Goal: Information Seeking & Learning: Learn about a topic

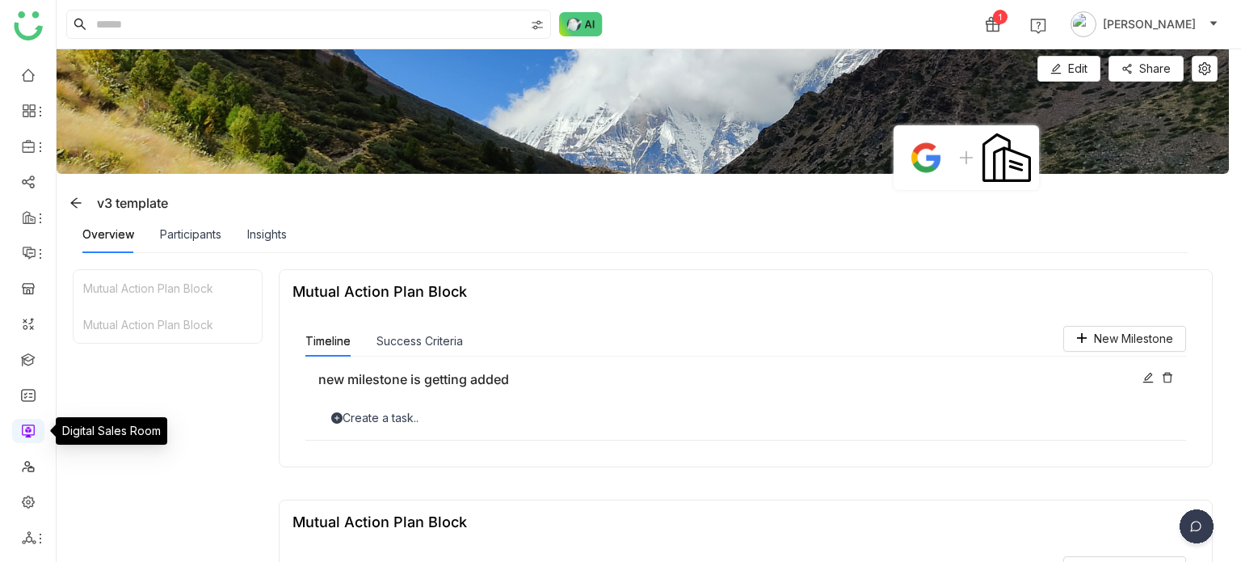
click at [32, 426] on link at bounding box center [28, 430] width 15 height 14
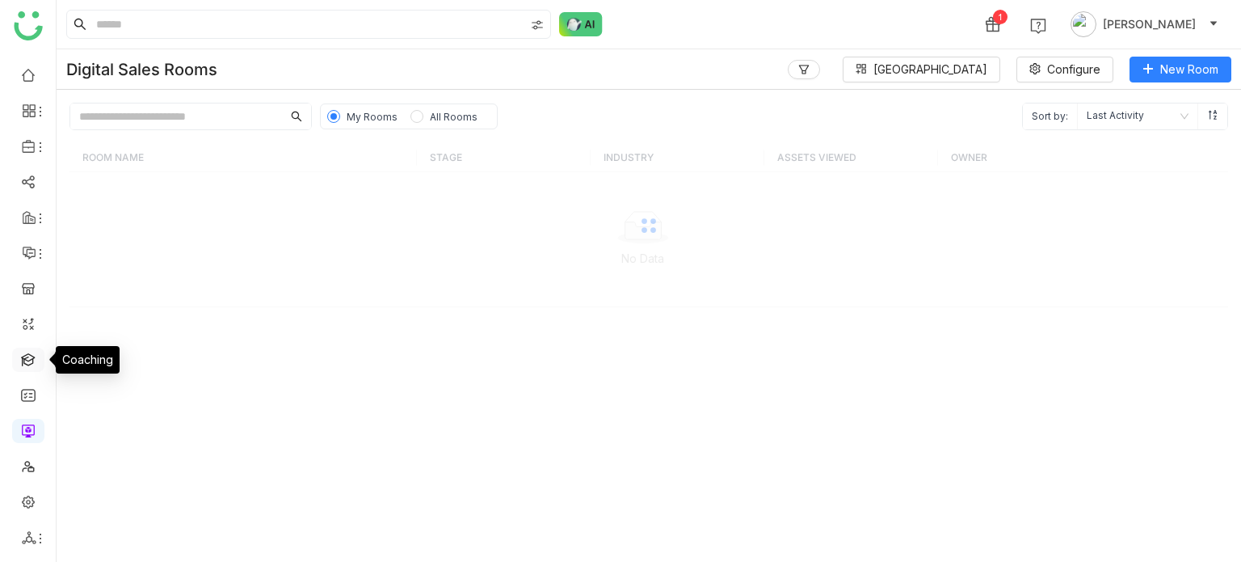
click at [36, 356] on link at bounding box center [28, 359] width 15 height 14
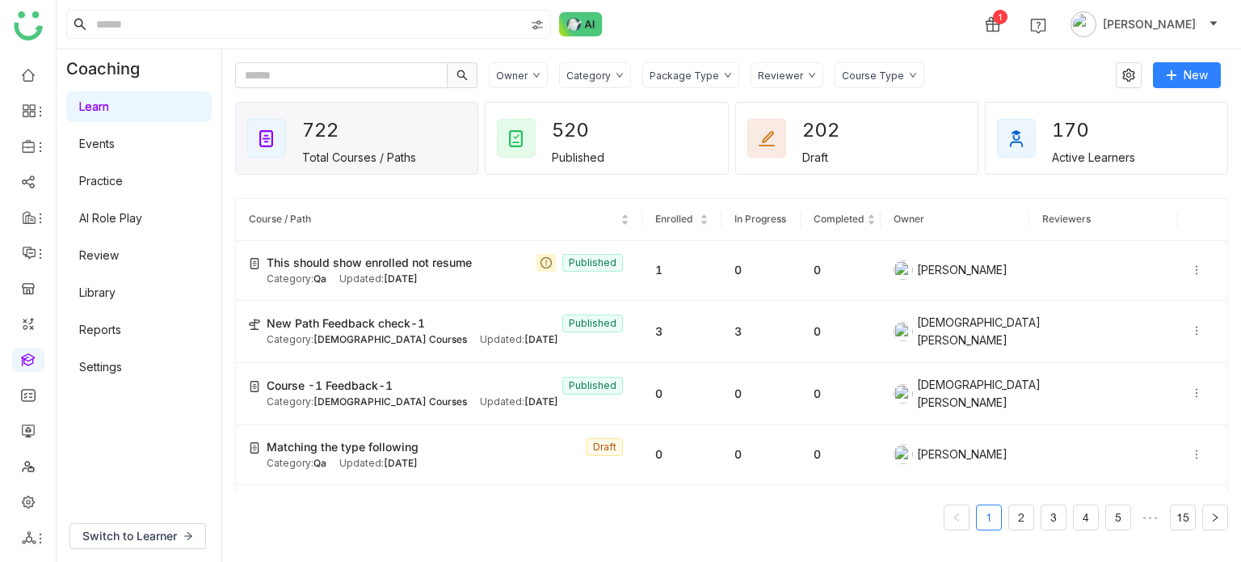
click at [103, 289] on link "Library" at bounding box center [97, 292] width 36 height 14
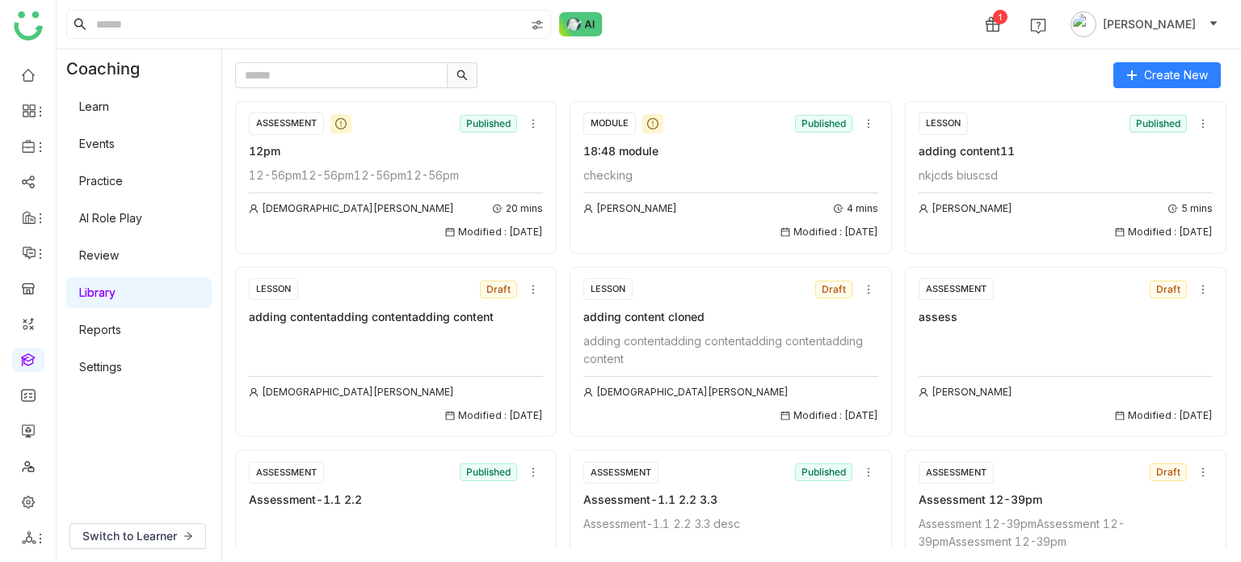
click at [119, 364] on link "Settings" at bounding box center [100, 367] width 43 height 14
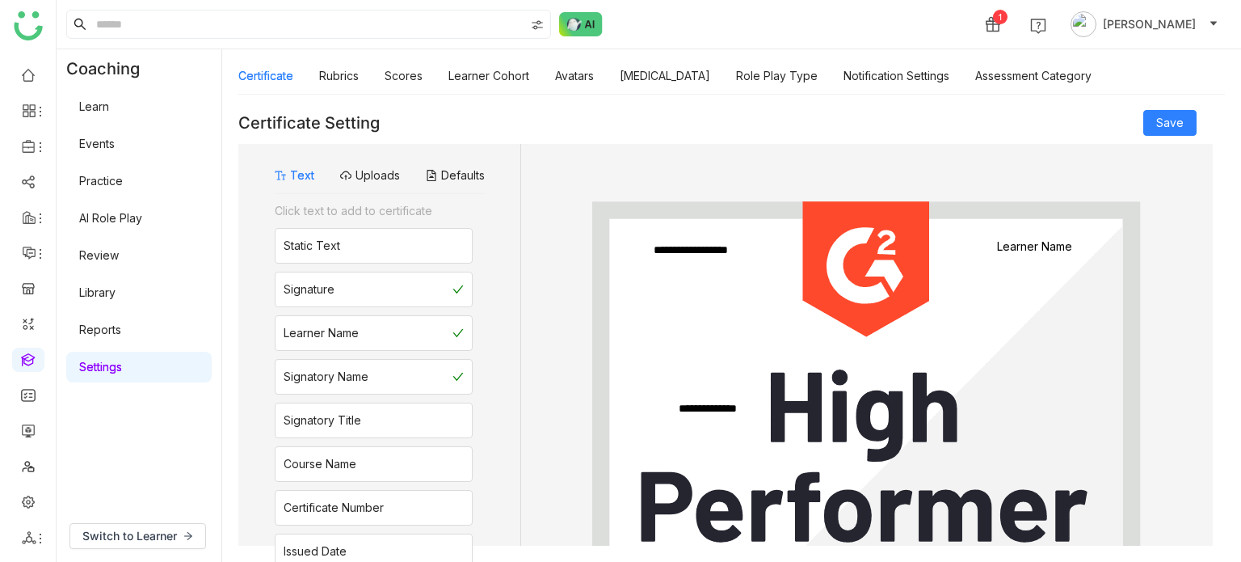
click at [109, 107] on link "Learn" at bounding box center [94, 106] width 30 height 14
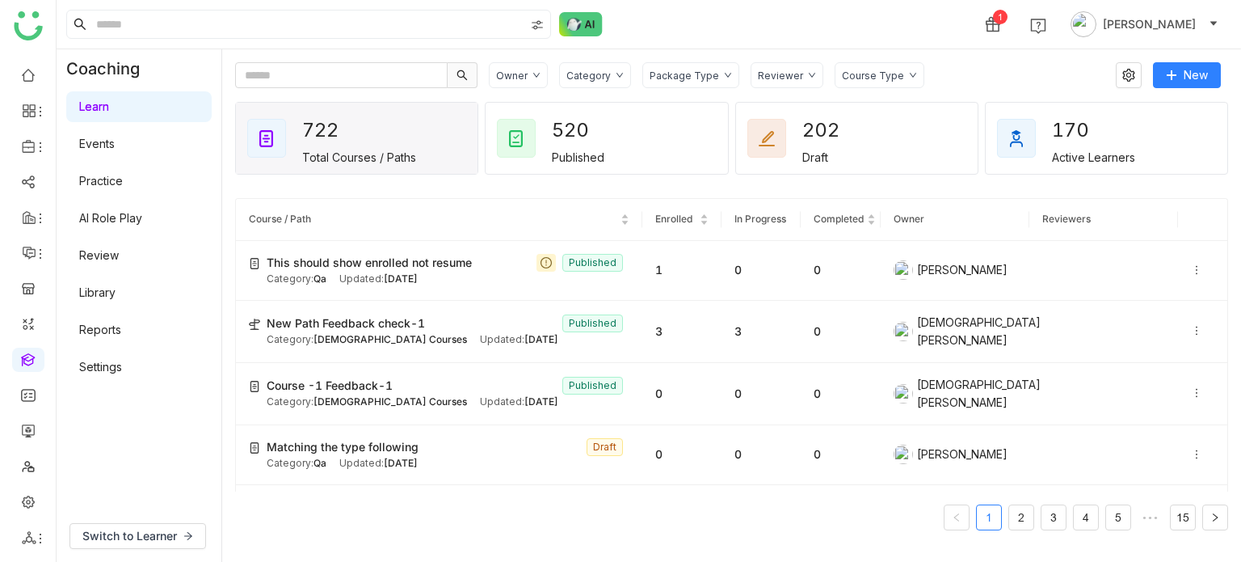
click at [119, 259] on link "Review" at bounding box center [99, 255] width 40 height 14
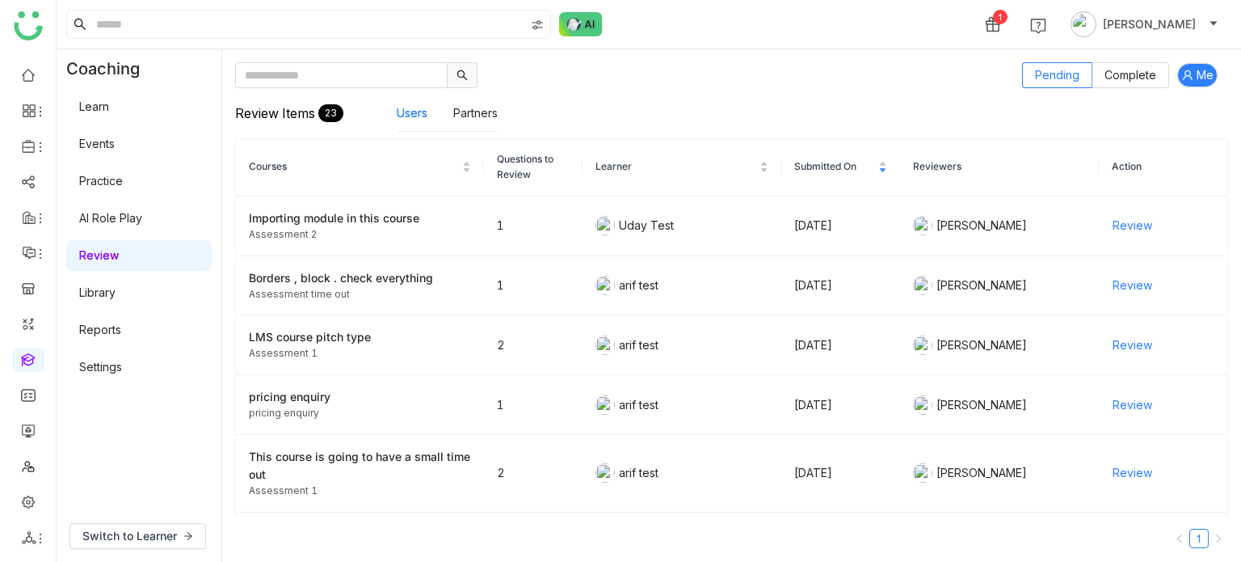
click at [115, 286] on link "Library" at bounding box center [97, 292] width 36 height 14
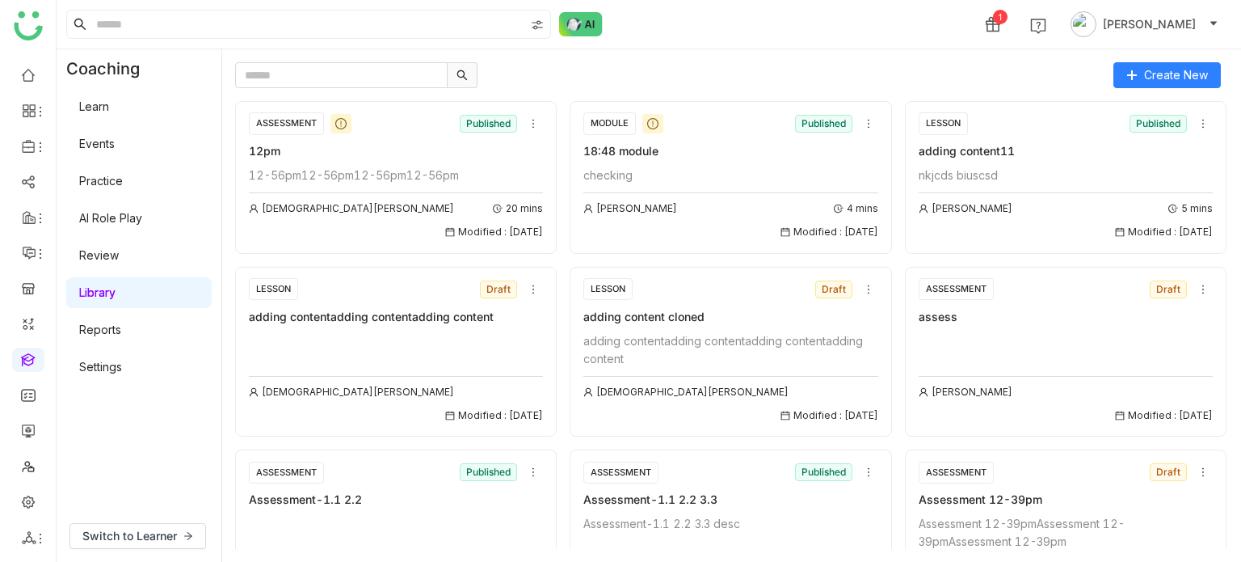
click at [79, 284] on button "Library" at bounding box center [97, 293] width 36 height 18
click at [595, 53] on div "Create New ASSESSMENT Published 12pm 12-56pm12-56pm12-56pm12-56pm Vishnu Vardha…" at bounding box center [731, 305] width 1019 height 512
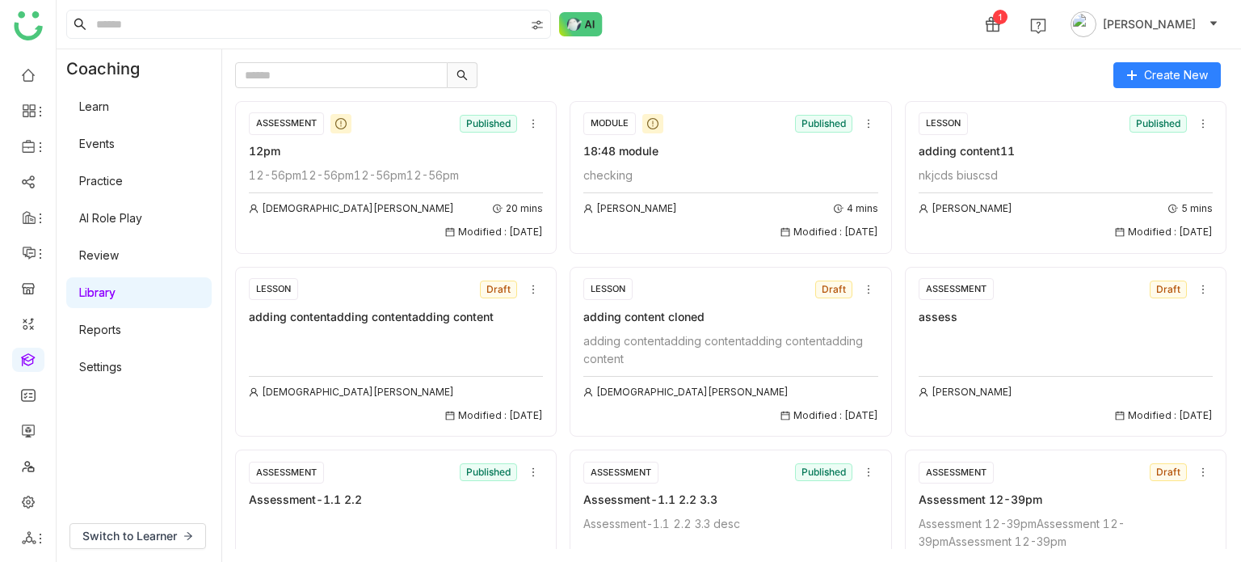
click at [100, 286] on link "Library" at bounding box center [97, 292] width 36 height 14
click at [125, 225] on link "AI Role Play" at bounding box center [110, 218] width 63 height 14
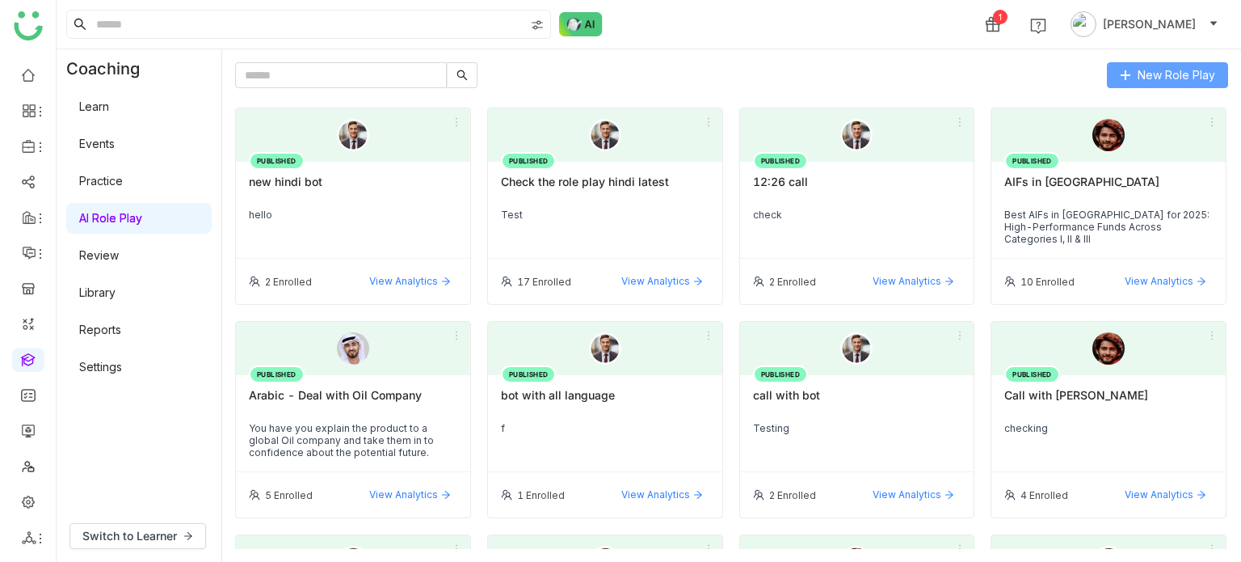
click at [1152, 83] on button "New Role Play" at bounding box center [1167, 75] width 121 height 26
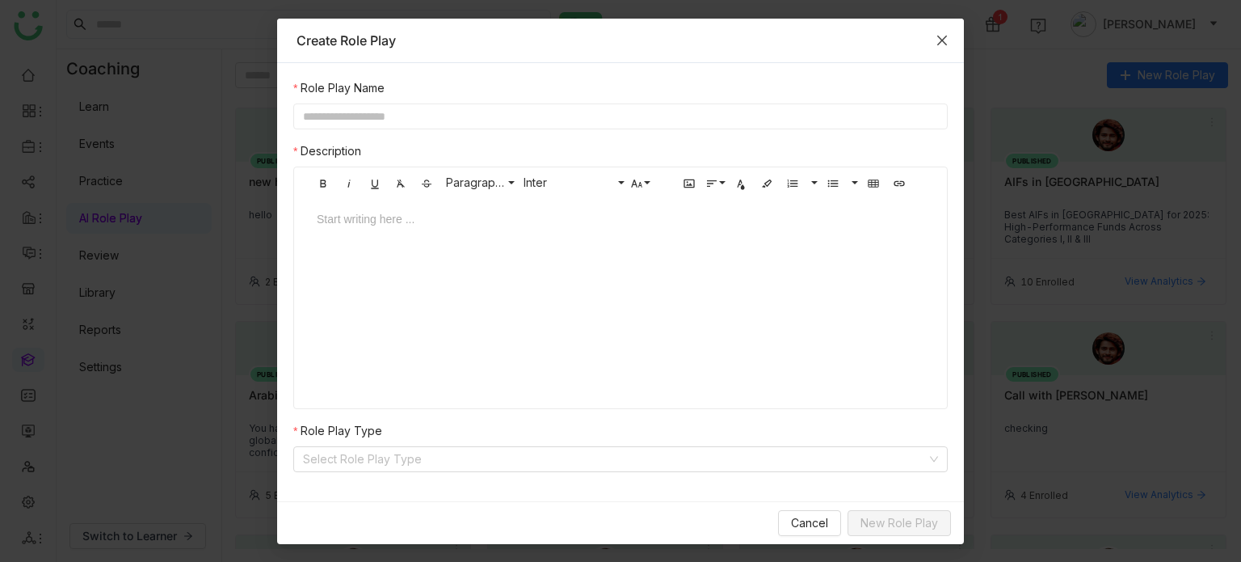
click at [939, 41] on icon "Close" at bounding box center [942, 40] width 13 height 13
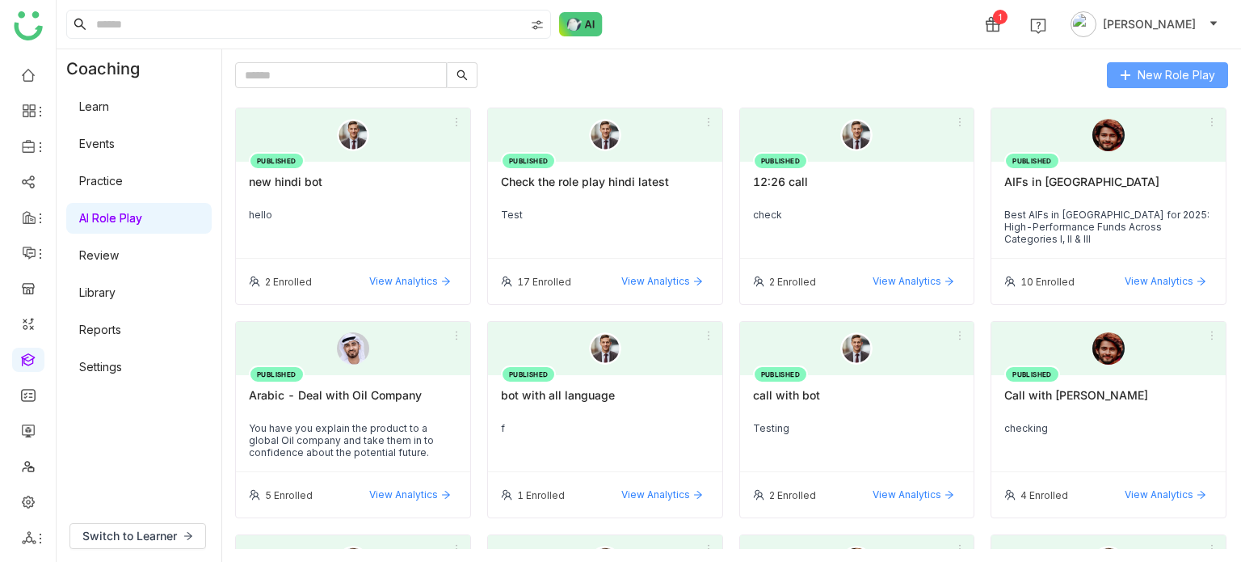
click at [1139, 74] on span "New Role Play" at bounding box center [1177, 75] width 78 height 18
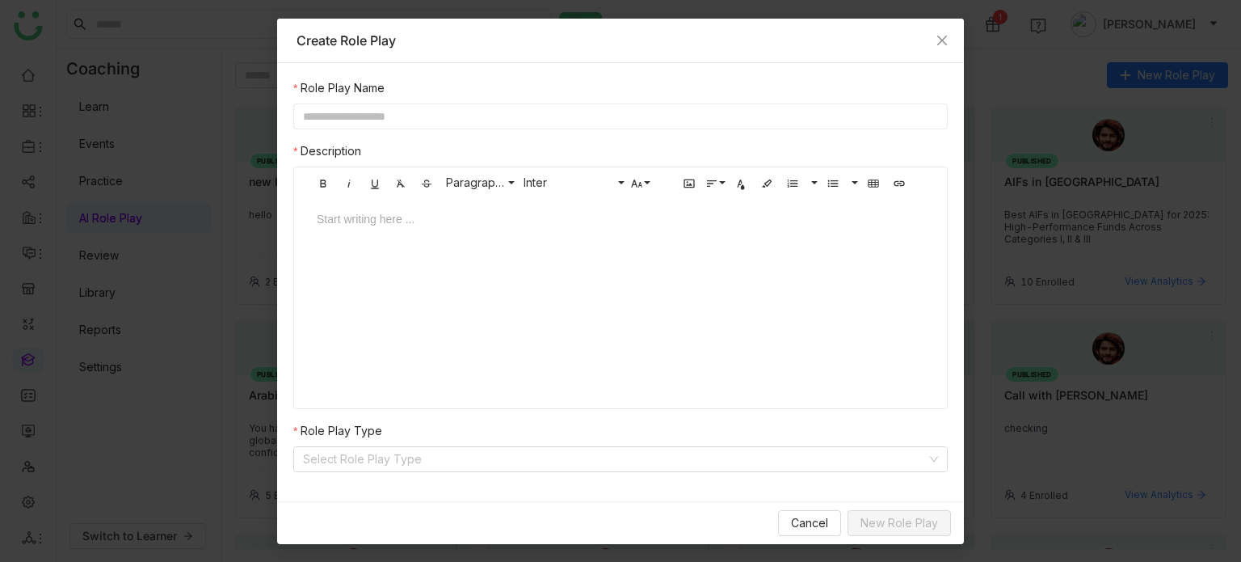
click at [630, 121] on input "text" at bounding box center [620, 116] width 655 height 26
click at [938, 25] on span "Close" at bounding box center [942, 41] width 44 height 44
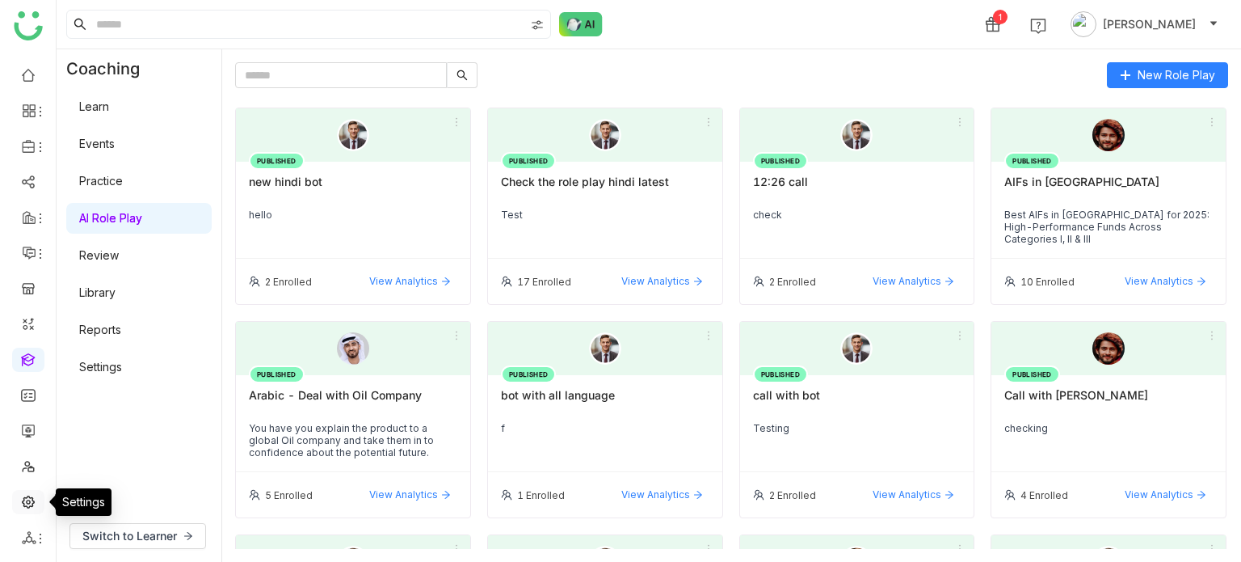
click at [25, 499] on link at bounding box center [28, 501] width 15 height 14
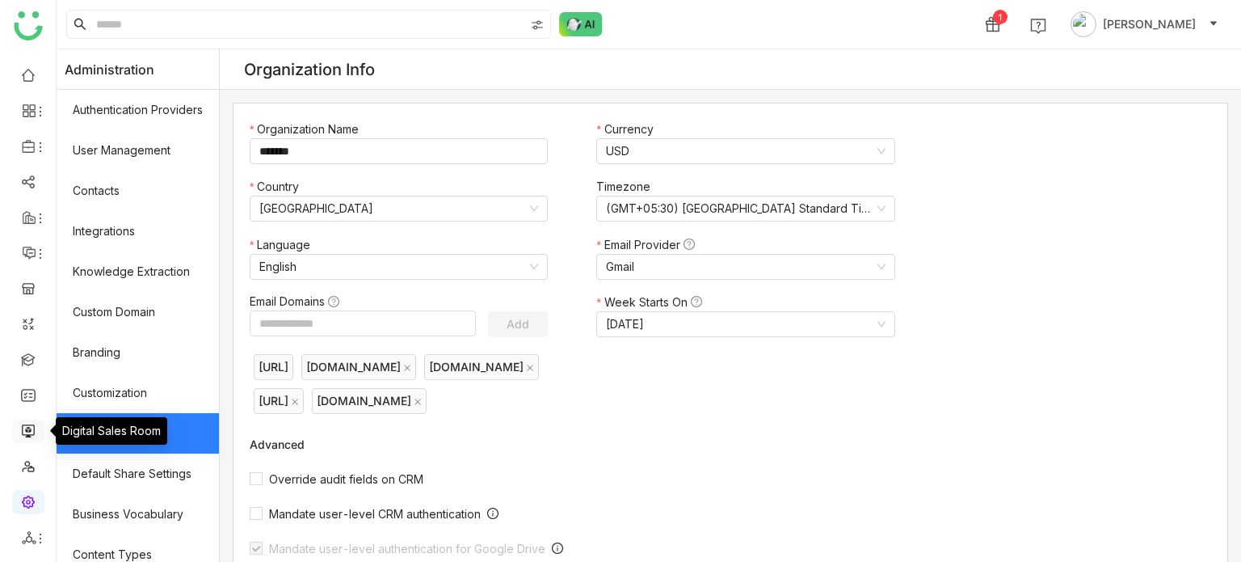
click at [36, 429] on link at bounding box center [28, 430] width 15 height 14
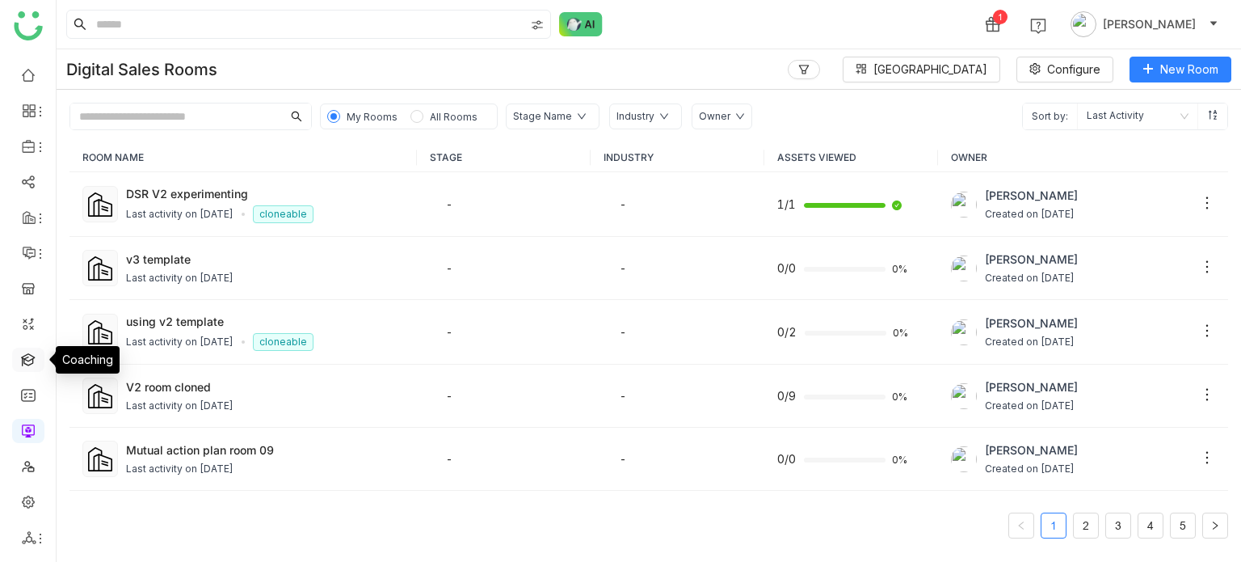
click at [36, 352] on link at bounding box center [28, 359] width 15 height 14
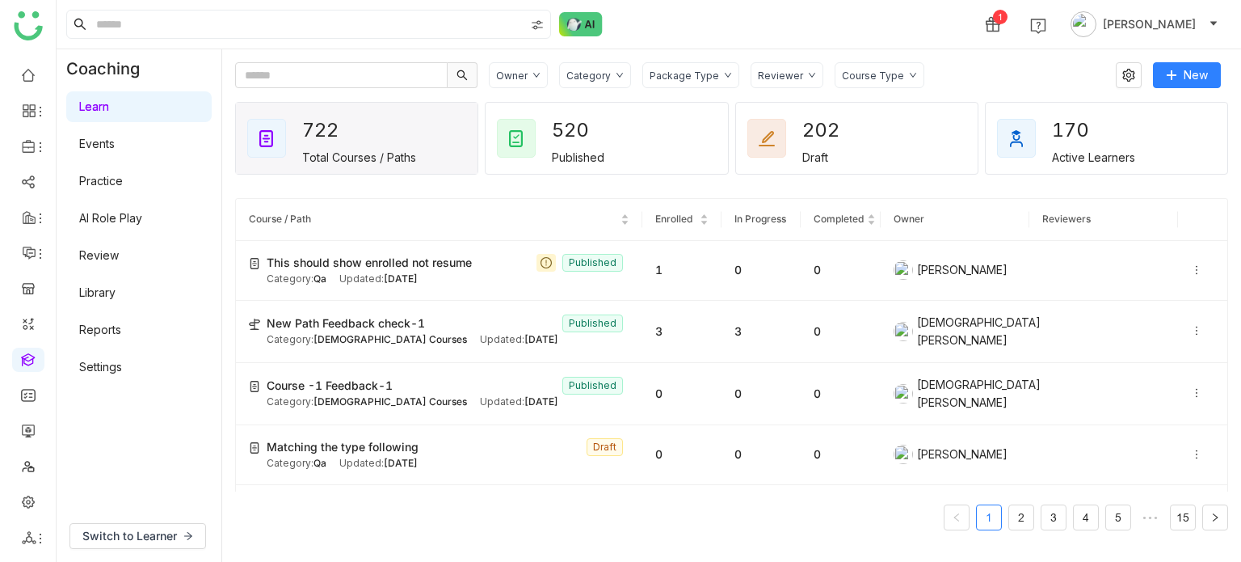
click at [121, 216] on link "AI Role Play" at bounding box center [110, 218] width 63 height 14
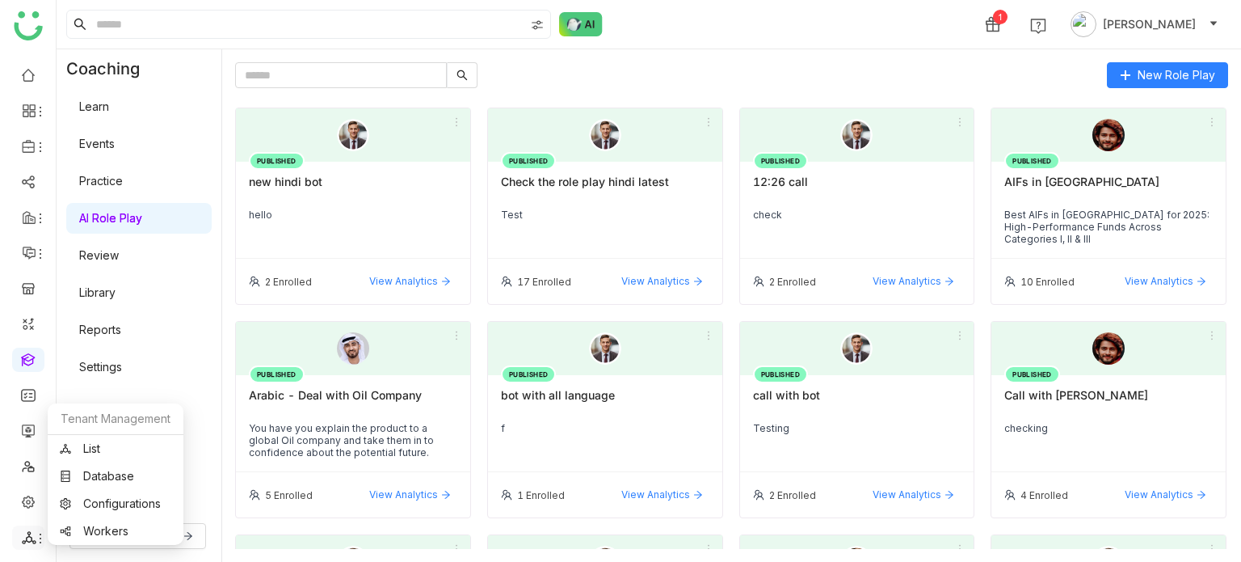
click at [16, 536] on div at bounding box center [28, 537] width 32 height 15
click at [107, 443] on link "List" at bounding box center [116, 448] width 112 height 11
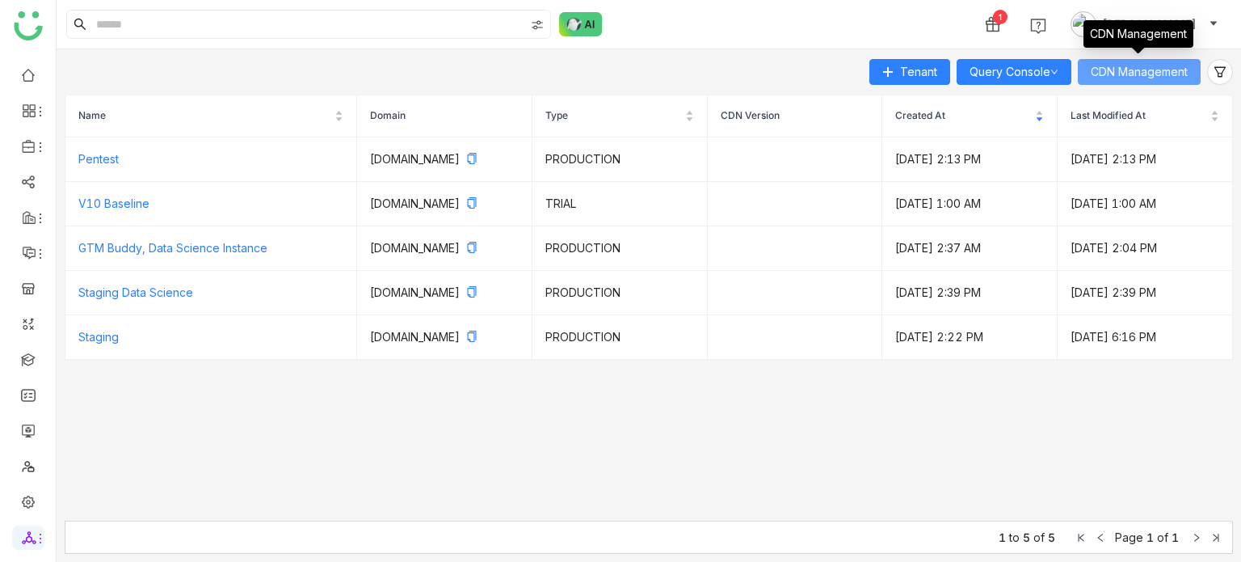
click at [1125, 63] on span "CDN Management" at bounding box center [1139, 72] width 97 height 18
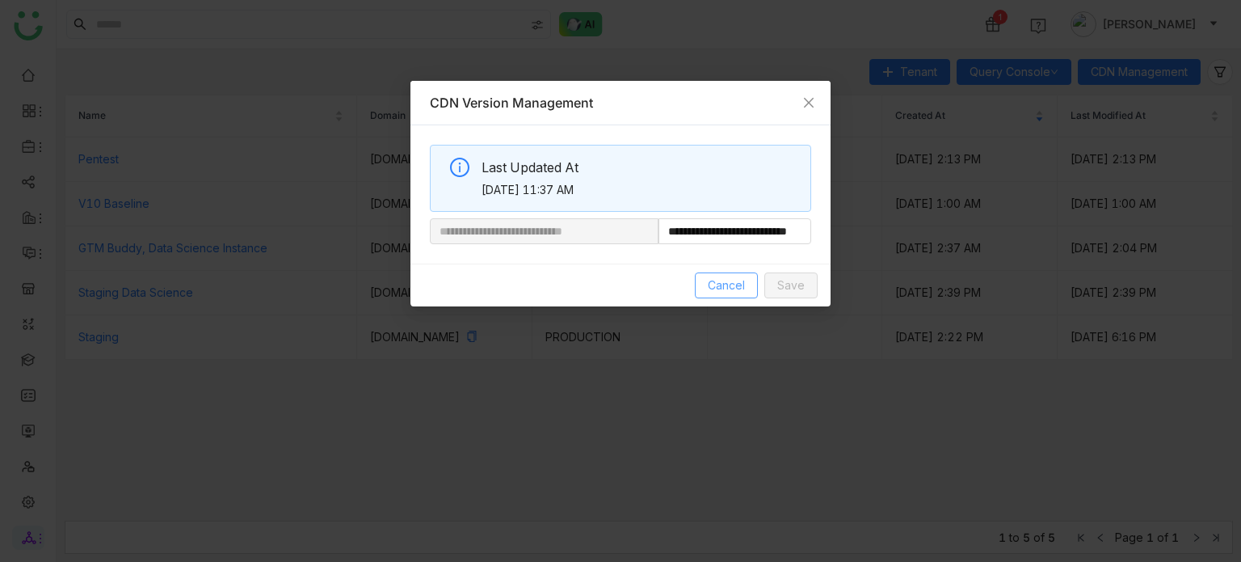
click at [728, 291] on span "Cancel" at bounding box center [726, 285] width 37 height 18
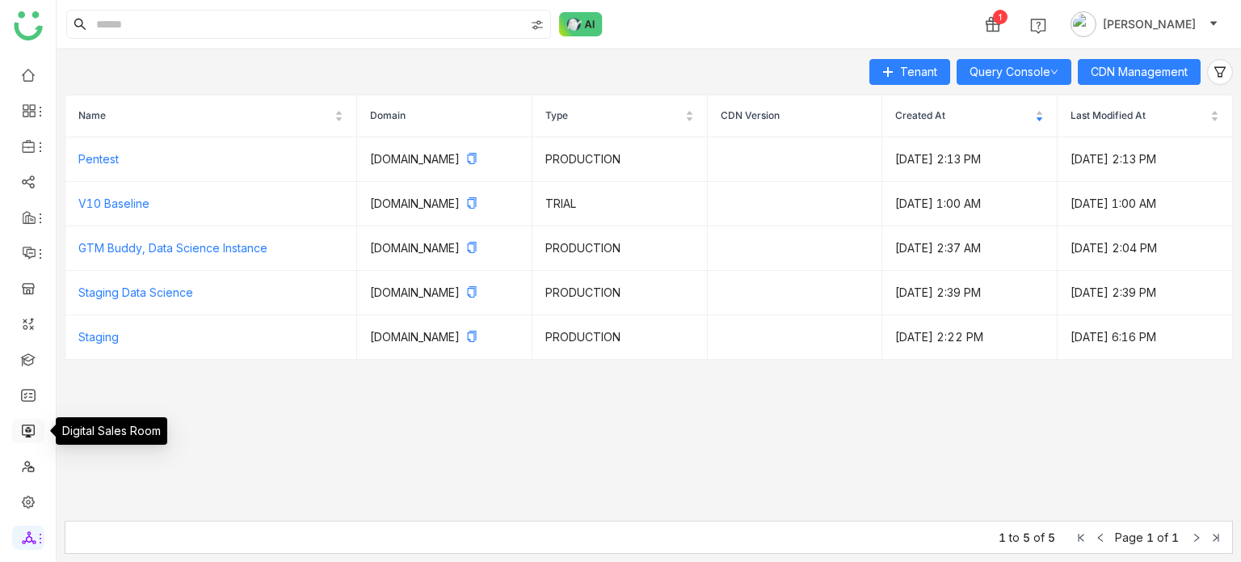
click at [33, 424] on link at bounding box center [28, 430] width 15 height 14
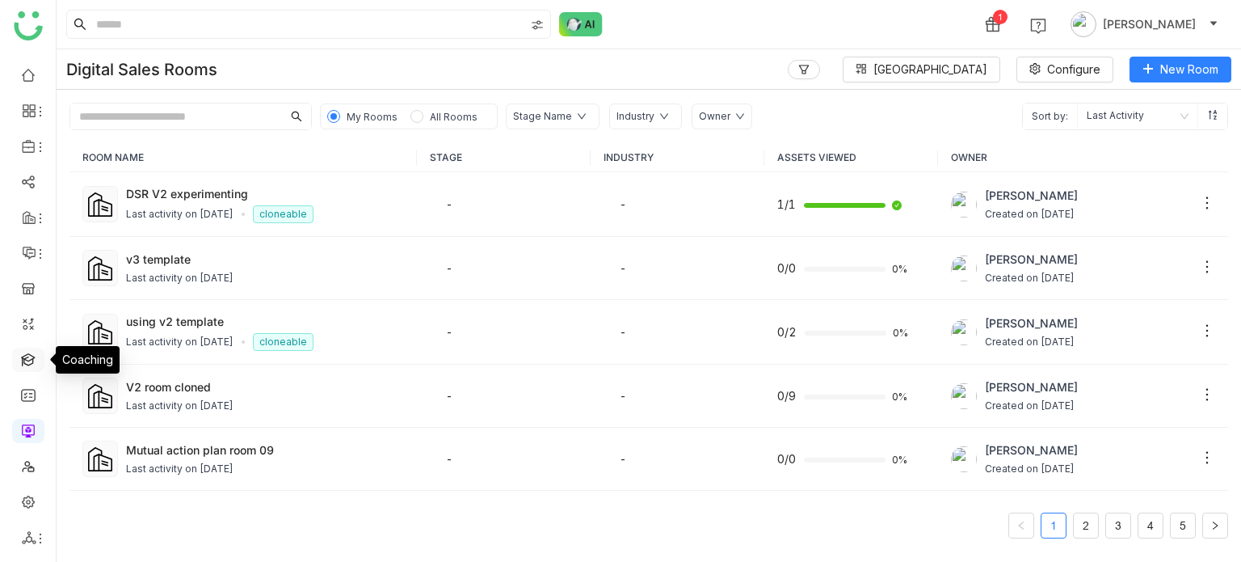
click at [30, 358] on link at bounding box center [28, 359] width 15 height 14
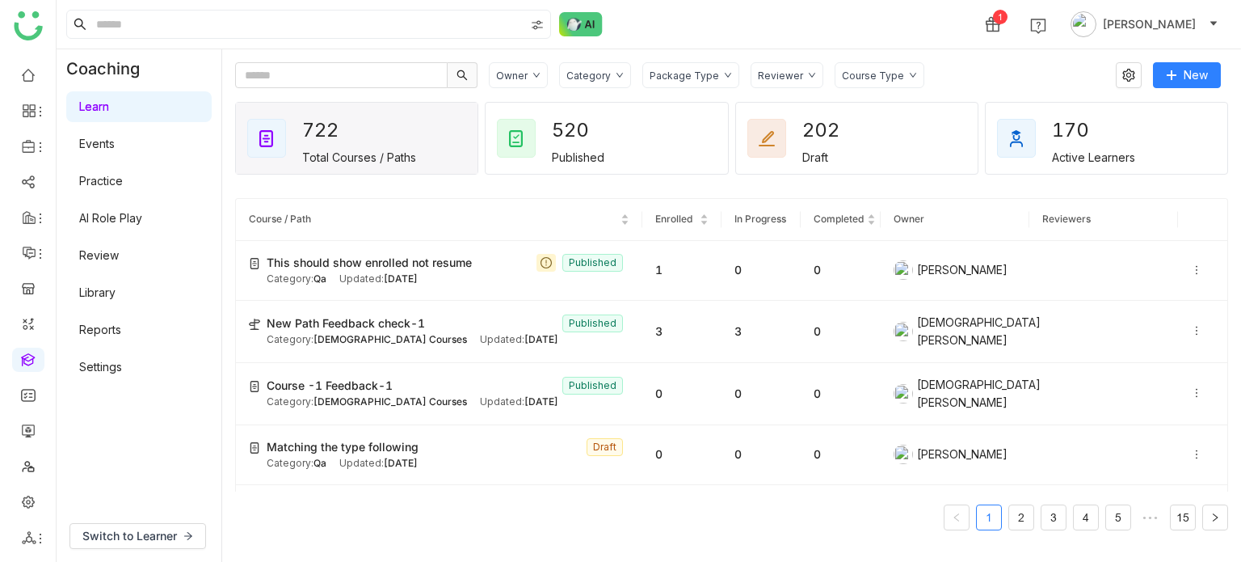
click at [142, 213] on link "AI Role Play" at bounding box center [110, 218] width 63 height 14
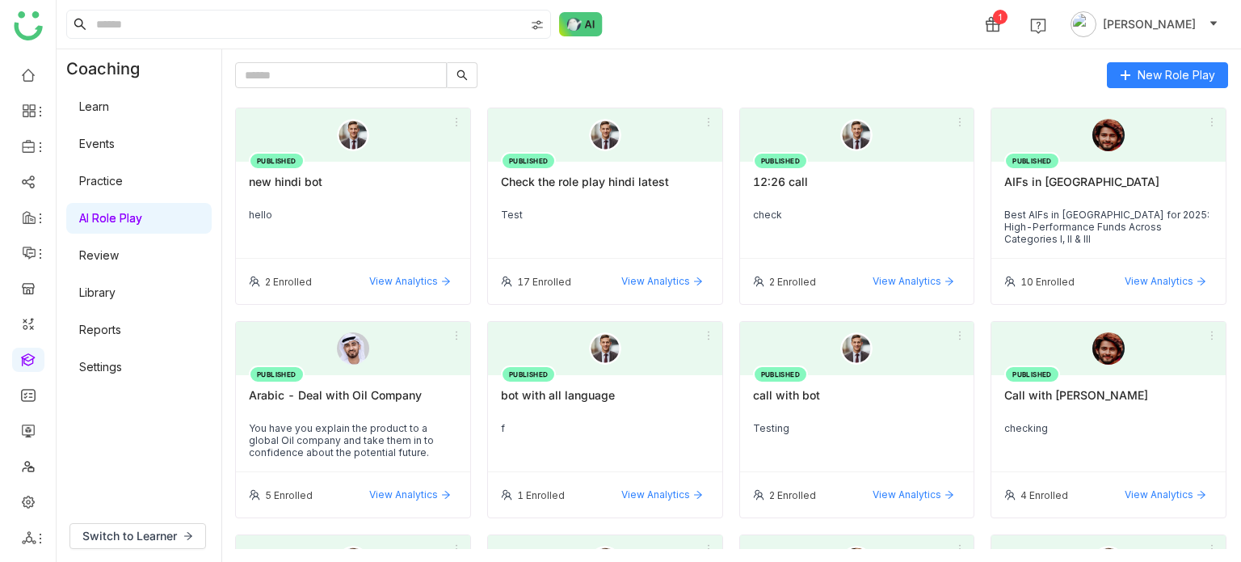
click at [122, 371] on link "Settings" at bounding box center [100, 367] width 43 height 14
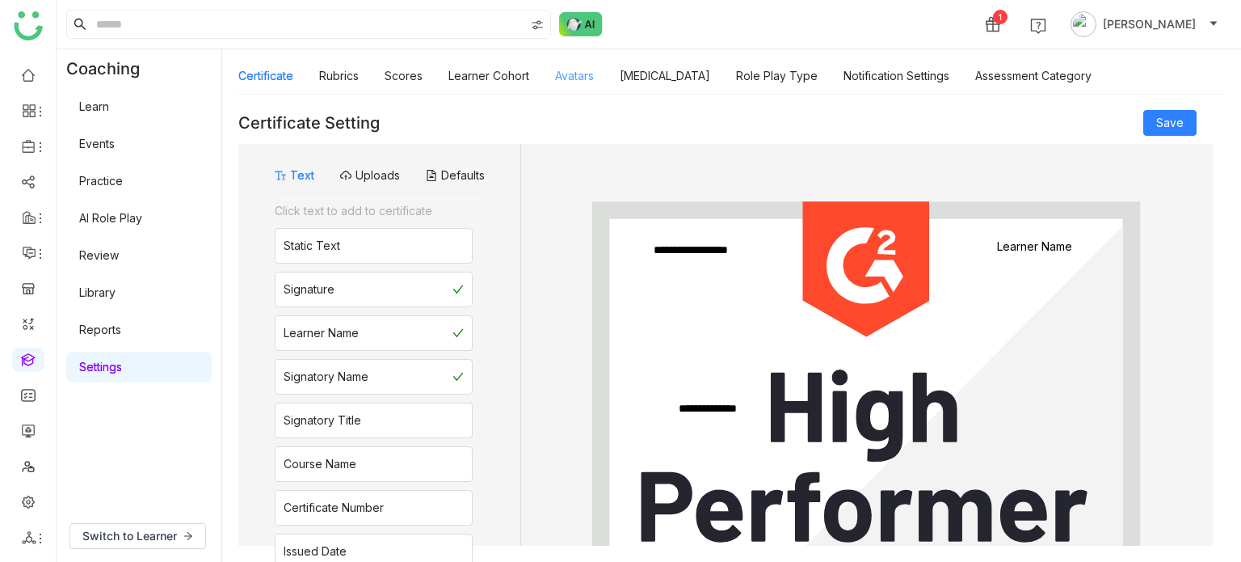
click at [583, 70] on link "Avatars" at bounding box center [574, 76] width 39 height 14
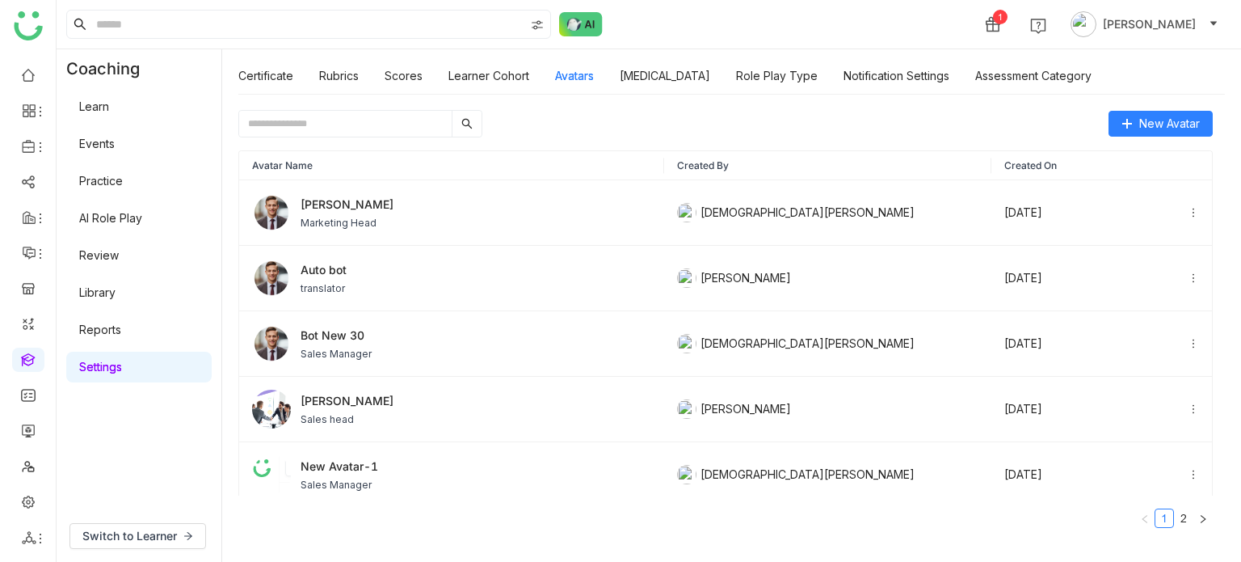
click at [124, 211] on link "AI Role Play" at bounding box center [110, 218] width 63 height 14
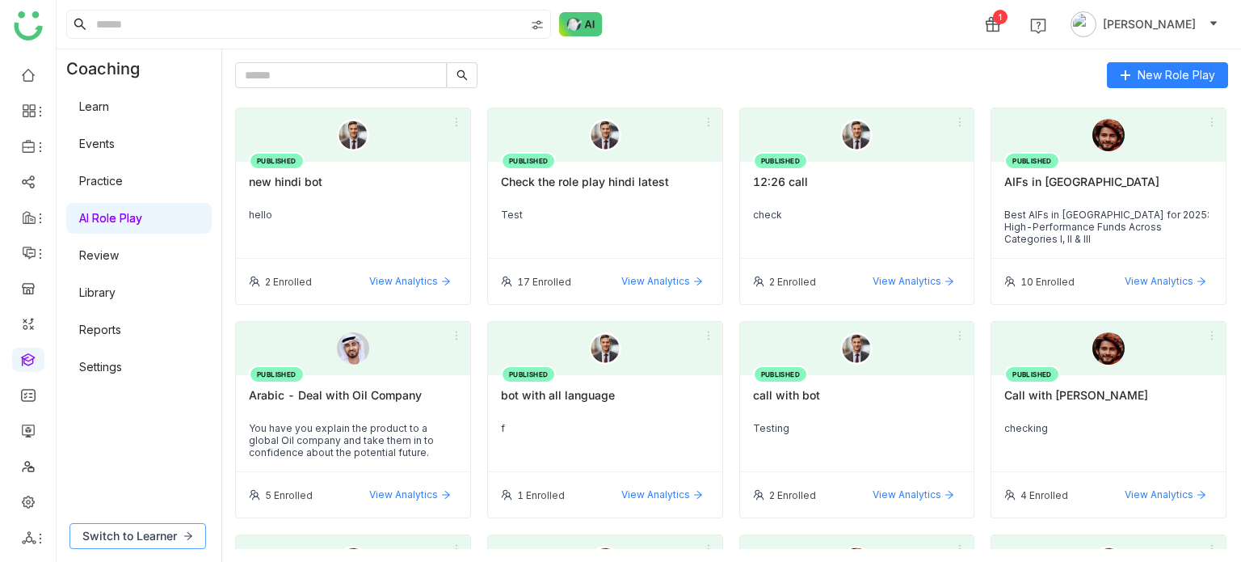
click at [166, 536] on span "Switch to Learner" at bounding box center [129, 536] width 95 height 18
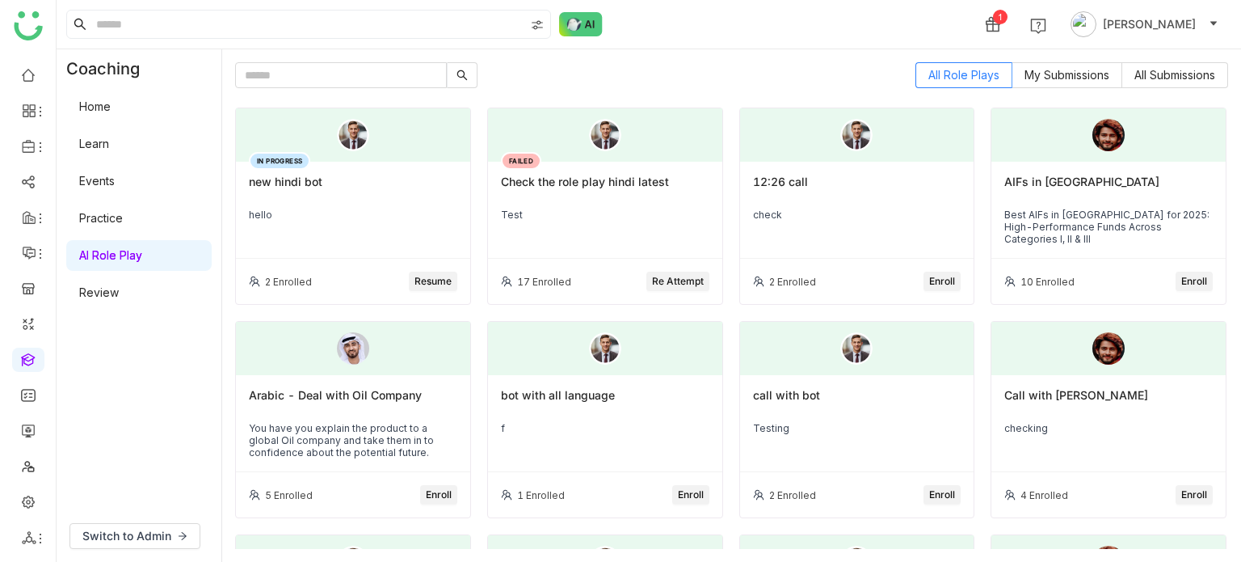
click at [1101, 61] on div "All Role Plays My Submissions All Submissions IN PROGRESS new hindi bot hello 2…" at bounding box center [731, 305] width 1019 height 512
click at [1097, 86] on label "My Submissions" at bounding box center [1068, 75] width 110 height 26
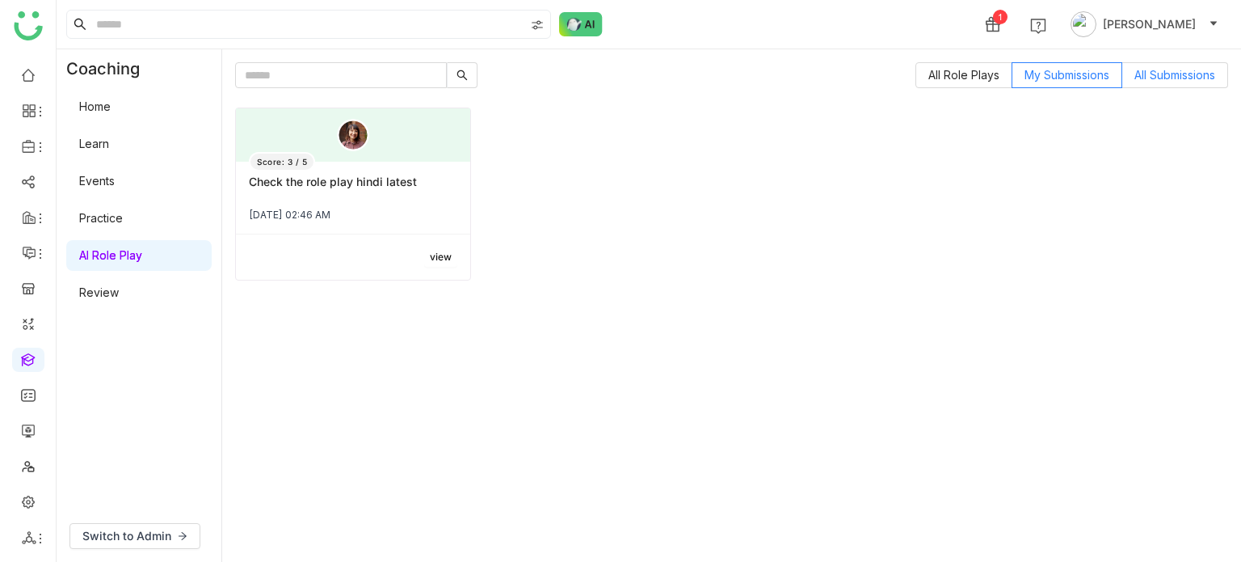
click at [1174, 79] on span "All Submissions" at bounding box center [1175, 75] width 81 height 14
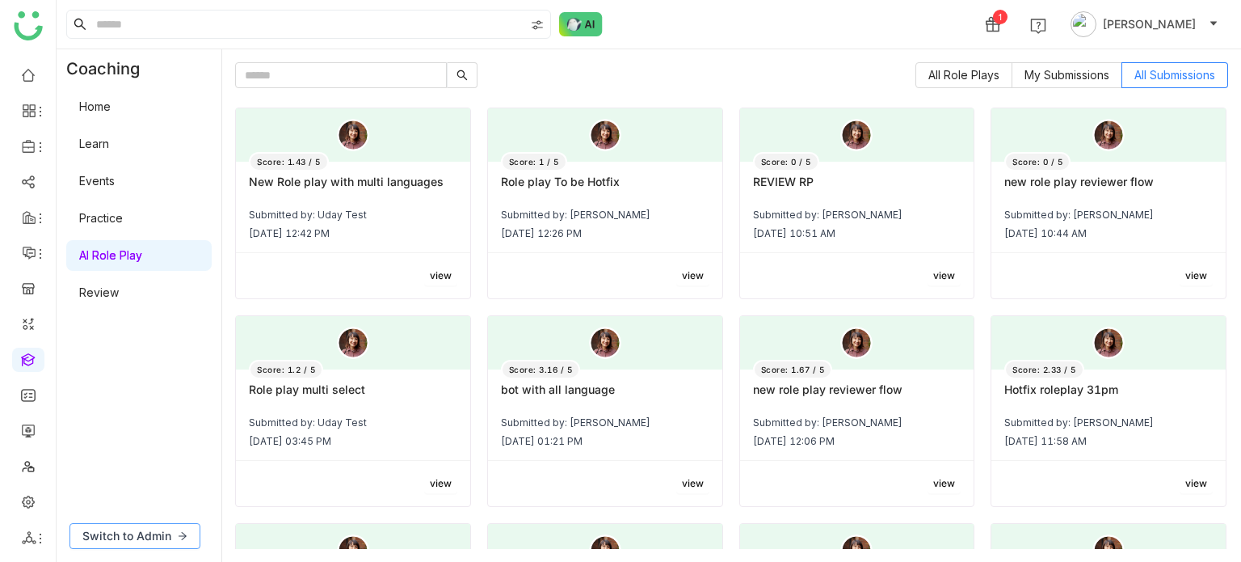
click at [179, 523] on button "Switch to Admin" at bounding box center [135, 536] width 131 height 26
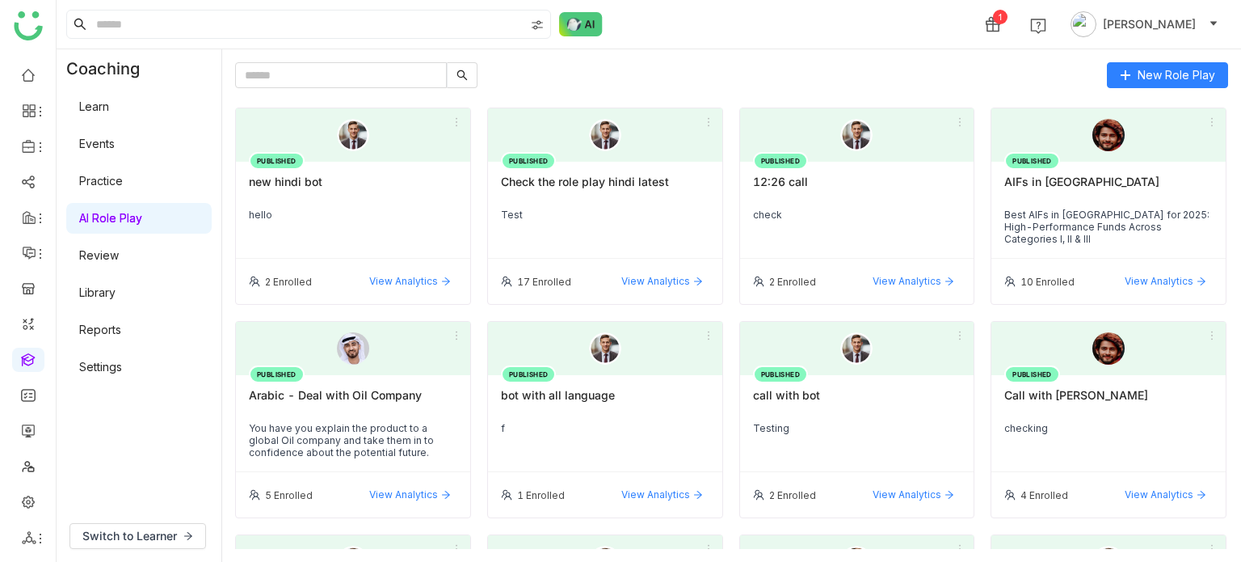
click at [440, 136] on div at bounding box center [353, 134] width 234 height 53
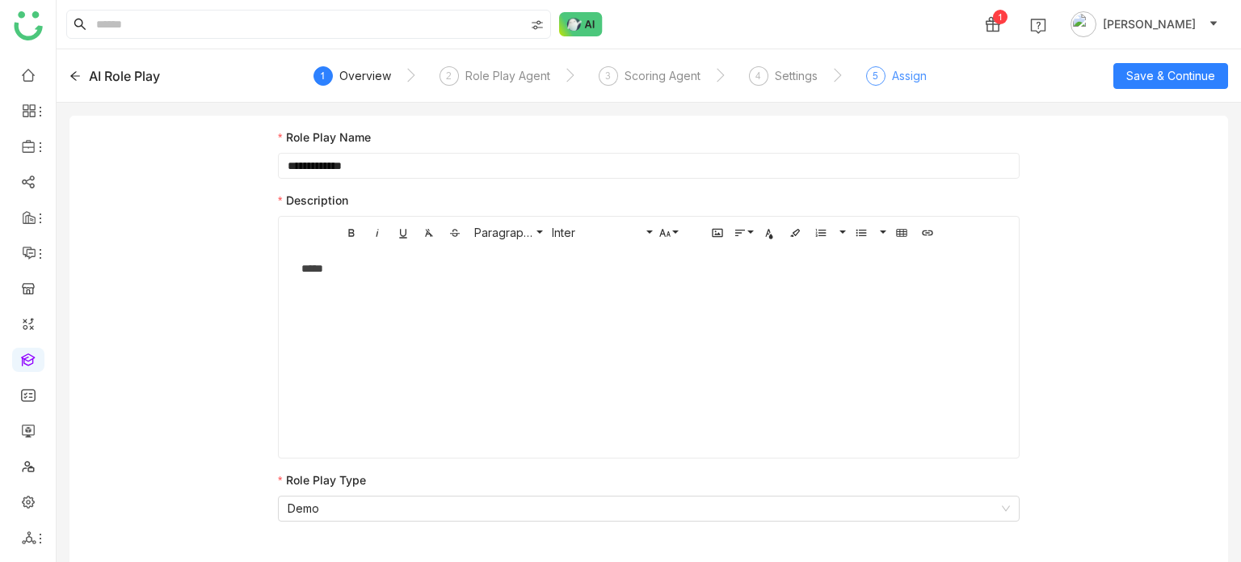
click at [875, 79] on span "5" at bounding box center [876, 76] width 6 height 12
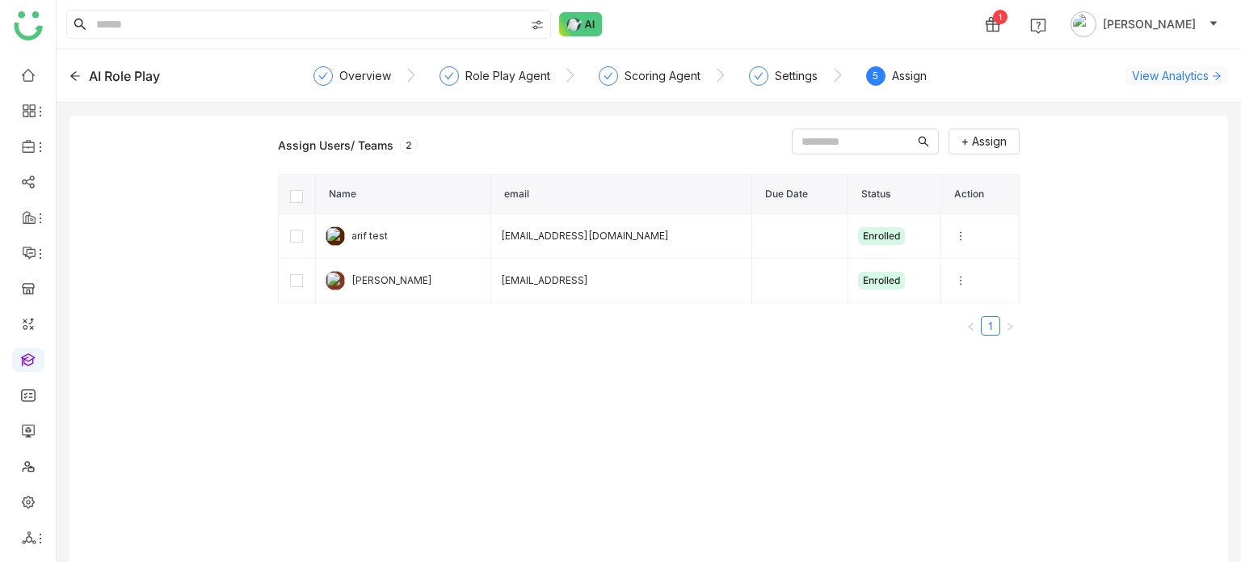
click at [1165, 77] on span "View Analytics" at bounding box center [1170, 75] width 77 height 17
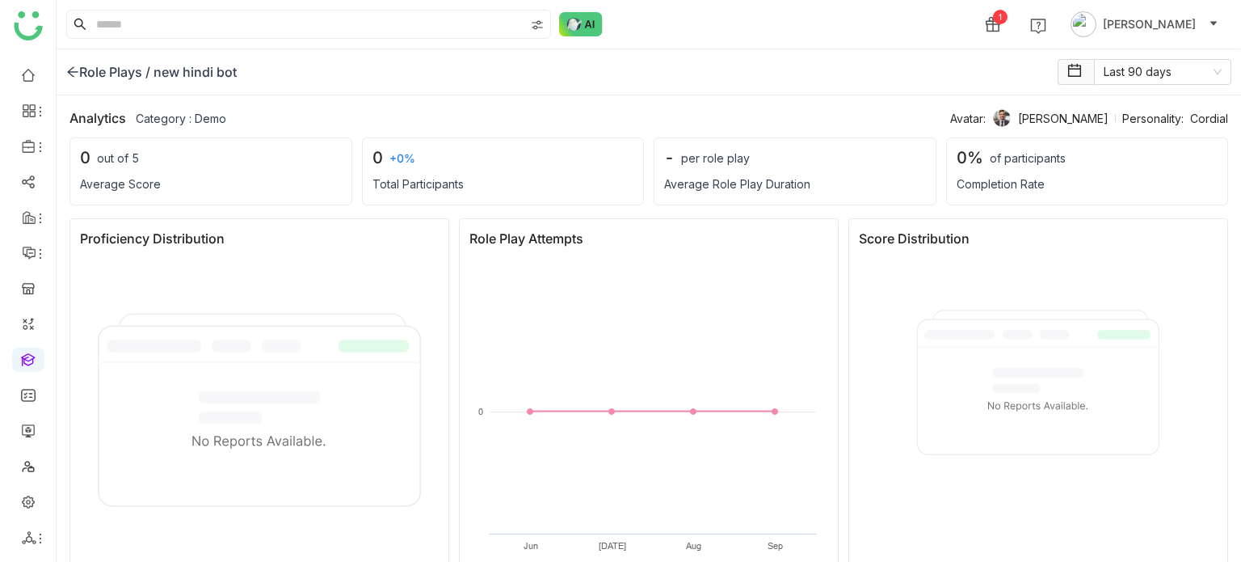
click at [66, 69] on icon at bounding box center [72, 71] width 13 height 13
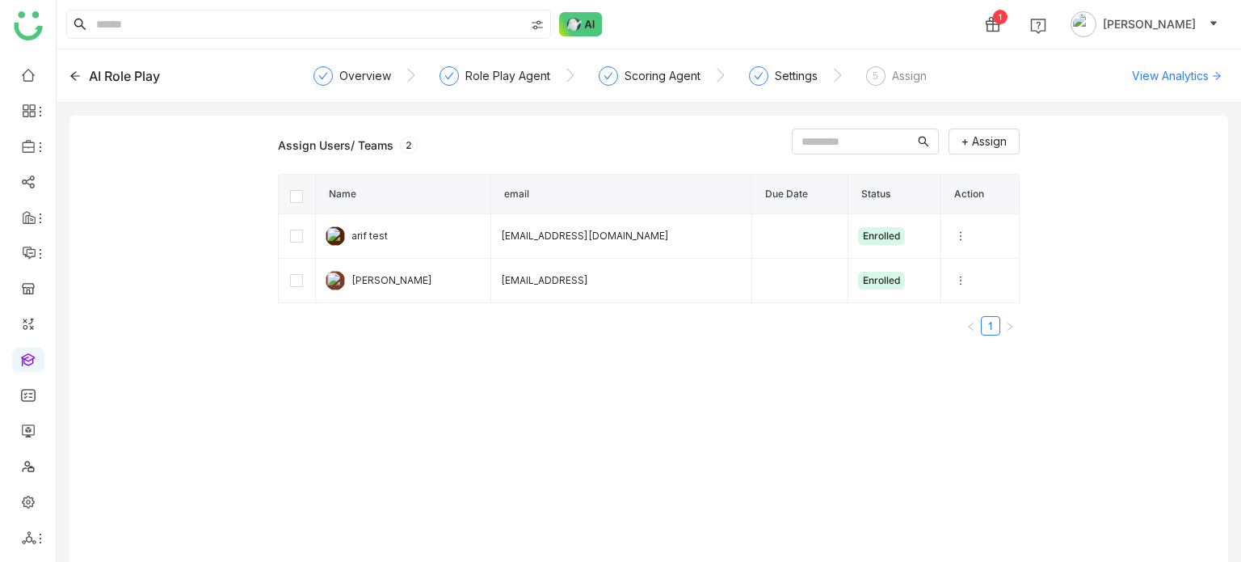
click at [80, 74] on icon at bounding box center [75, 75] width 11 height 11
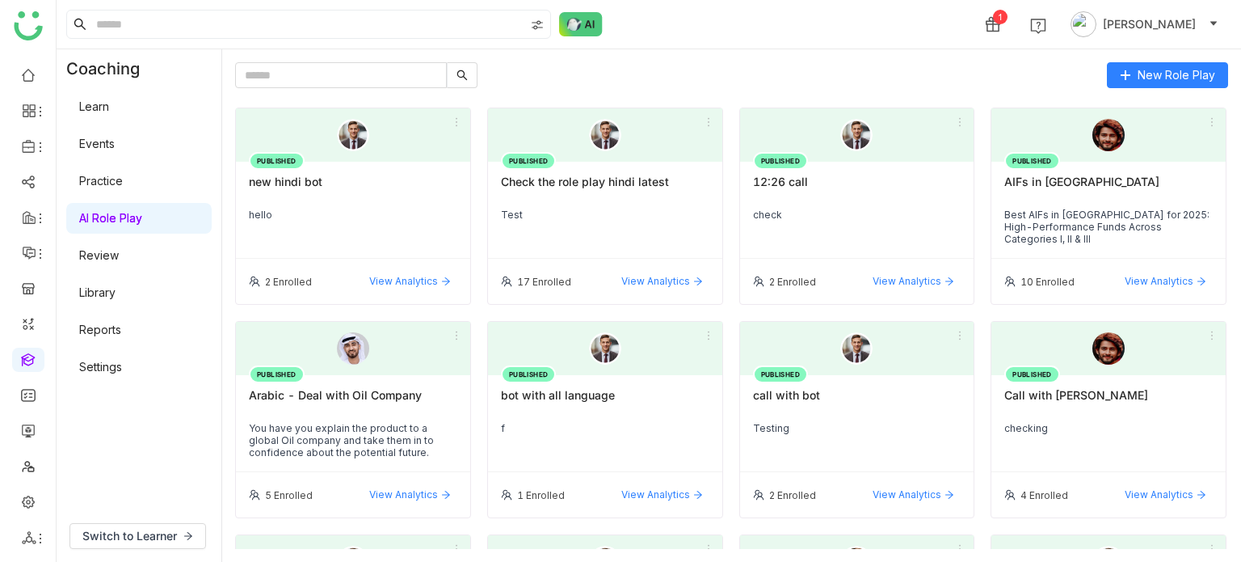
click at [607, 398] on div "bot with all language" at bounding box center [605, 401] width 209 height 27
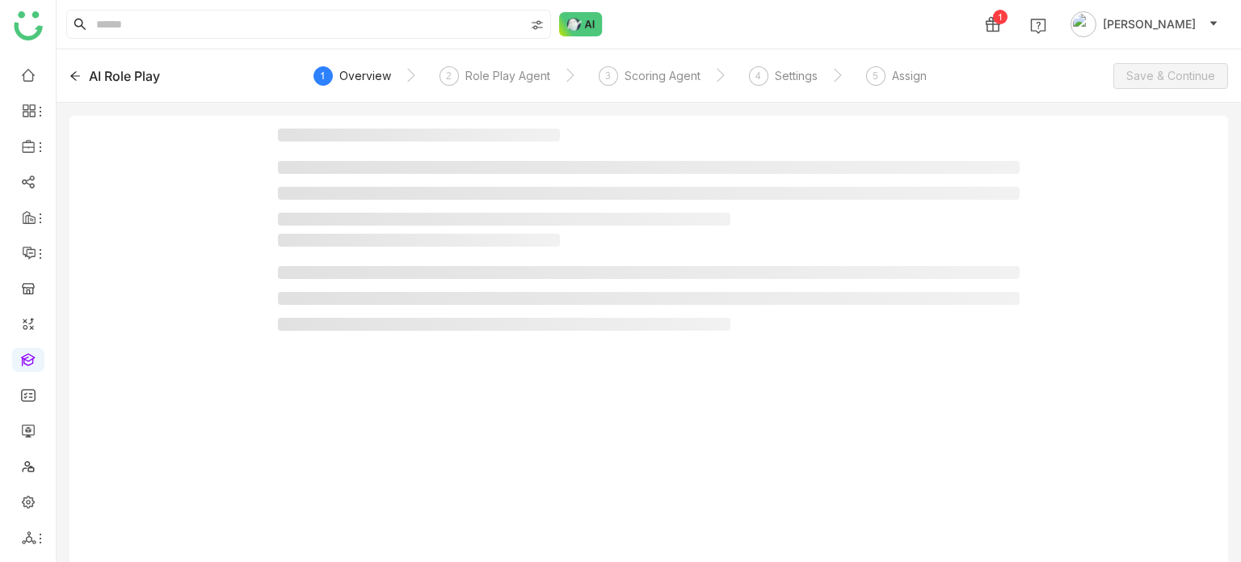
click at [922, 82] on div "Assign" at bounding box center [909, 75] width 35 height 19
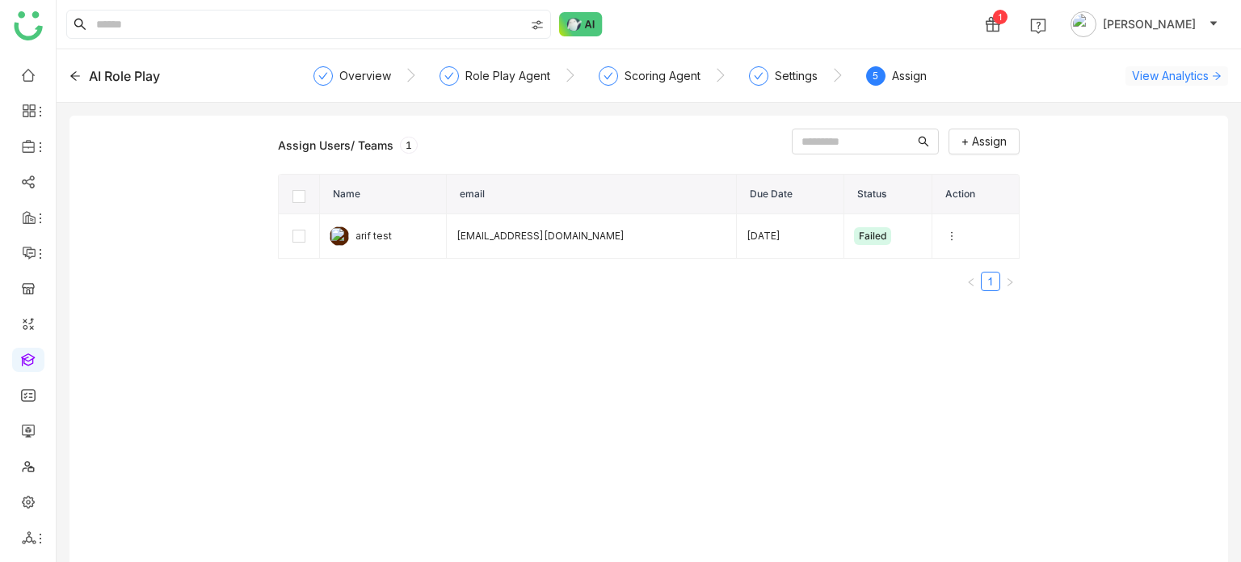
click at [1193, 72] on span "View Analytics" at bounding box center [1170, 75] width 77 height 17
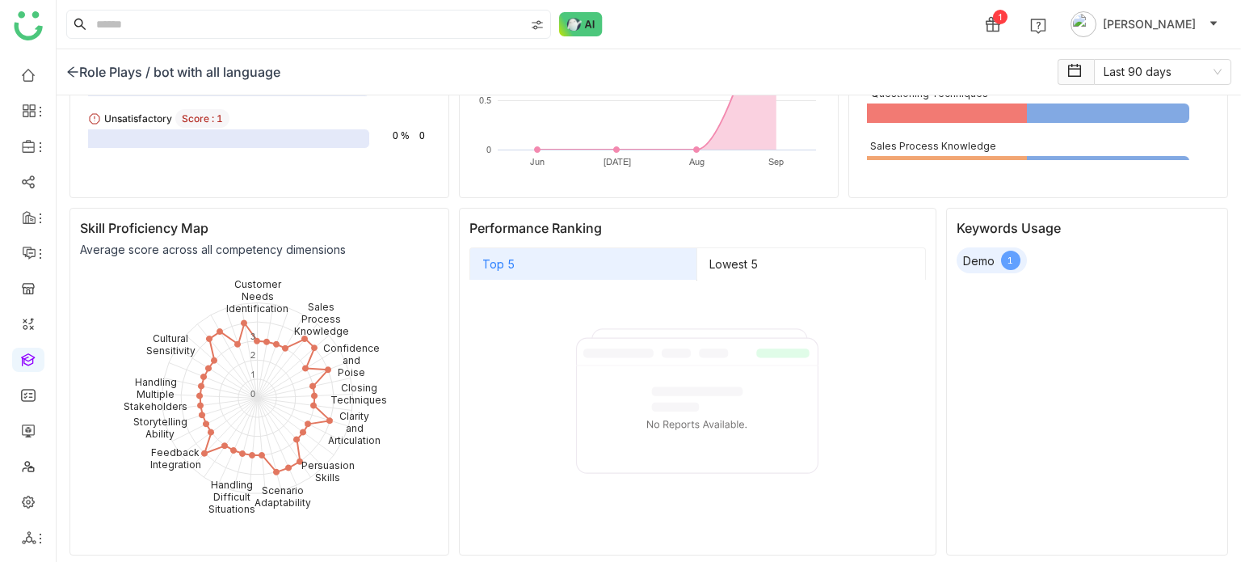
scroll to position [390, 0]
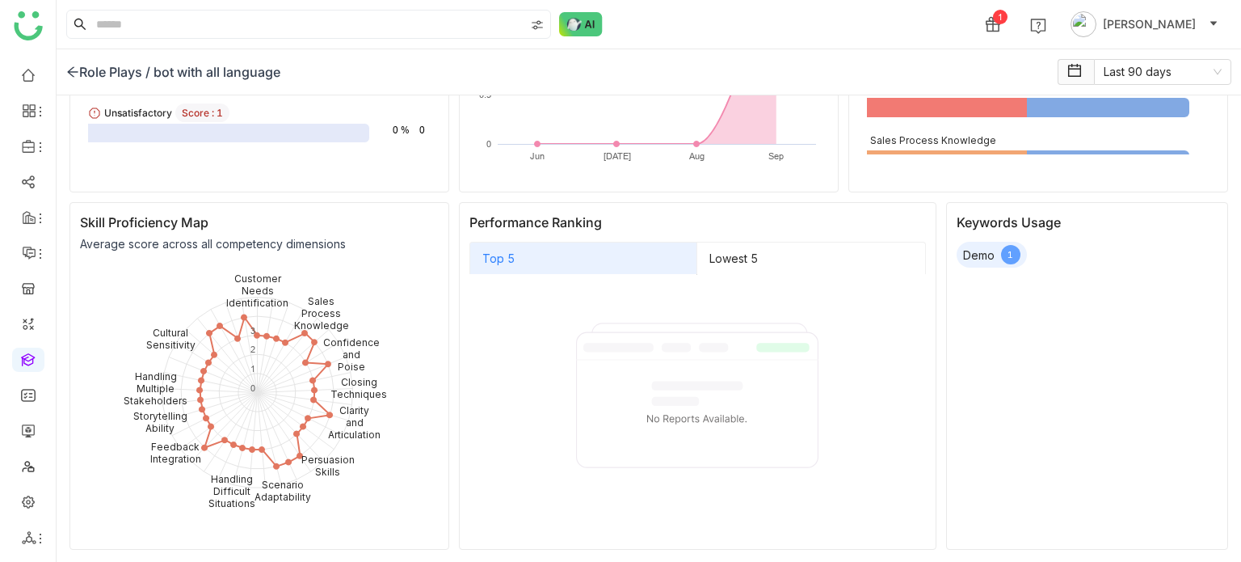
click at [365, 328] on rect at bounding box center [257, 394] width 355 height 259
click at [647, 356] on rect at bounding box center [698, 399] width 242 height 135
click at [70, 77] on icon at bounding box center [72, 71] width 13 height 13
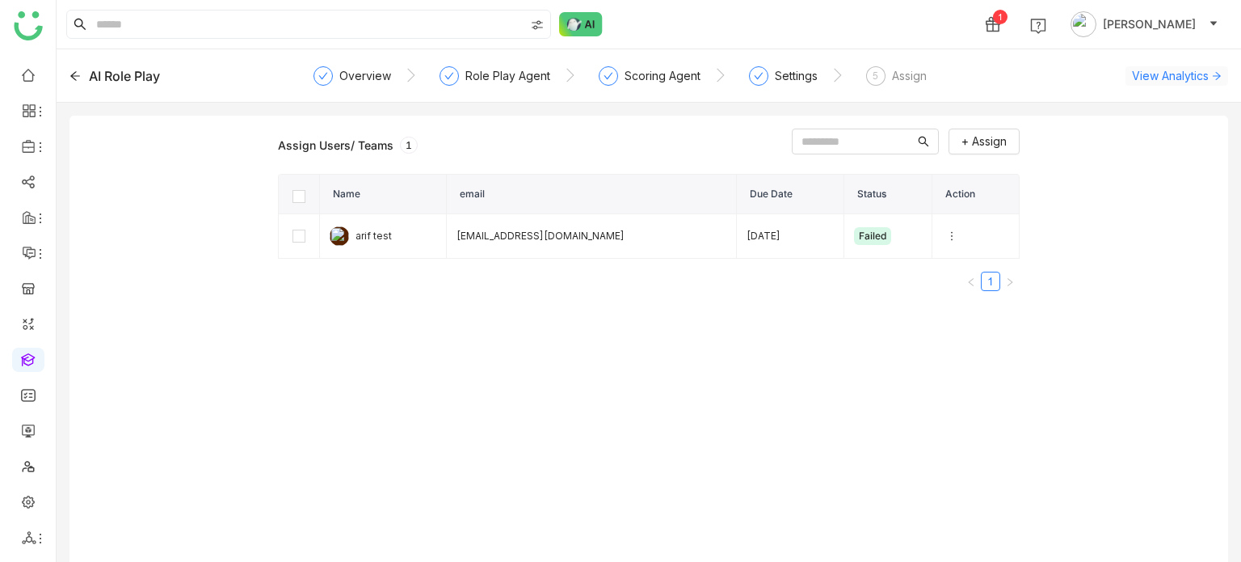
click at [1164, 80] on span "View Analytics" at bounding box center [1170, 75] width 77 height 17
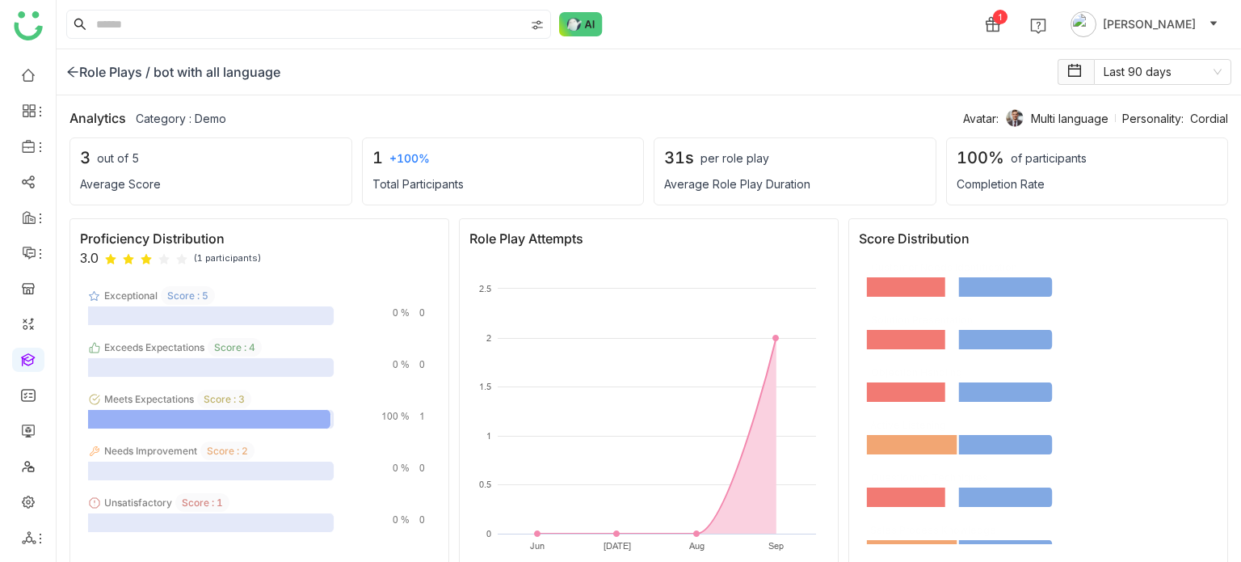
click at [66, 70] on icon at bounding box center [72, 71] width 13 height 13
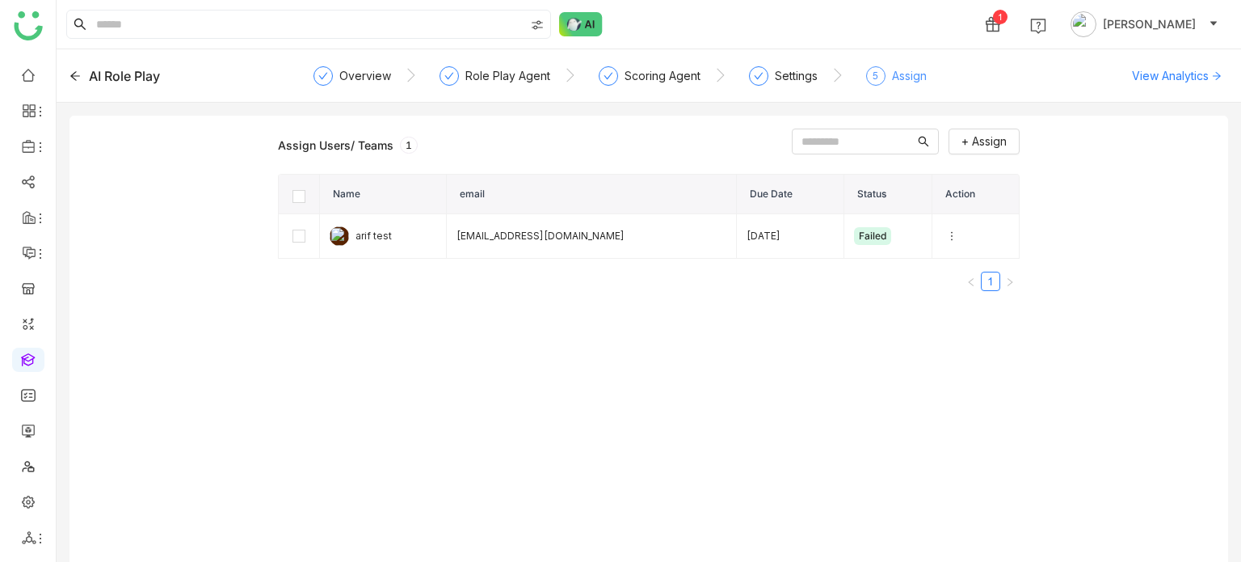
click at [925, 70] on div "Assign" at bounding box center [909, 75] width 35 height 19
click at [791, 79] on div "Settings" at bounding box center [796, 75] width 43 height 19
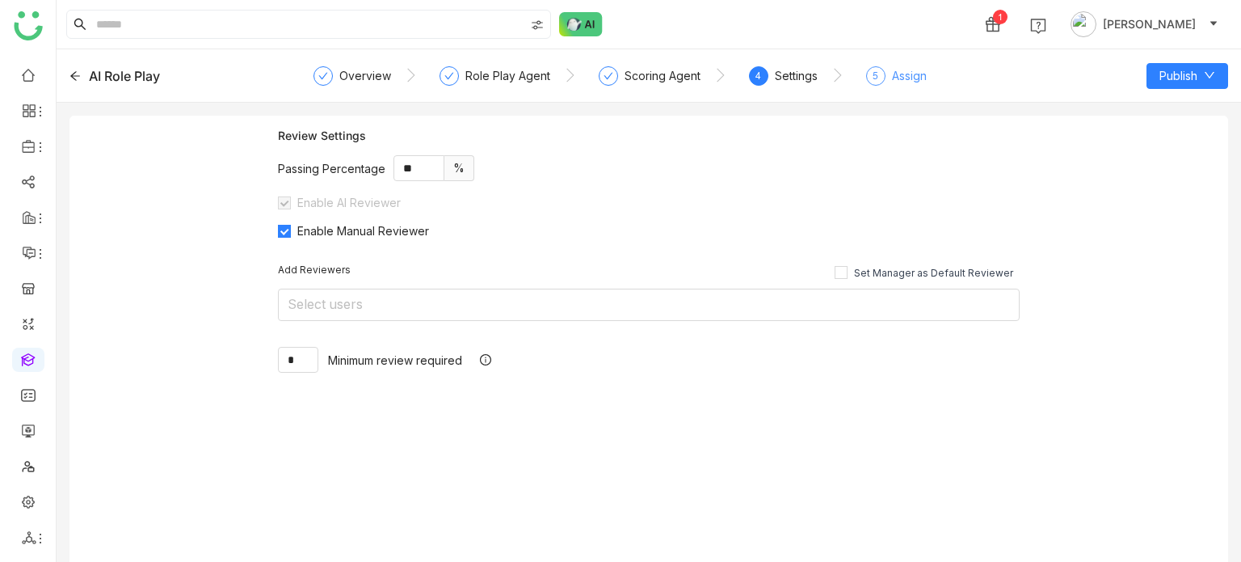
click at [899, 93] on div "5 Assign" at bounding box center [896, 80] width 61 height 29
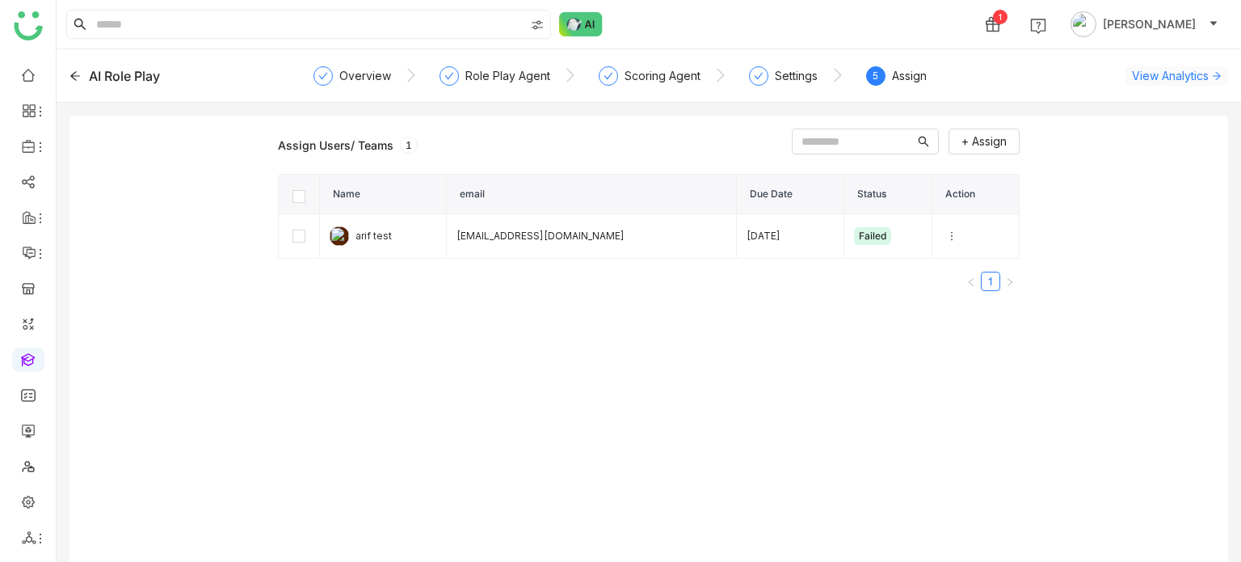
click at [1162, 76] on span "View Analytics" at bounding box center [1170, 75] width 77 height 17
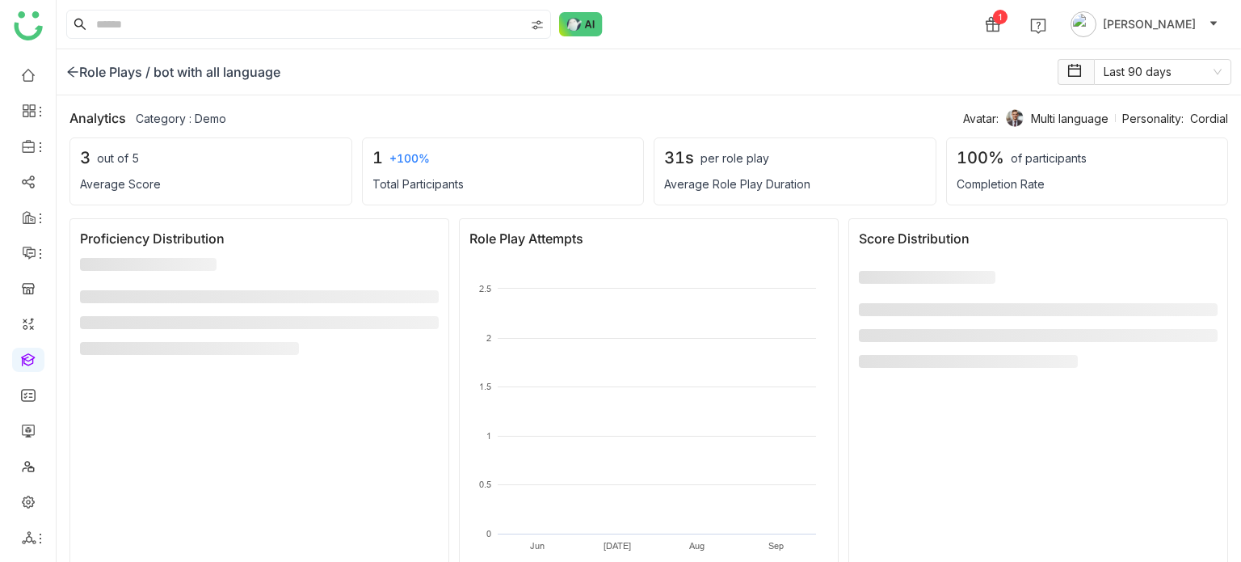
click at [86, 73] on div "Role Plays /" at bounding box center [108, 71] width 84 height 19
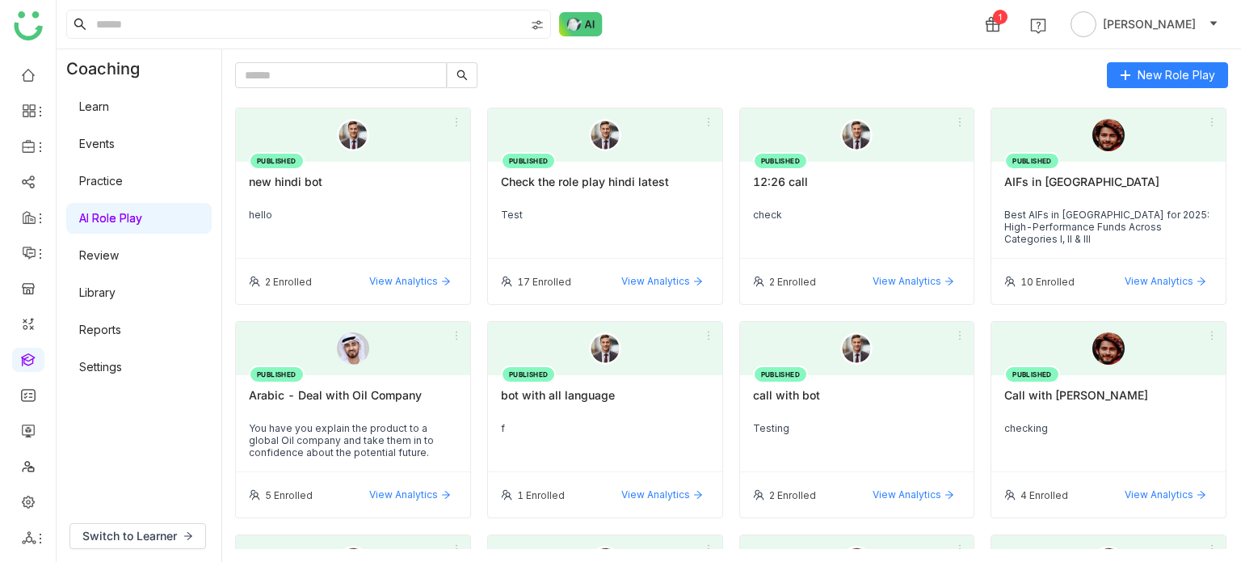
scroll to position [145, 0]
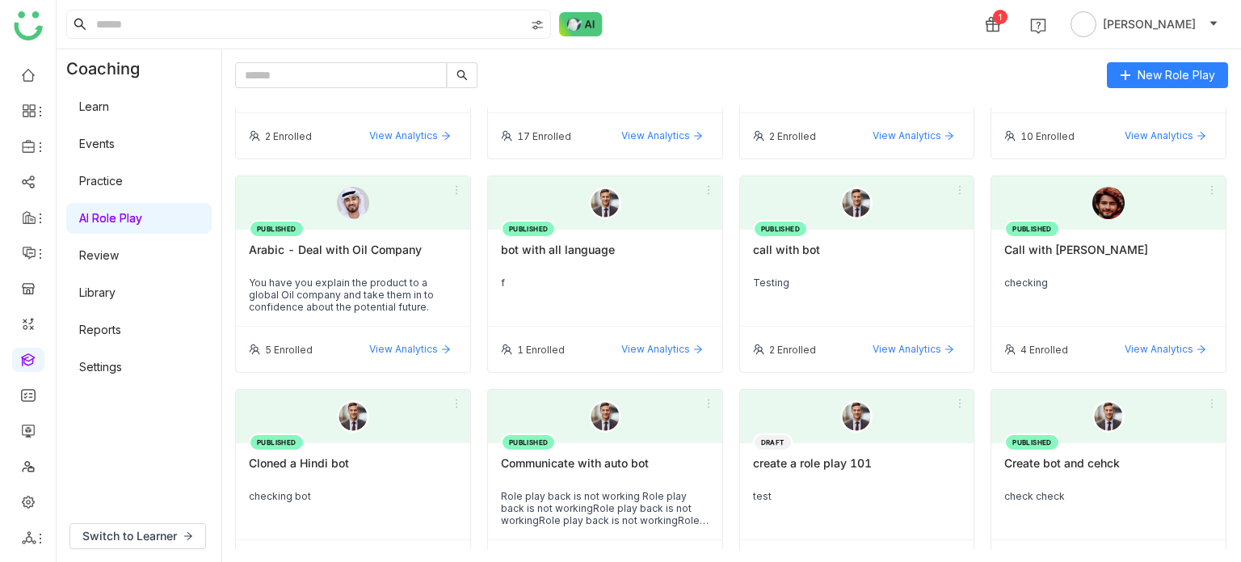
click at [545, 273] on div "PUBLISHED bot with all language f" at bounding box center [605, 278] width 234 height 97
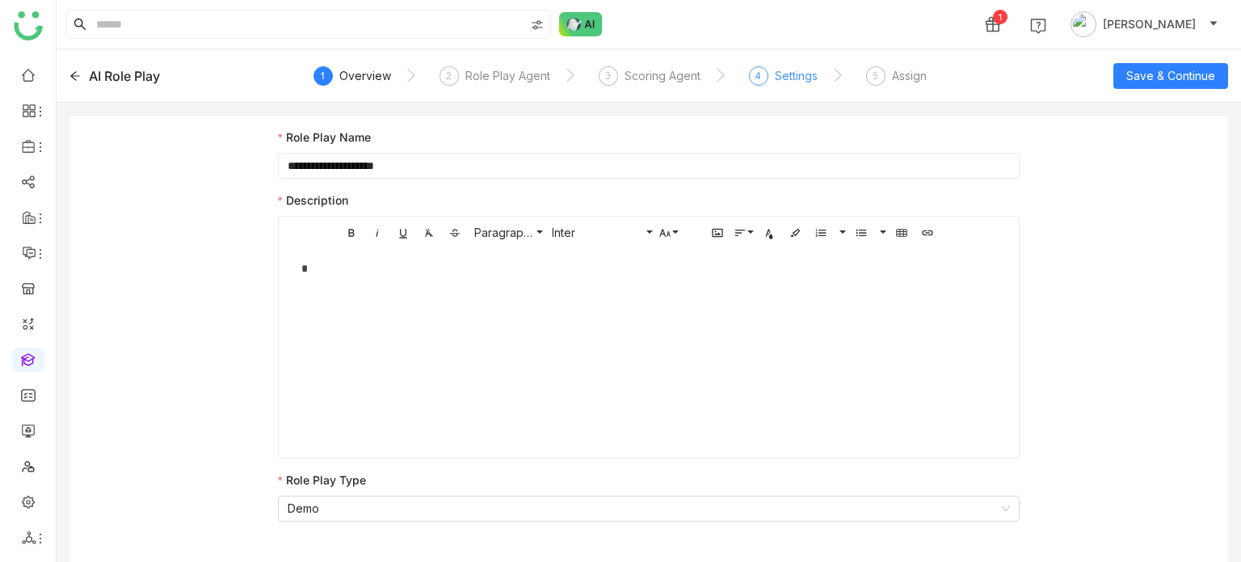
click at [781, 80] on div "Settings" at bounding box center [796, 75] width 43 height 19
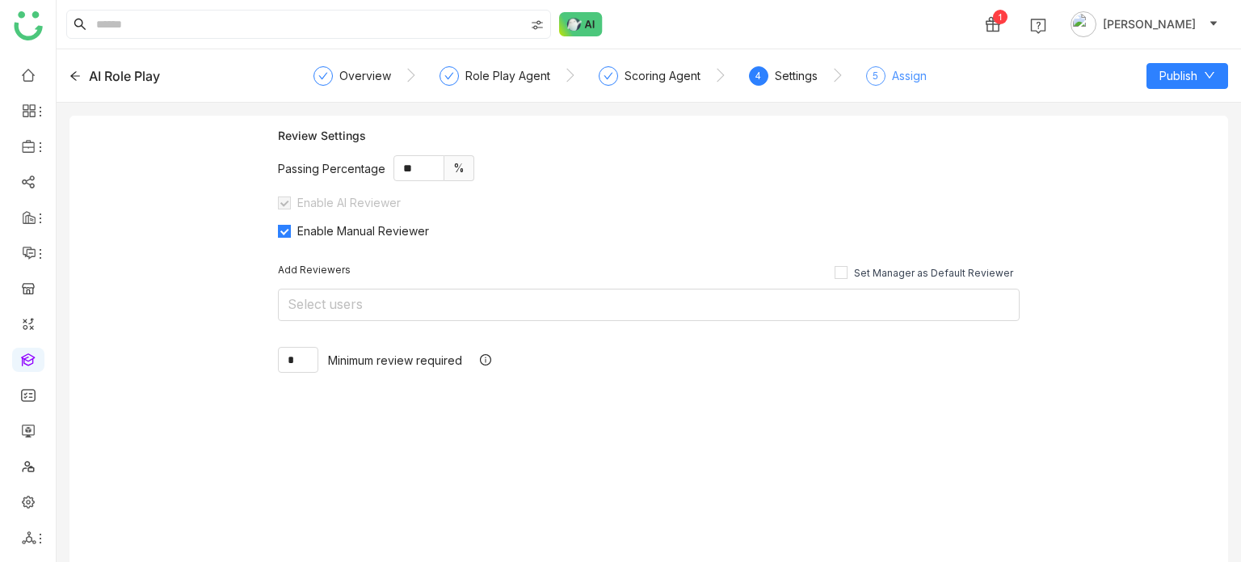
click at [874, 79] on span "5" at bounding box center [876, 76] width 6 height 12
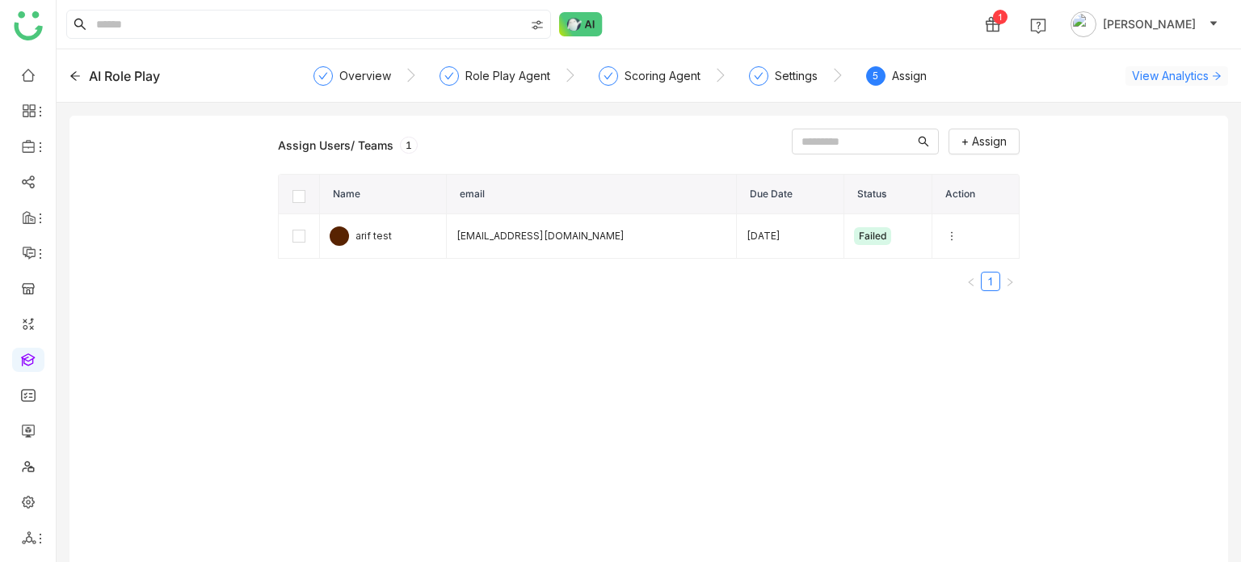
click at [1164, 74] on span "View Analytics" at bounding box center [1170, 75] width 77 height 17
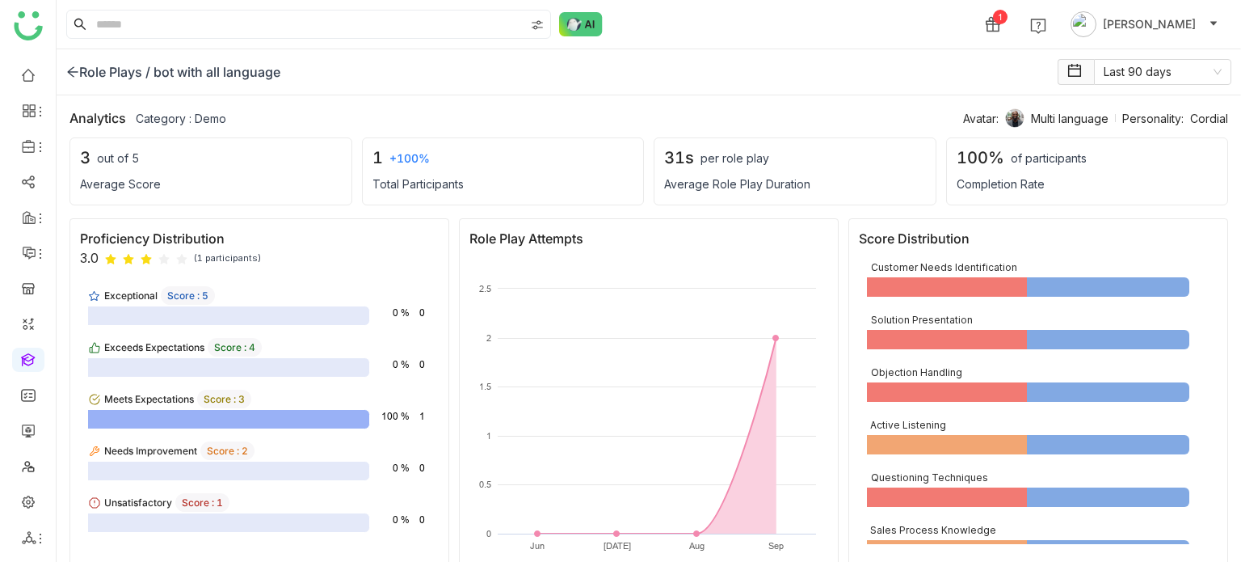
click at [71, 73] on icon at bounding box center [72, 71] width 13 height 13
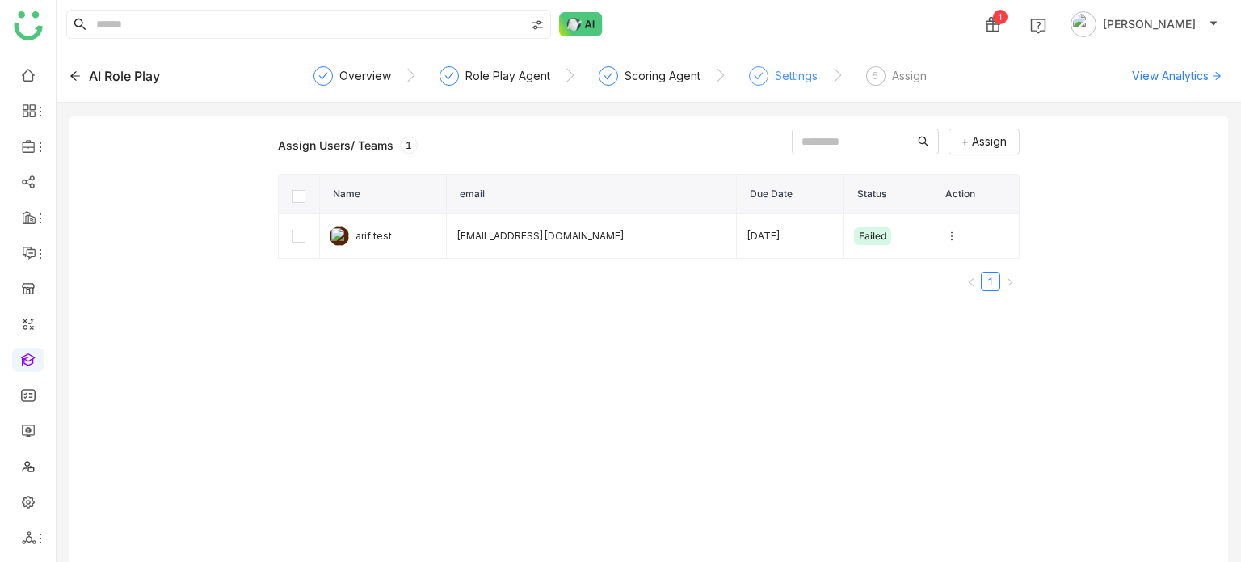
click at [765, 86] on div "Settings" at bounding box center [783, 80] width 69 height 29
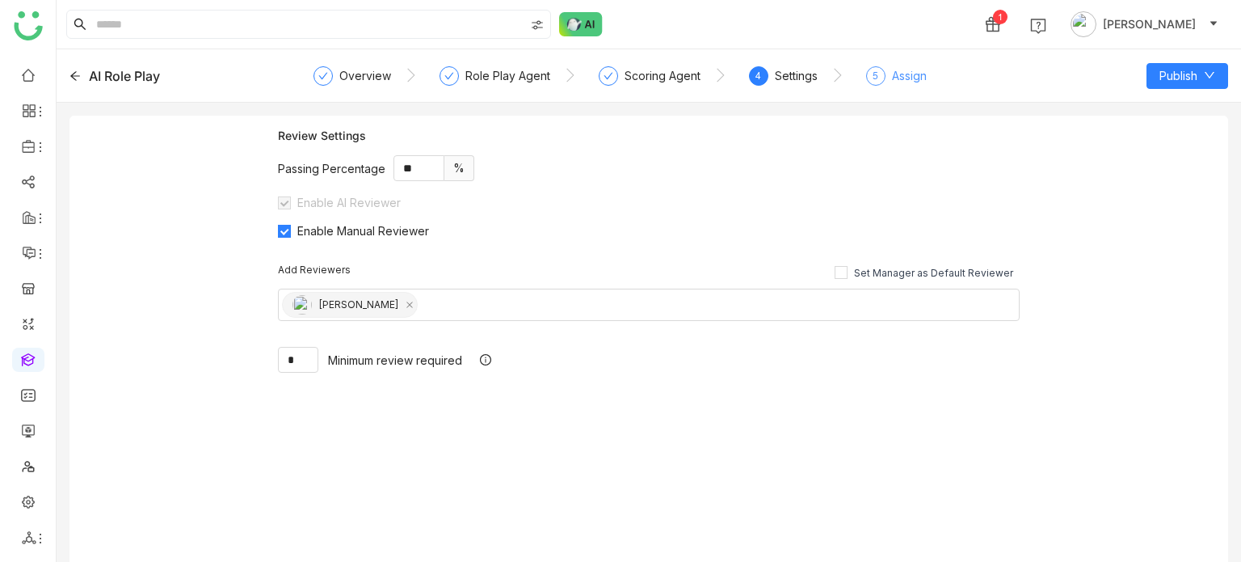
click at [908, 81] on div "Assign" at bounding box center [909, 75] width 35 height 19
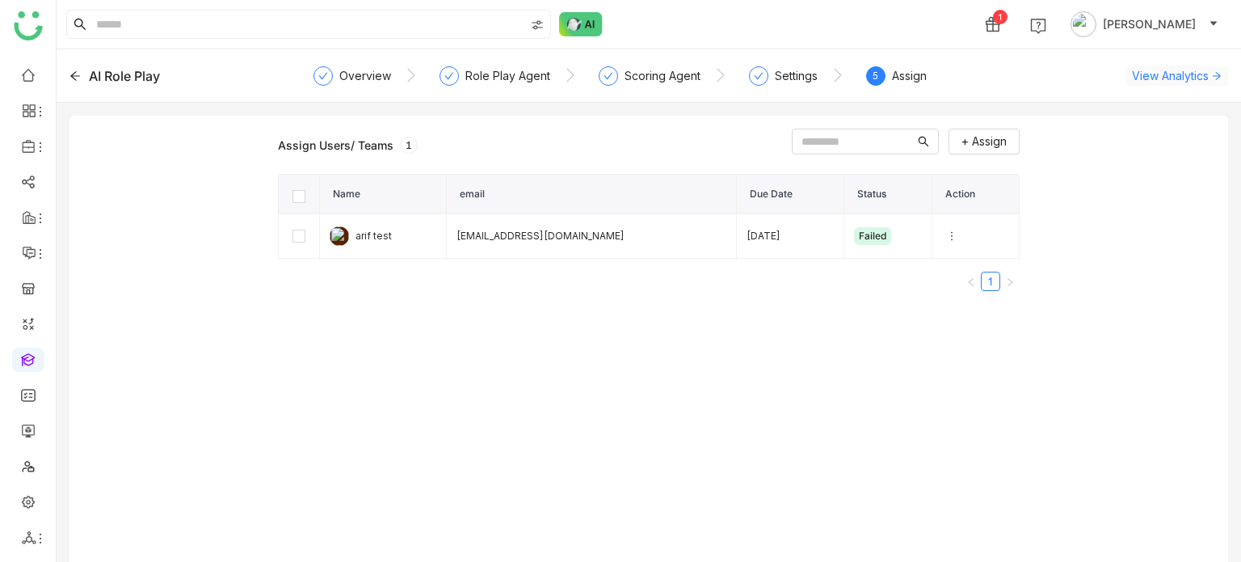
click at [1177, 78] on span "View Analytics" at bounding box center [1170, 75] width 77 height 17
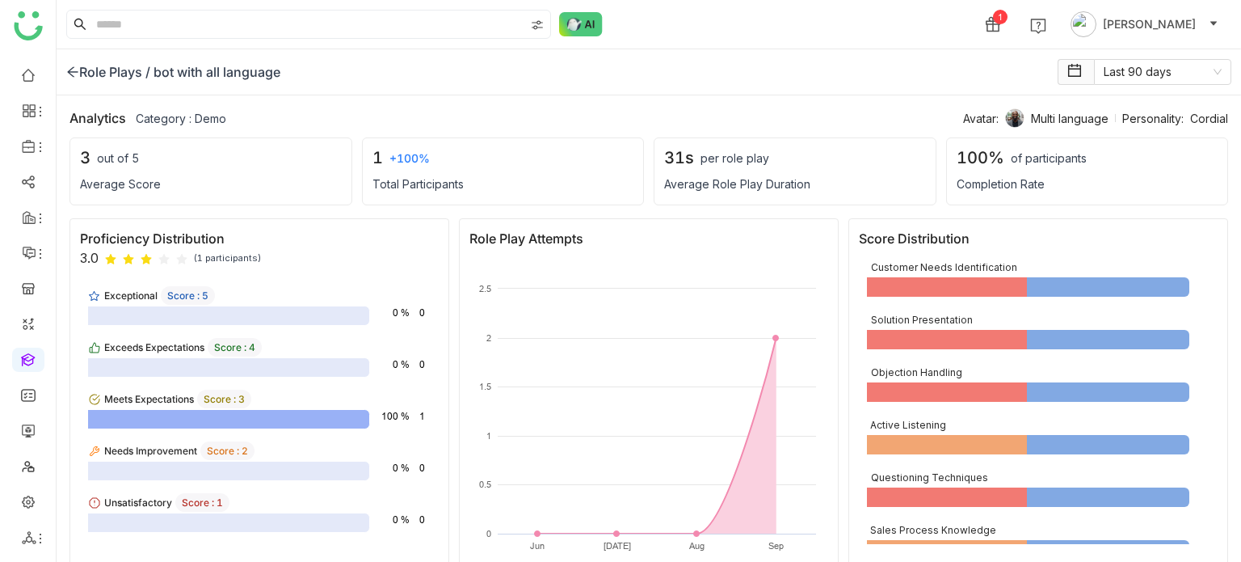
click at [67, 73] on icon at bounding box center [72, 71] width 13 height 13
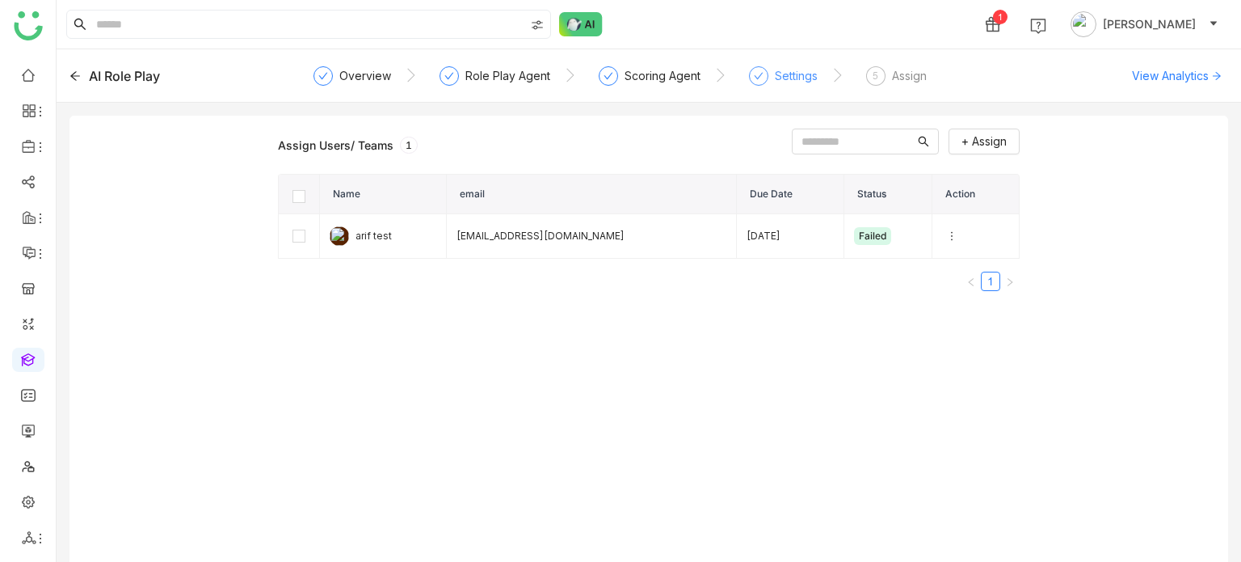
click at [779, 91] on div "Settings" at bounding box center [783, 80] width 69 height 29
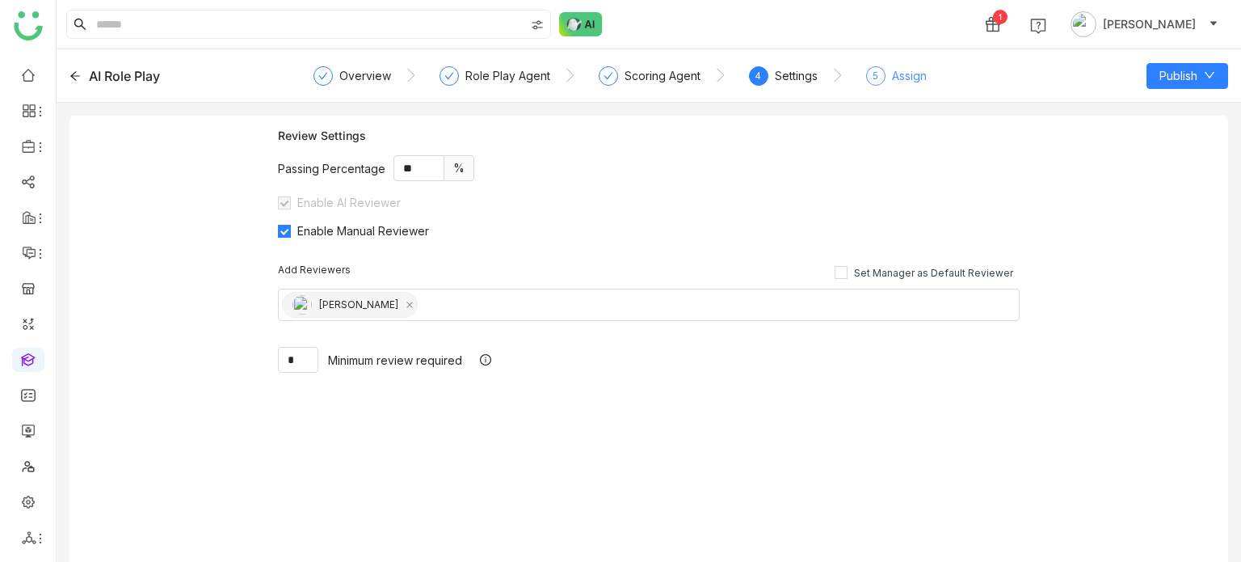
click at [908, 84] on div "Assign" at bounding box center [909, 75] width 35 height 19
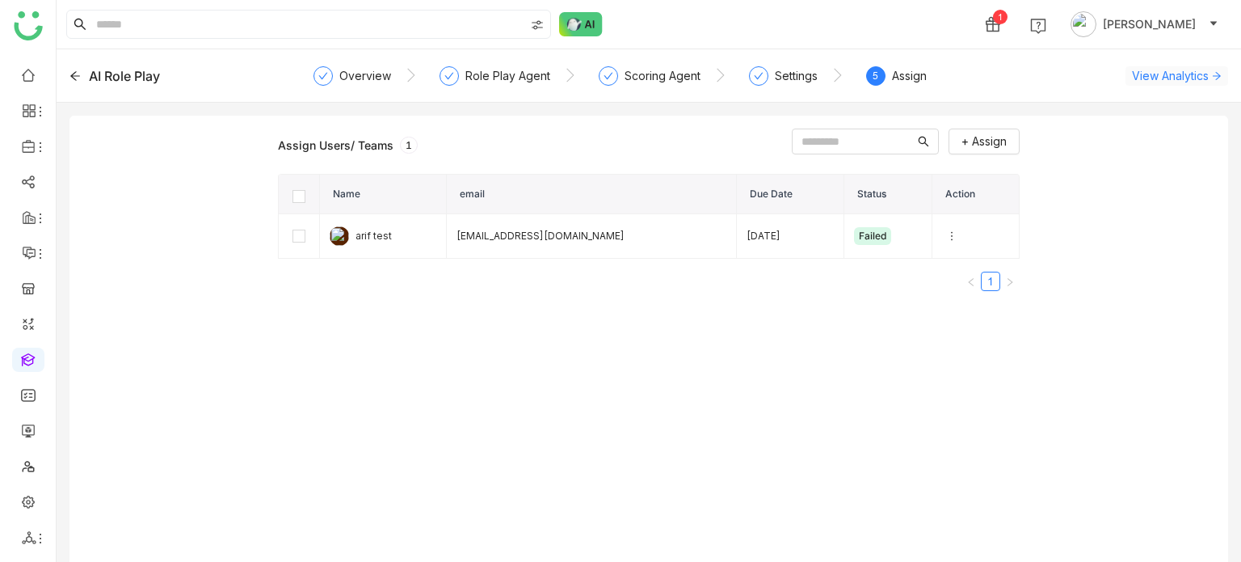
click at [1156, 77] on span "View Analytics" at bounding box center [1170, 75] width 77 height 17
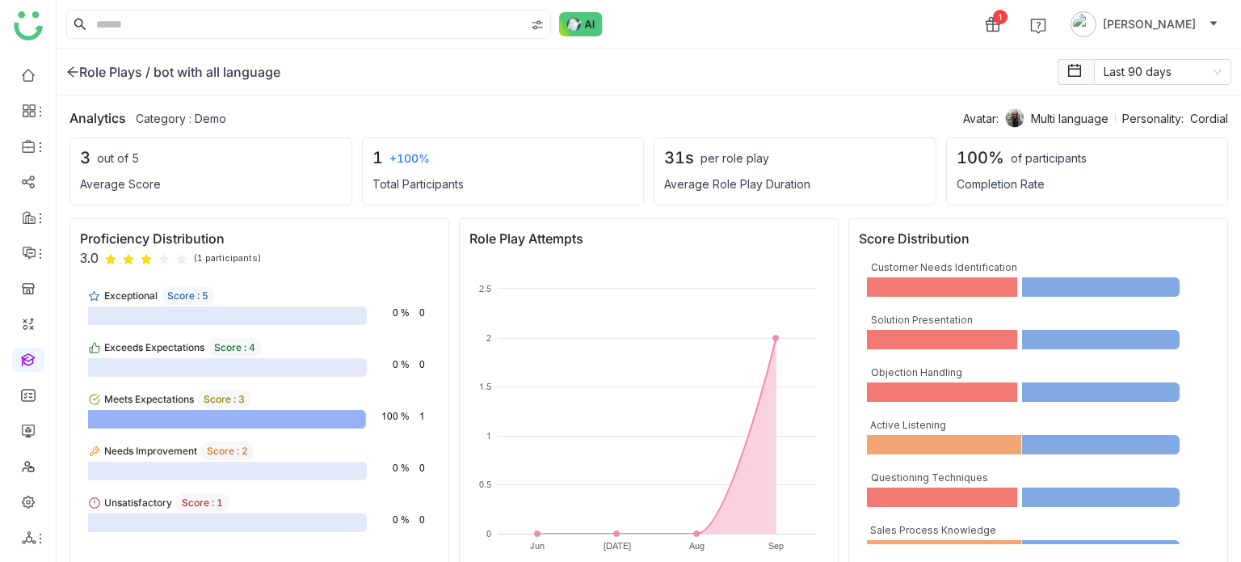
click at [71, 72] on icon at bounding box center [72, 71] width 13 height 13
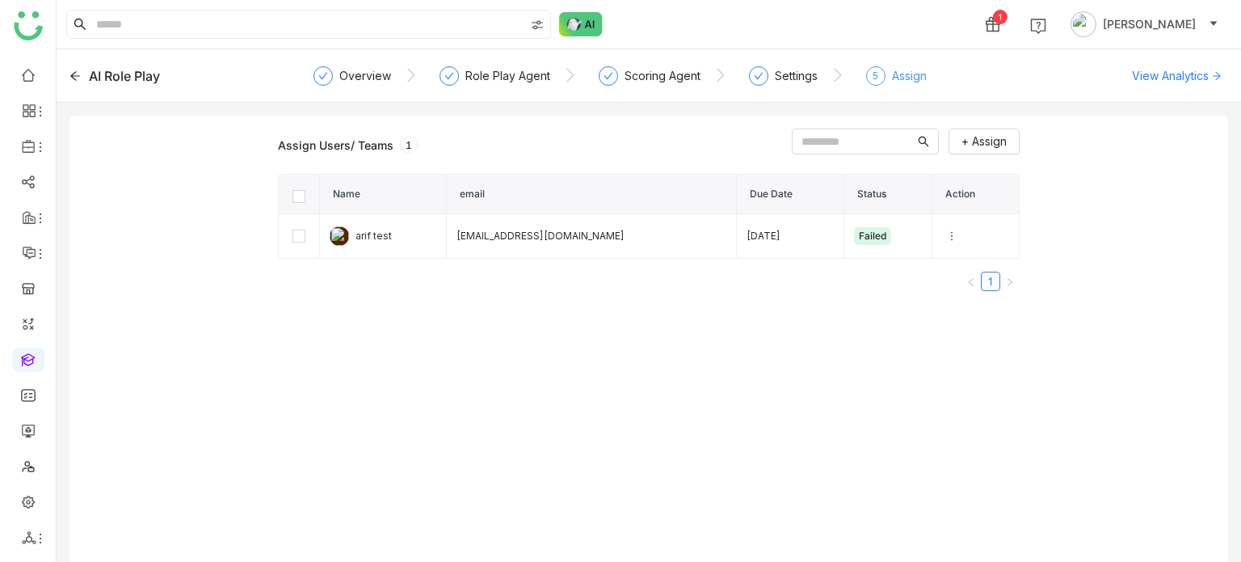
click at [886, 72] on div "5 Assign" at bounding box center [896, 80] width 61 height 29
click at [811, 87] on div "Settings" at bounding box center [783, 80] width 69 height 29
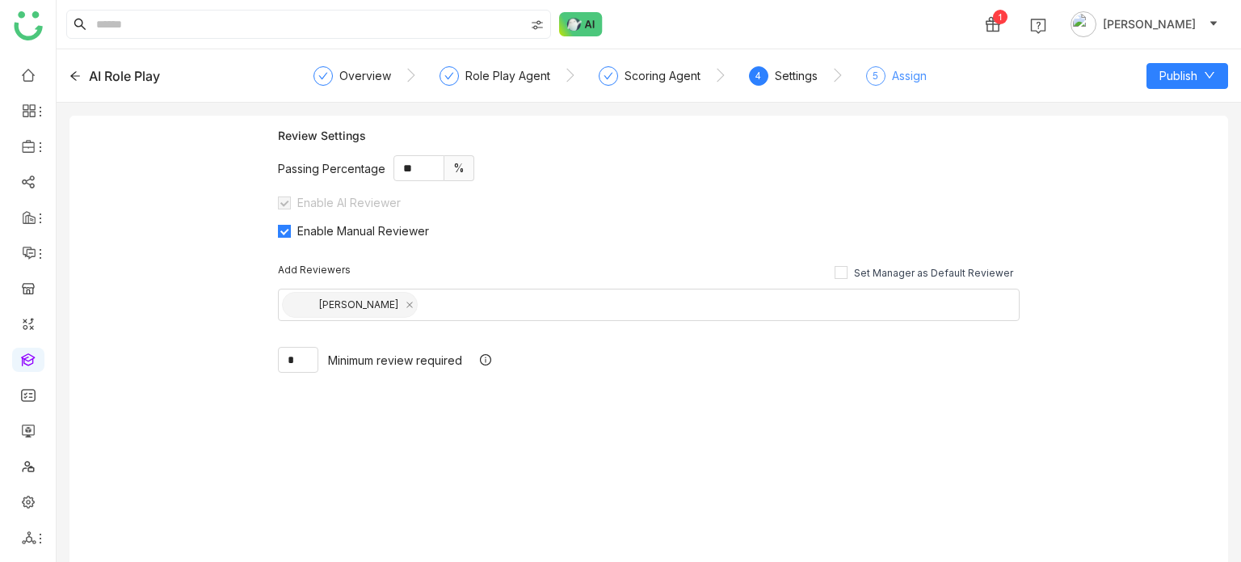
click at [905, 83] on div "Assign" at bounding box center [909, 75] width 35 height 19
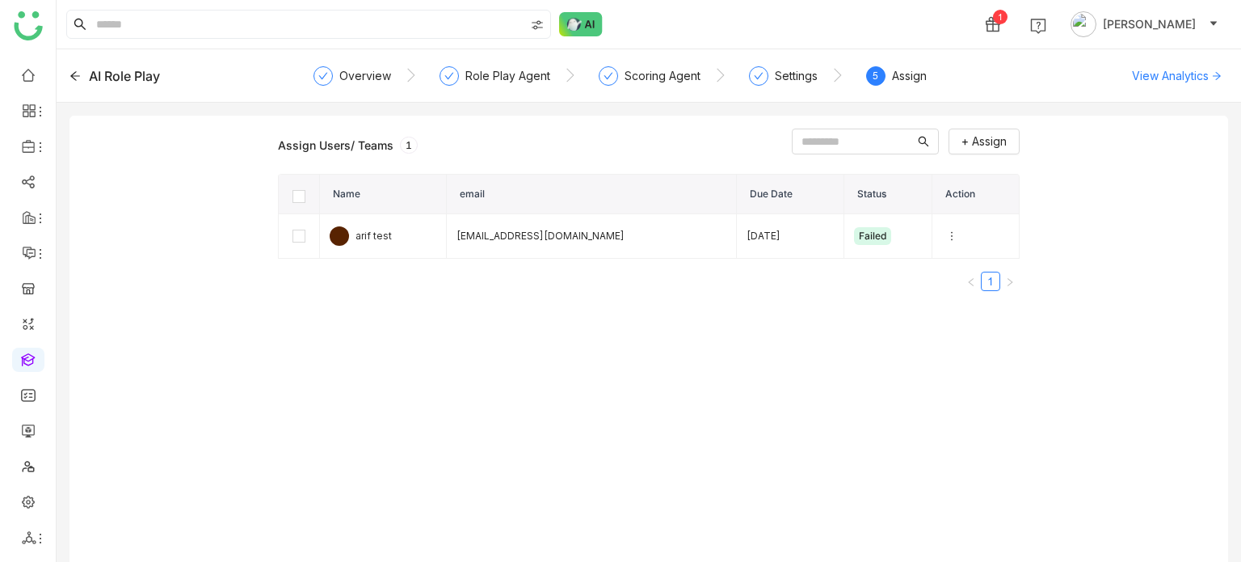
click at [1070, 106] on gtmb-role-play-create "AI Role Play Overview Role Play Agent Scoring Agent Settings 5 Assign View Anal…" at bounding box center [649, 305] width 1185 height 512
click at [1202, 69] on span "View Analytics" at bounding box center [1170, 75] width 77 height 17
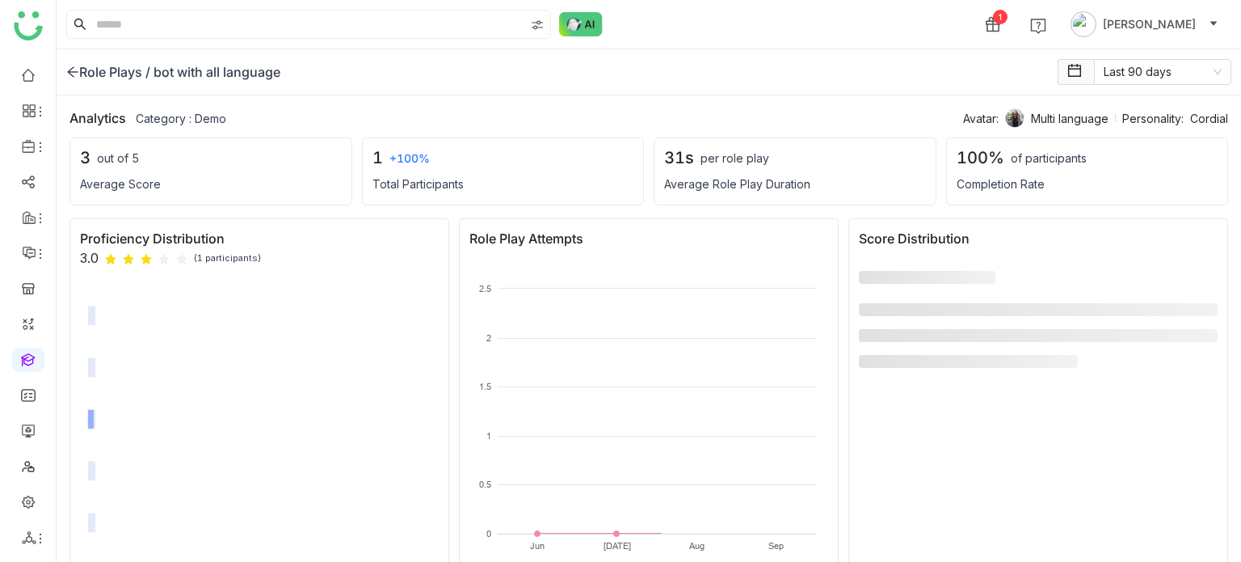
click at [76, 66] on icon at bounding box center [72, 71] width 13 height 13
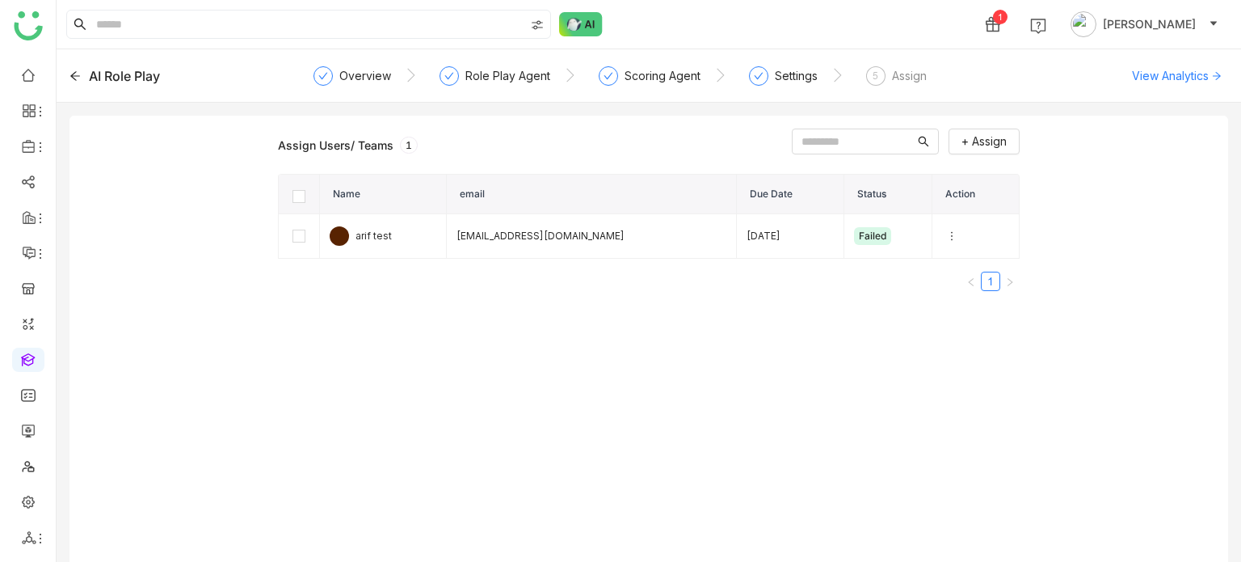
click at [1193, 64] on div "AI Role Play Overview Role Play Agent Scoring Agent Settings 5 Assign View Anal…" at bounding box center [649, 75] width 1185 height 53
click at [1193, 70] on span "View Analytics" at bounding box center [1170, 75] width 77 height 17
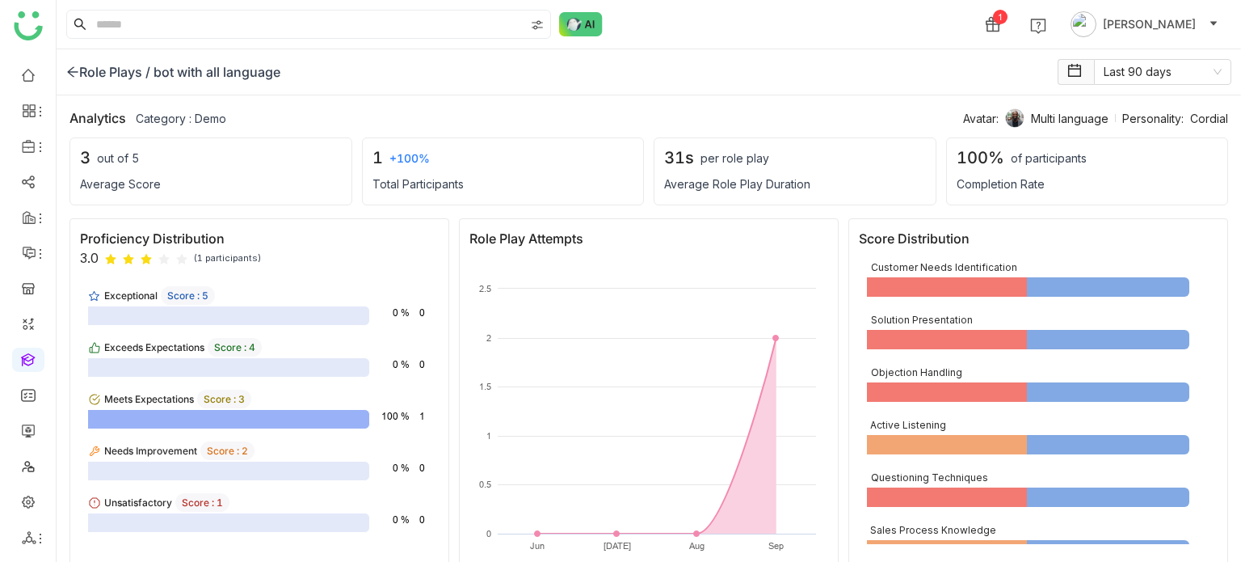
click at [74, 71] on icon at bounding box center [72, 72] width 11 height 11
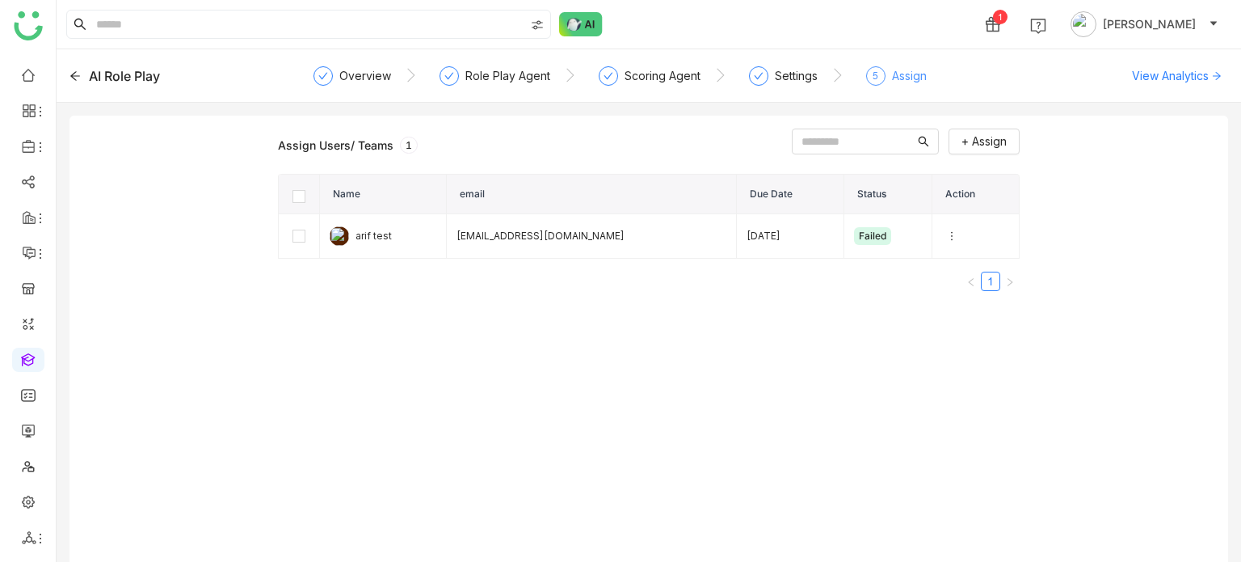
click at [905, 75] on div "Assign" at bounding box center [909, 75] width 35 height 19
click at [784, 74] on div "Settings" at bounding box center [796, 75] width 43 height 19
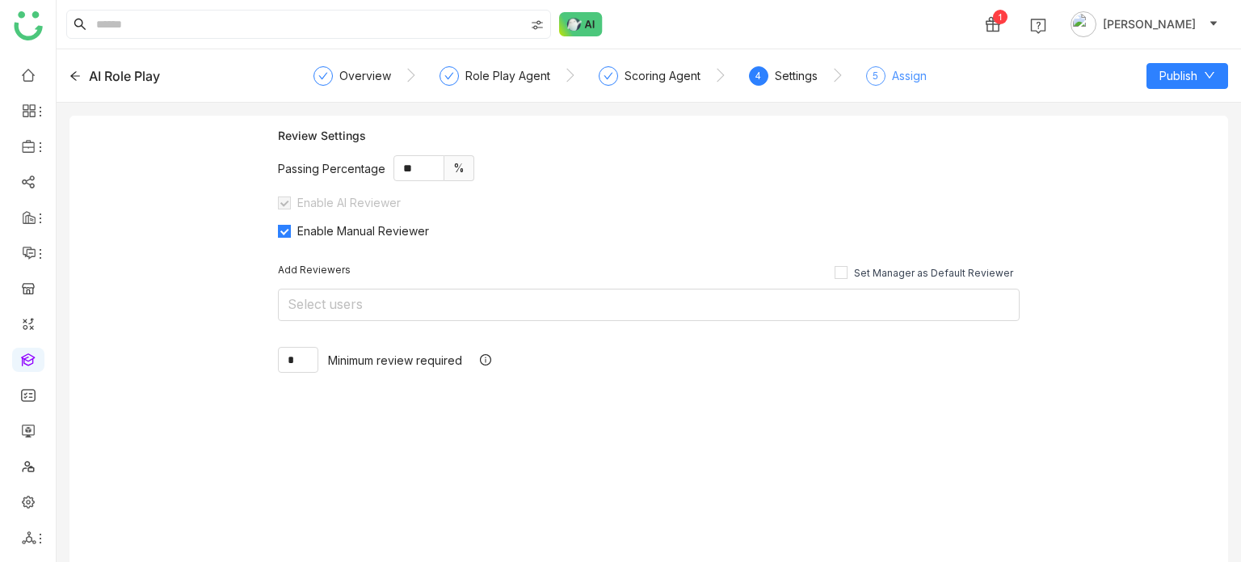
click at [883, 83] on div "5 Assign" at bounding box center [896, 80] width 61 height 29
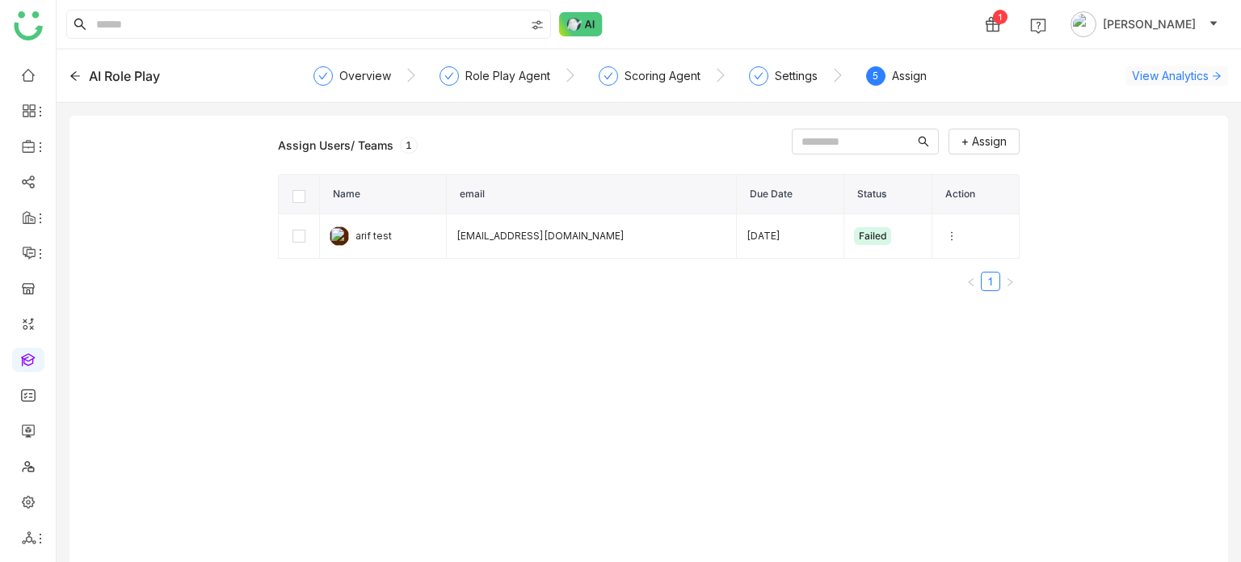
click at [1156, 75] on span "View Analytics" at bounding box center [1170, 75] width 77 height 17
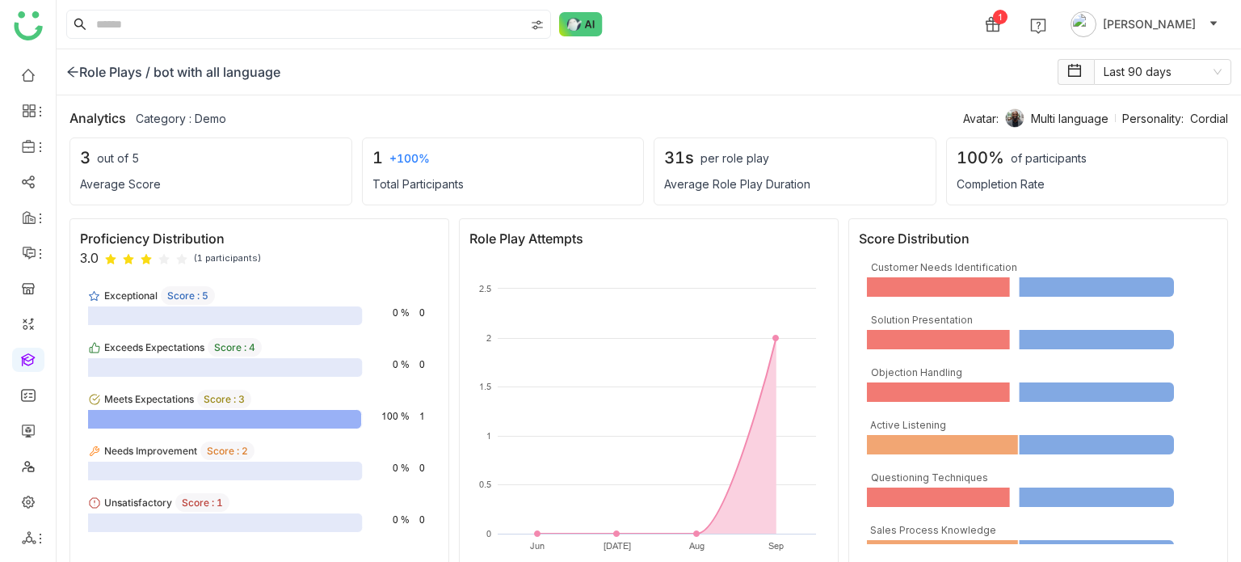
click at [84, 71] on div "Role Plays /" at bounding box center [108, 71] width 84 height 19
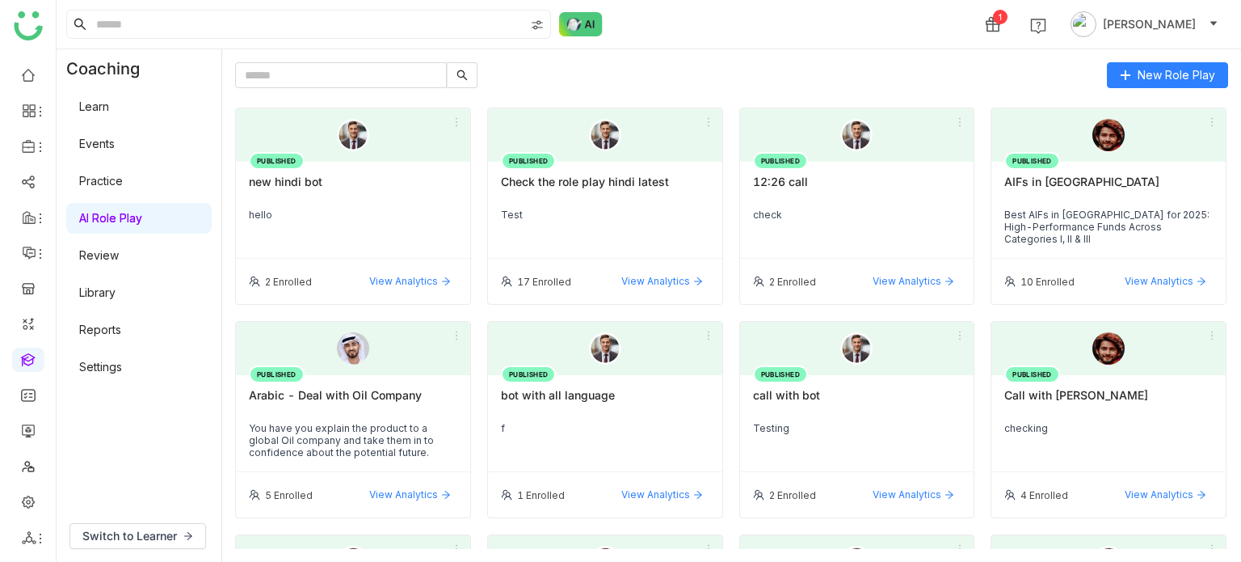
click at [110, 360] on link "Settings" at bounding box center [100, 367] width 43 height 14
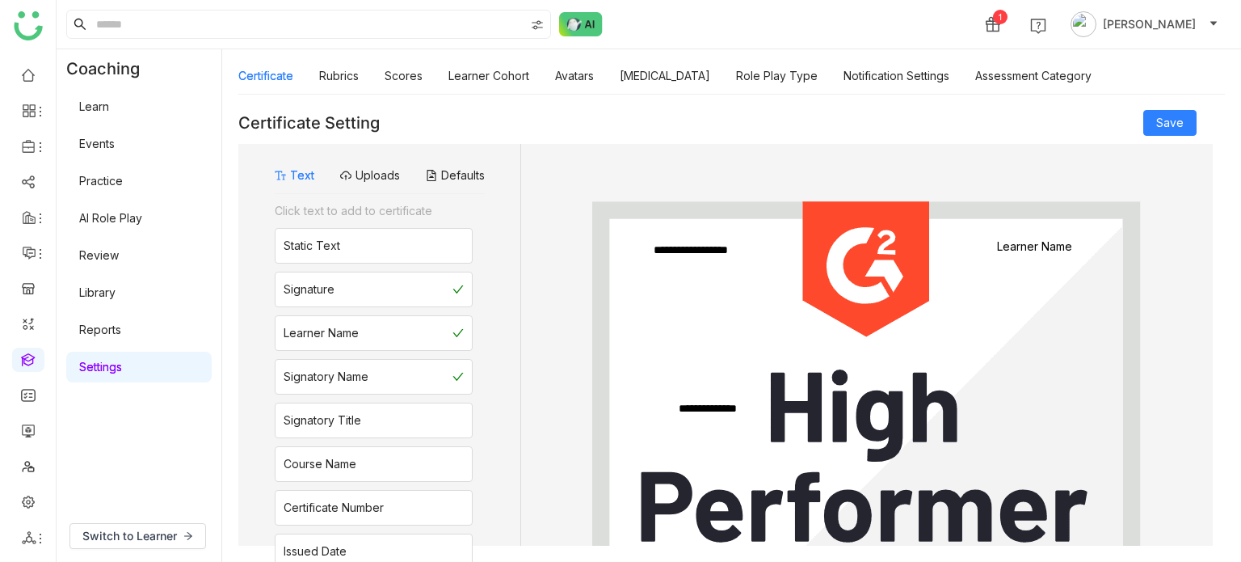
click at [126, 221] on link "AI Role Play" at bounding box center [110, 218] width 63 height 14
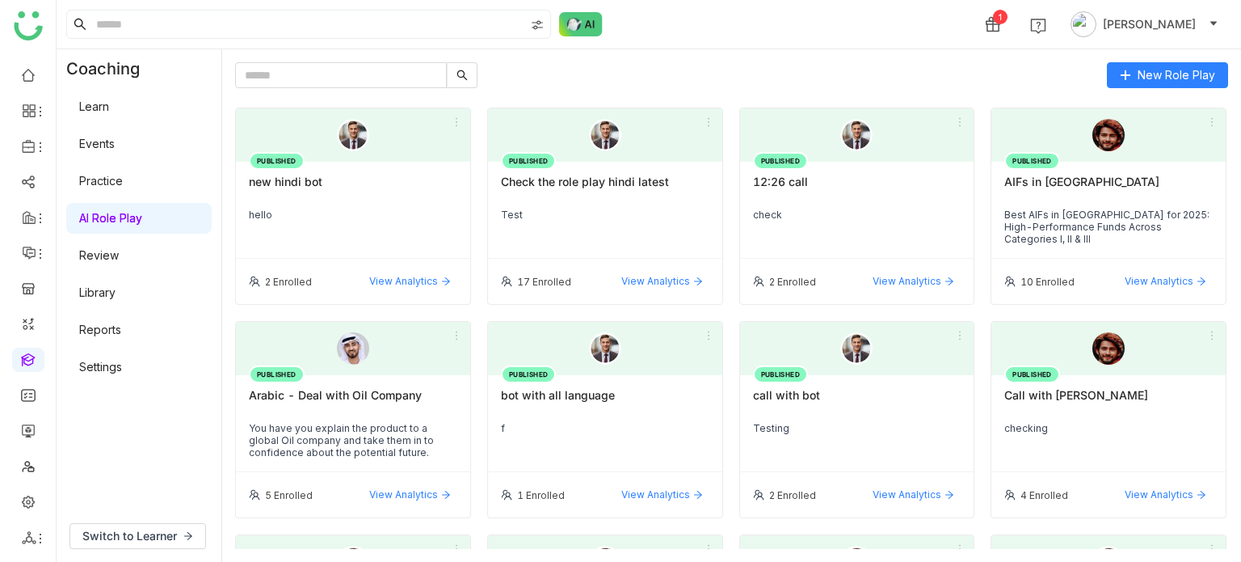
click at [668, 418] on div "PUBLISHED bot with all language f" at bounding box center [605, 423] width 234 height 97
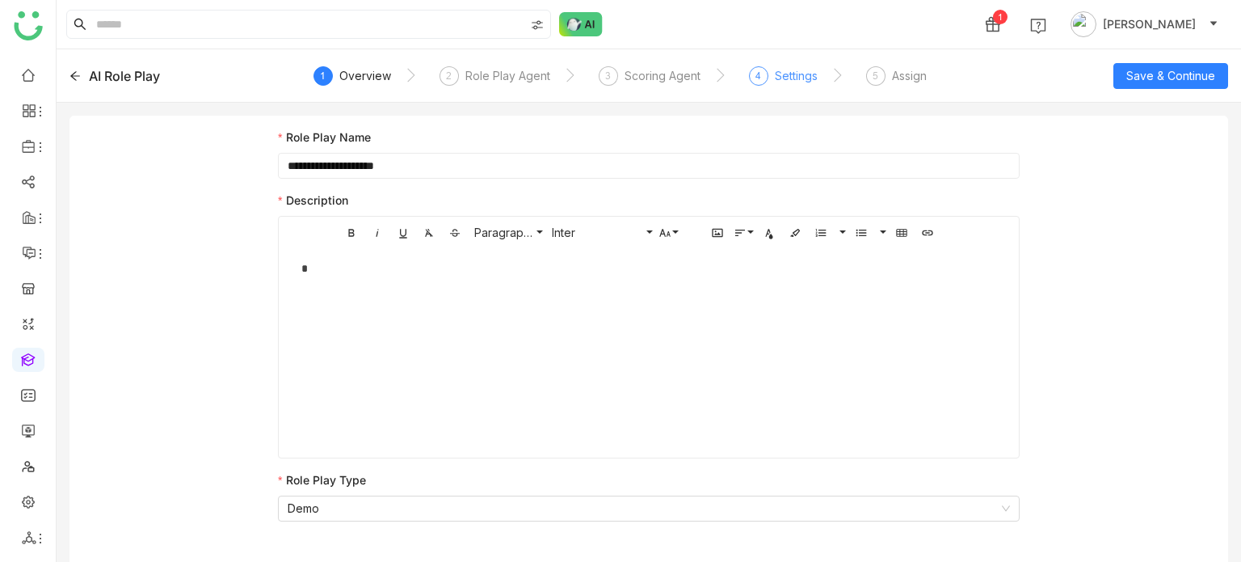
click at [789, 80] on div "Settings" at bounding box center [796, 75] width 43 height 19
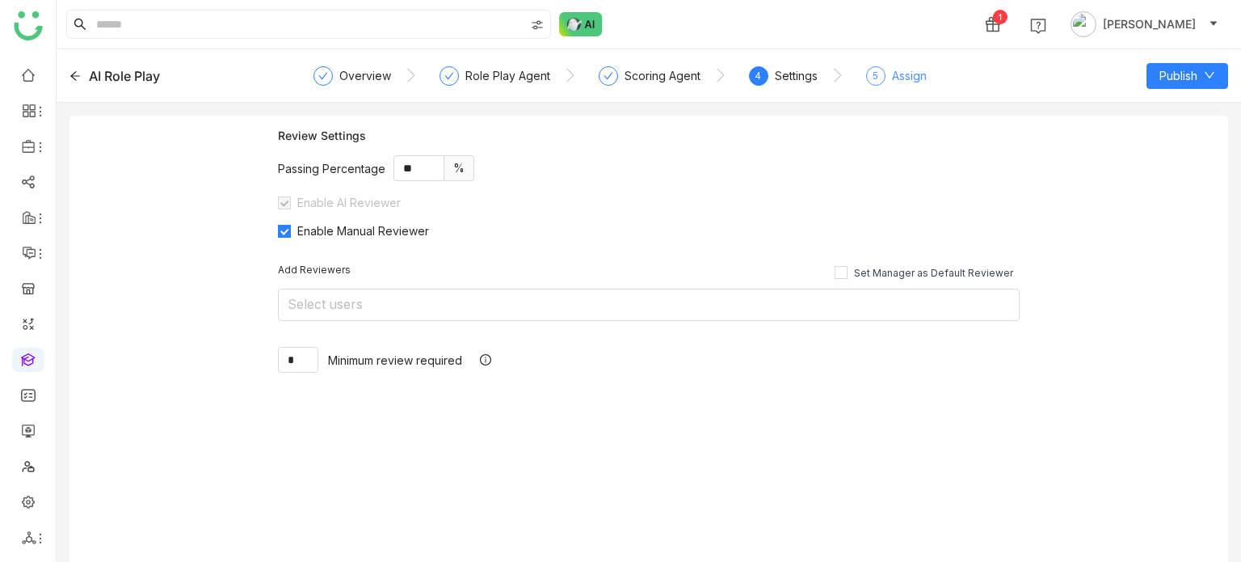
click at [909, 78] on div "Assign" at bounding box center [909, 75] width 35 height 19
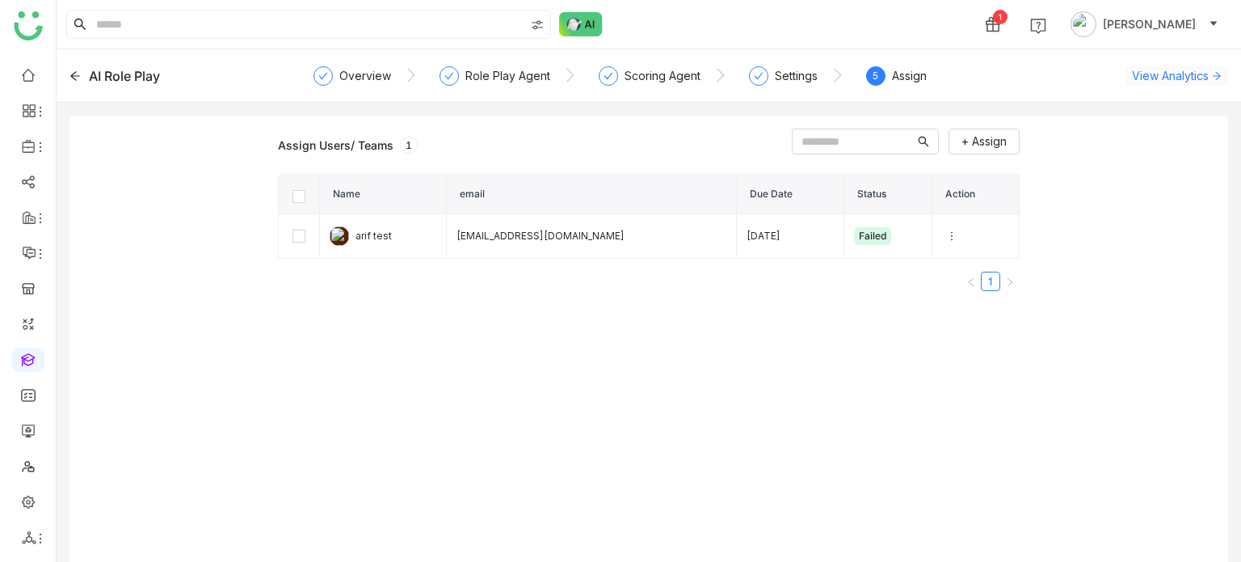
click at [1173, 73] on span "View Analytics" at bounding box center [1170, 75] width 77 height 17
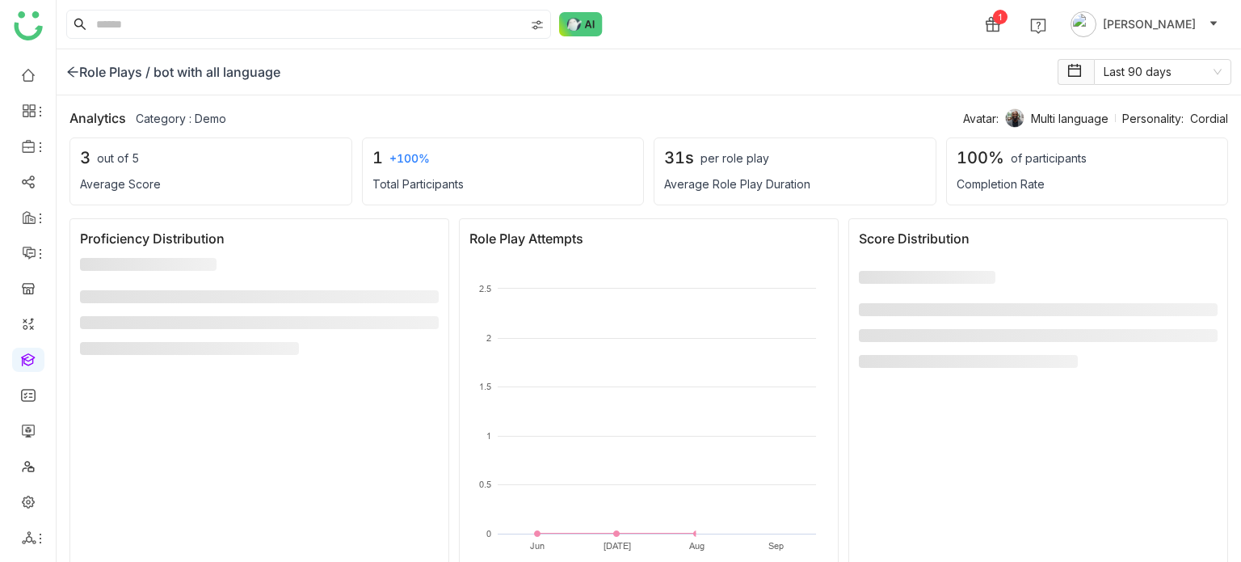
click at [81, 68] on div "Role Plays /" at bounding box center [108, 71] width 84 height 19
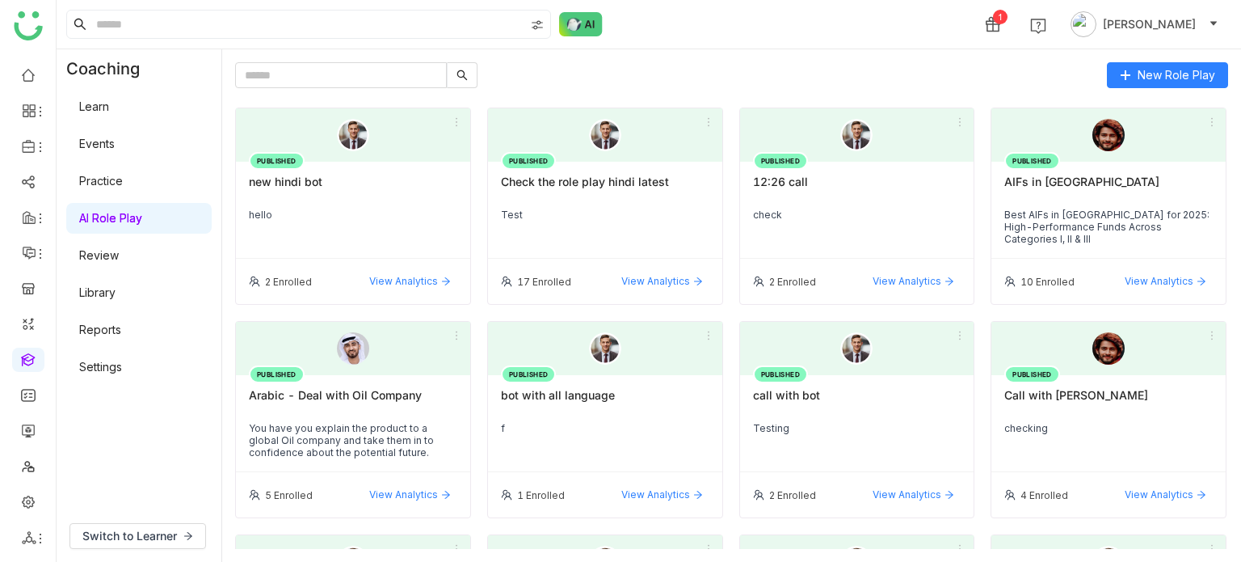
click at [570, 410] on div "bot with all language" at bounding box center [605, 401] width 209 height 27
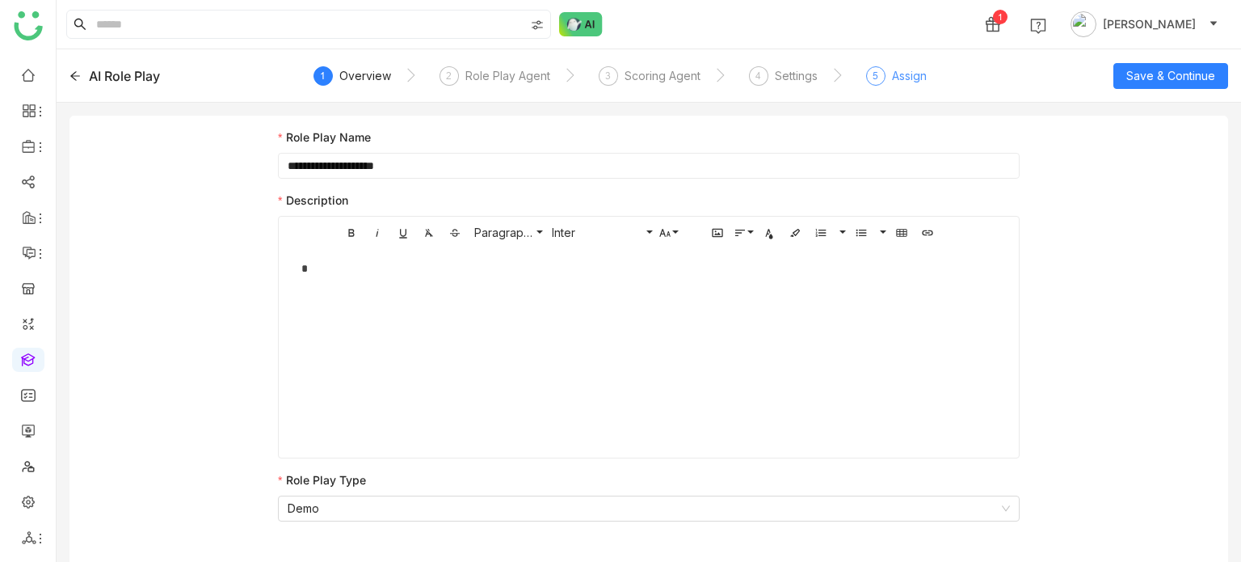
click at [905, 84] on div "Assign" at bounding box center [909, 75] width 35 height 19
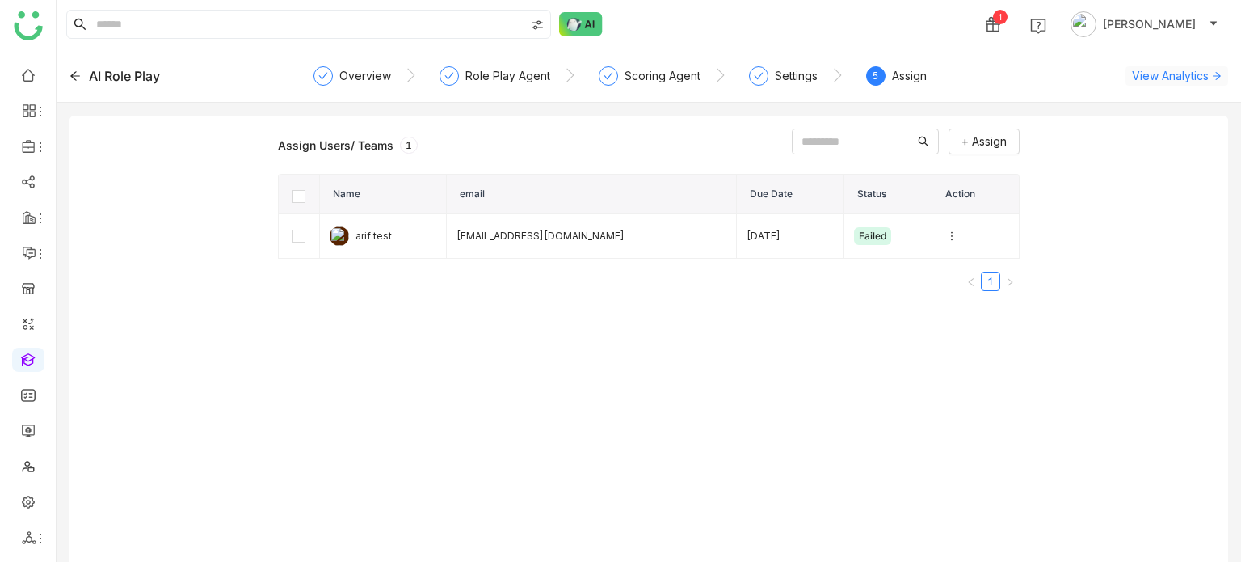
click at [1165, 74] on span "View Analytics" at bounding box center [1170, 75] width 77 height 17
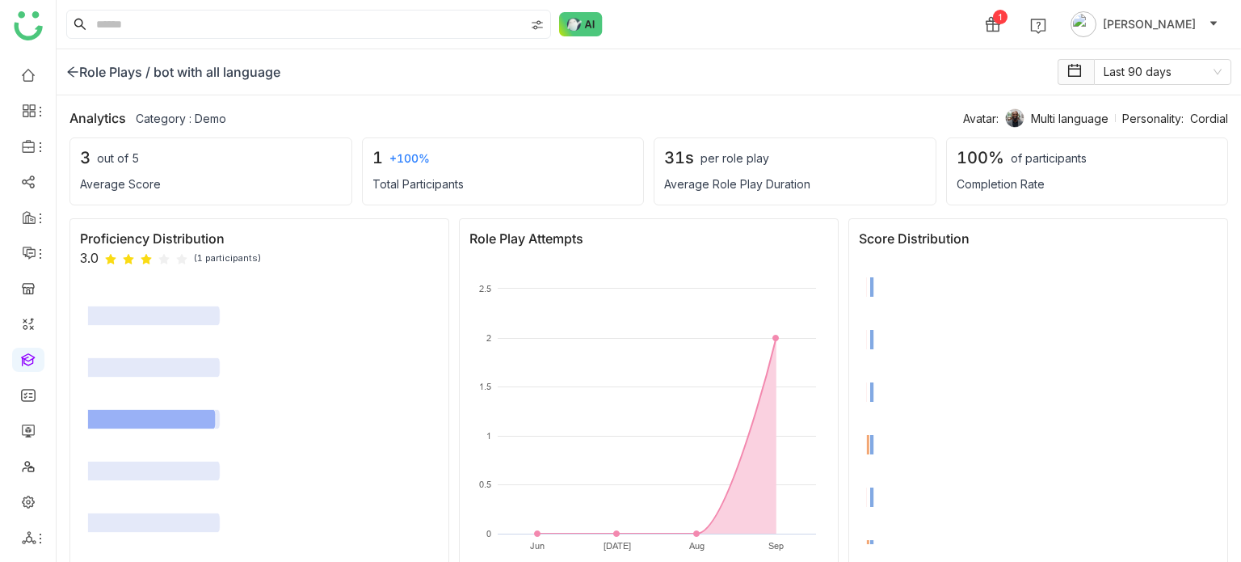
click at [66, 74] on icon at bounding box center [72, 71] width 13 height 13
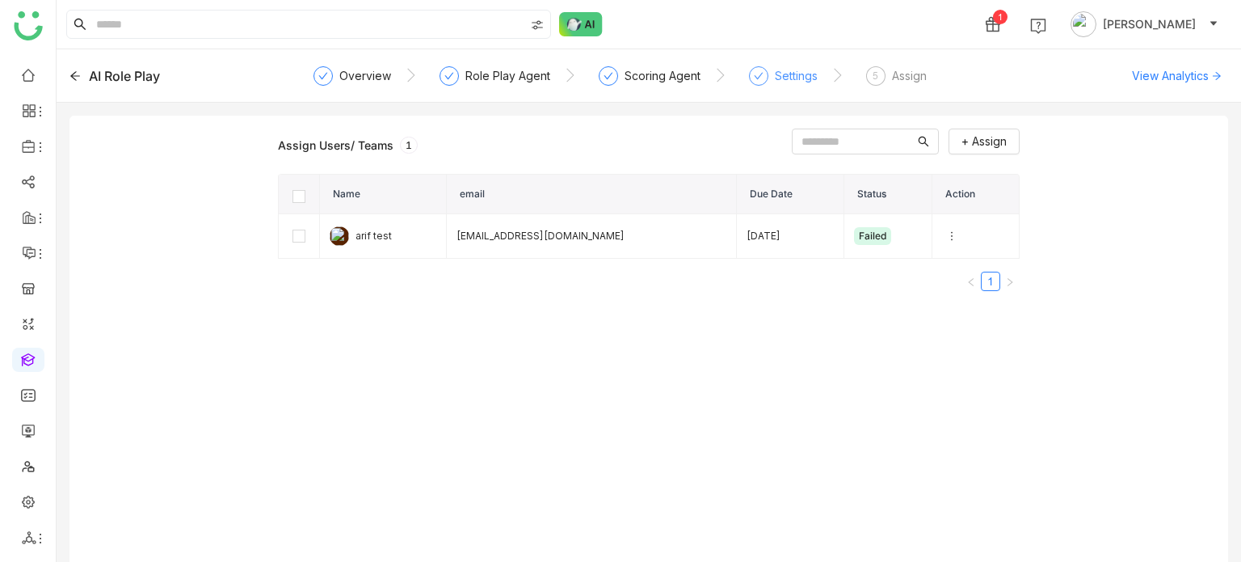
click at [788, 80] on div "Settings" at bounding box center [796, 75] width 43 height 19
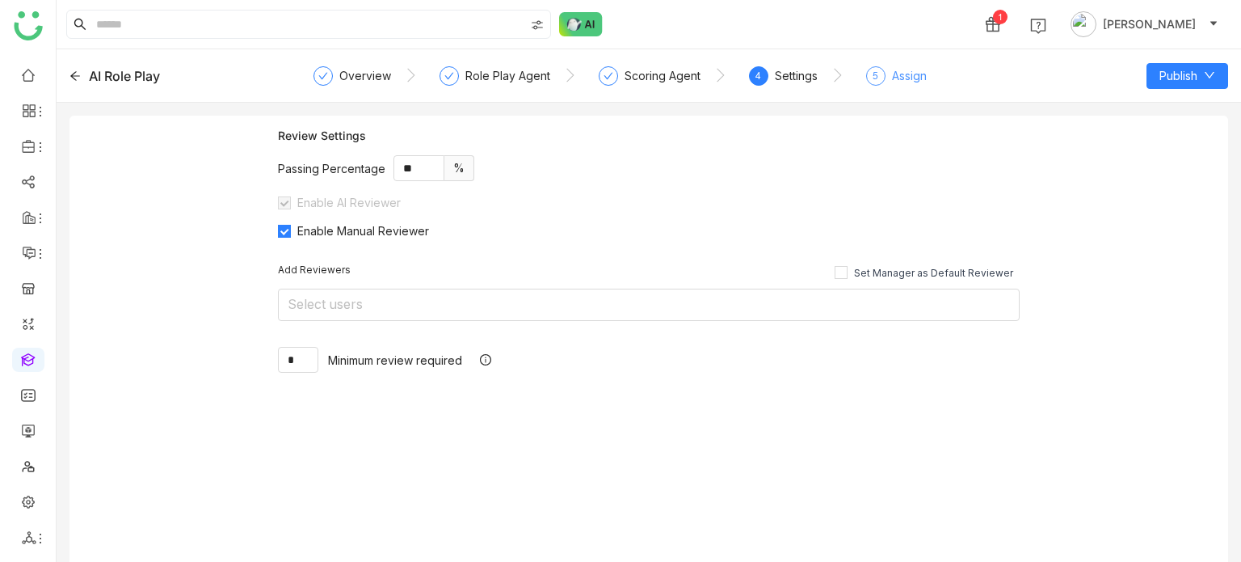
click at [884, 74] on div "5 Assign" at bounding box center [896, 80] width 61 height 29
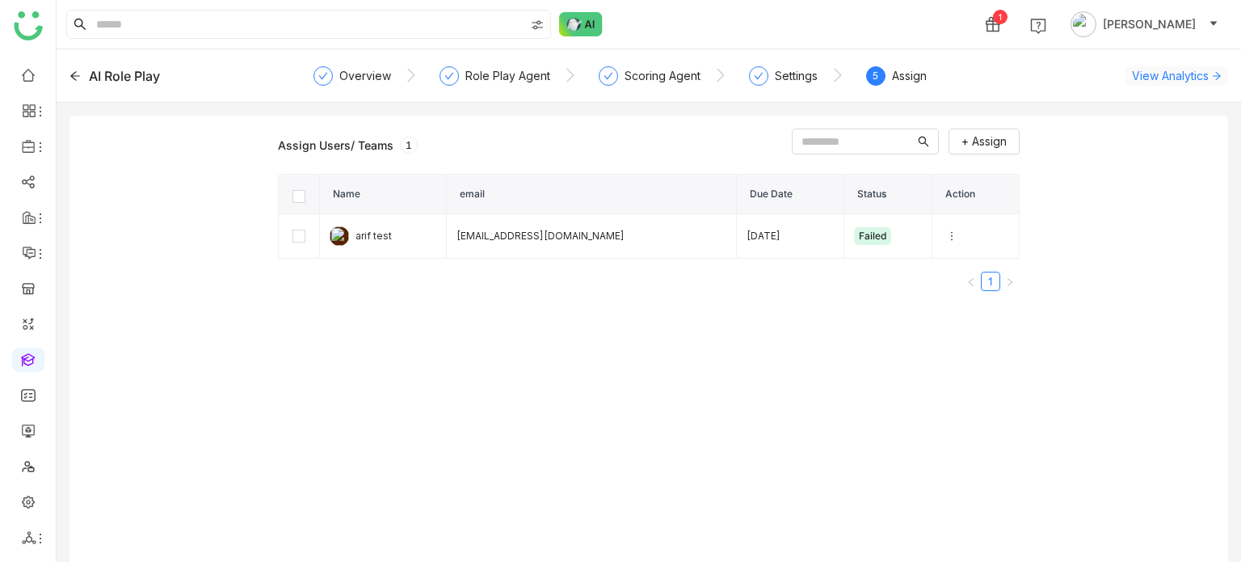
click at [1174, 74] on span "View Analytics" at bounding box center [1170, 75] width 77 height 17
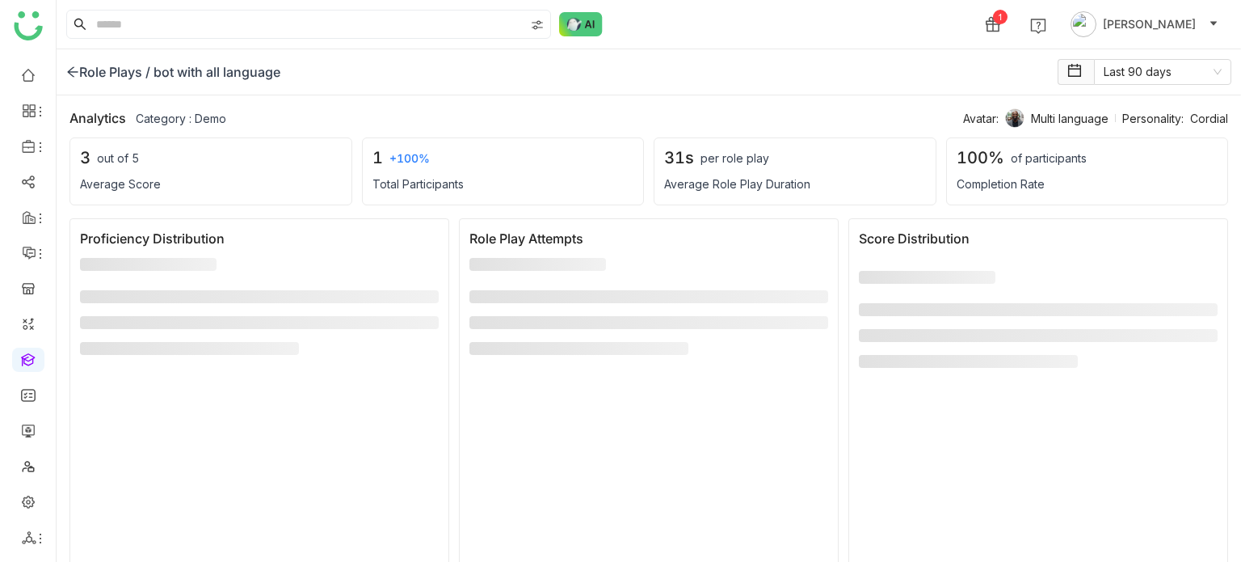
click at [72, 68] on icon at bounding box center [72, 71] width 13 height 13
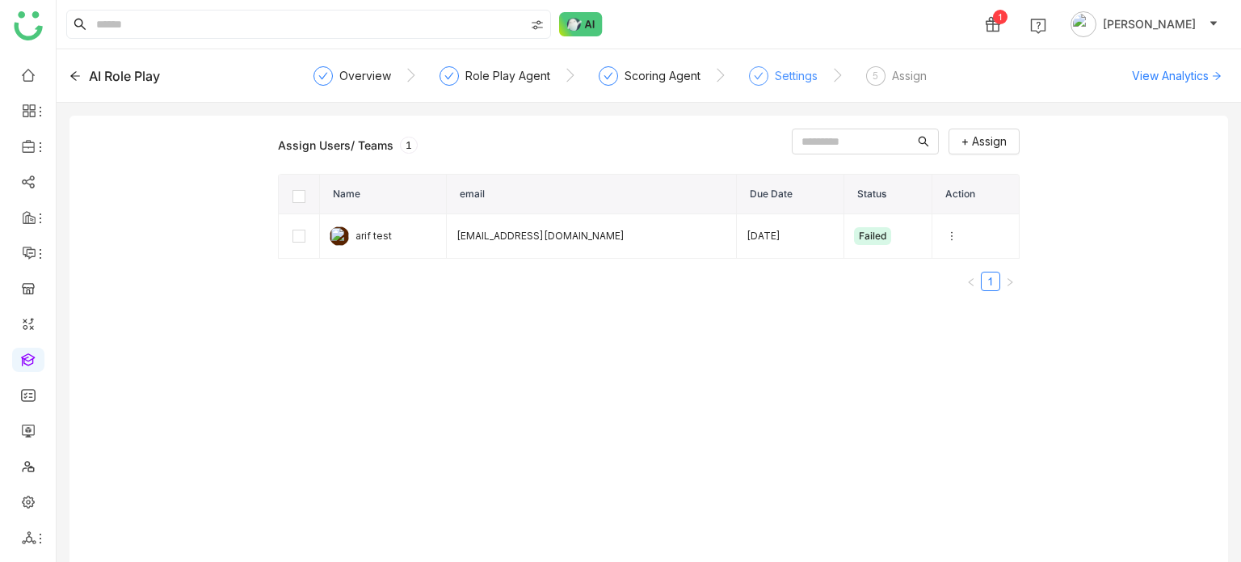
click at [792, 80] on div "Settings" at bounding box center [796, 75] width 43 height 19
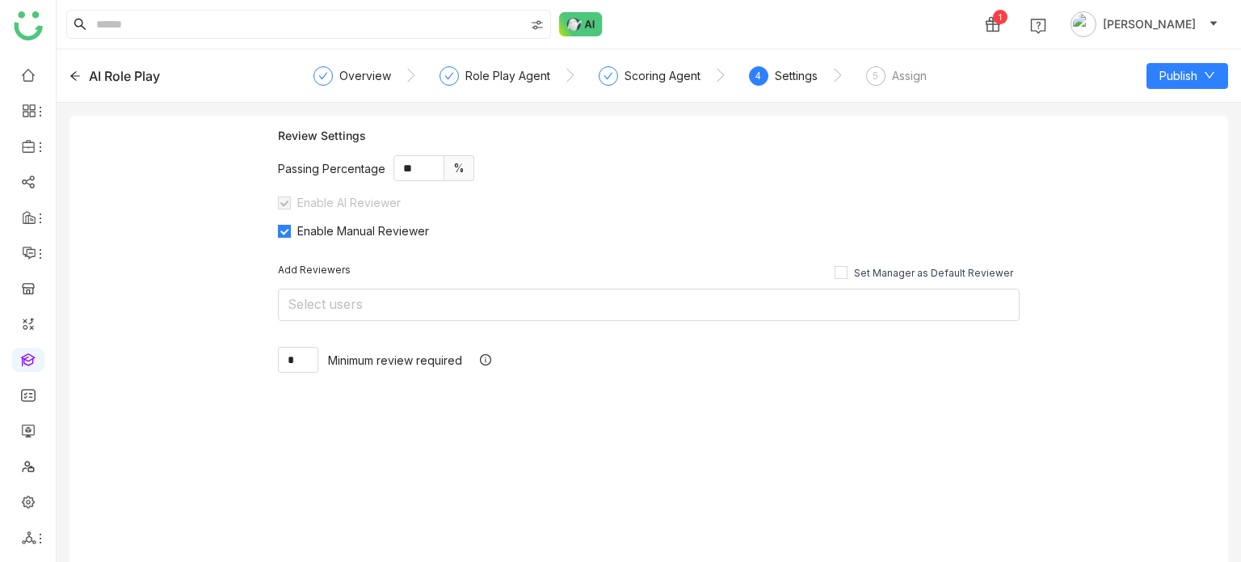
click at [929, 87] on nz-steps "Overview Role Play Agent Scoring Agent 4 Settings 5 Assign" at bounding box center [649, 76] width 652 height 39
click at [916, 86] on div "5 Assign" at bounding box center [896, 80] width 61 height 29
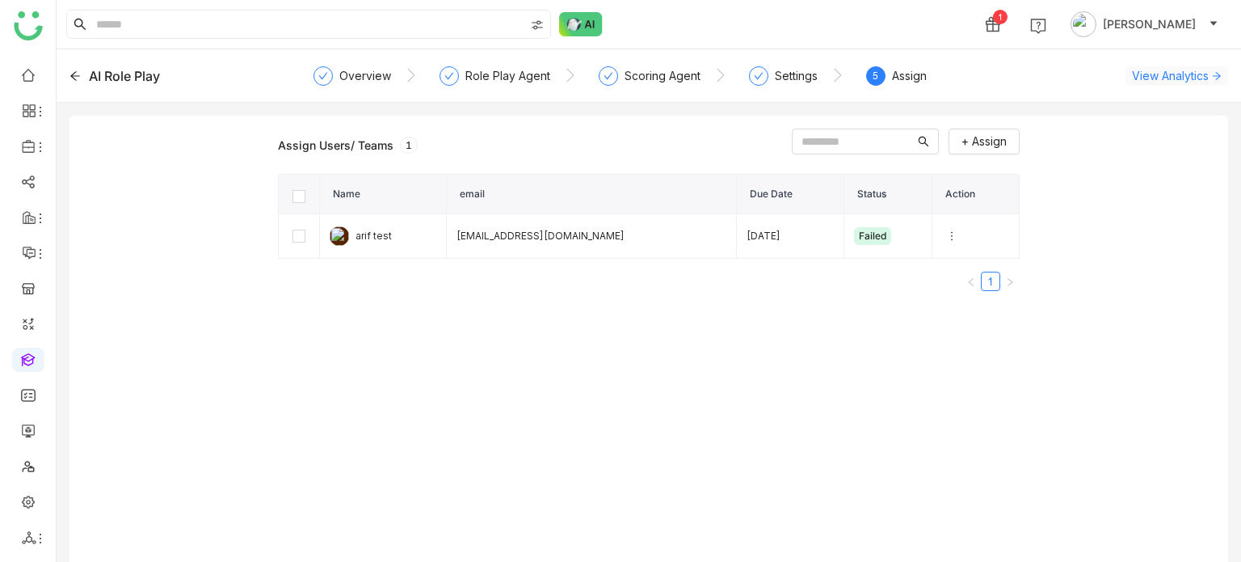
click at [1161, 72] on span "View Analytics" at bounding box center [1170, 75] width 77 height 17
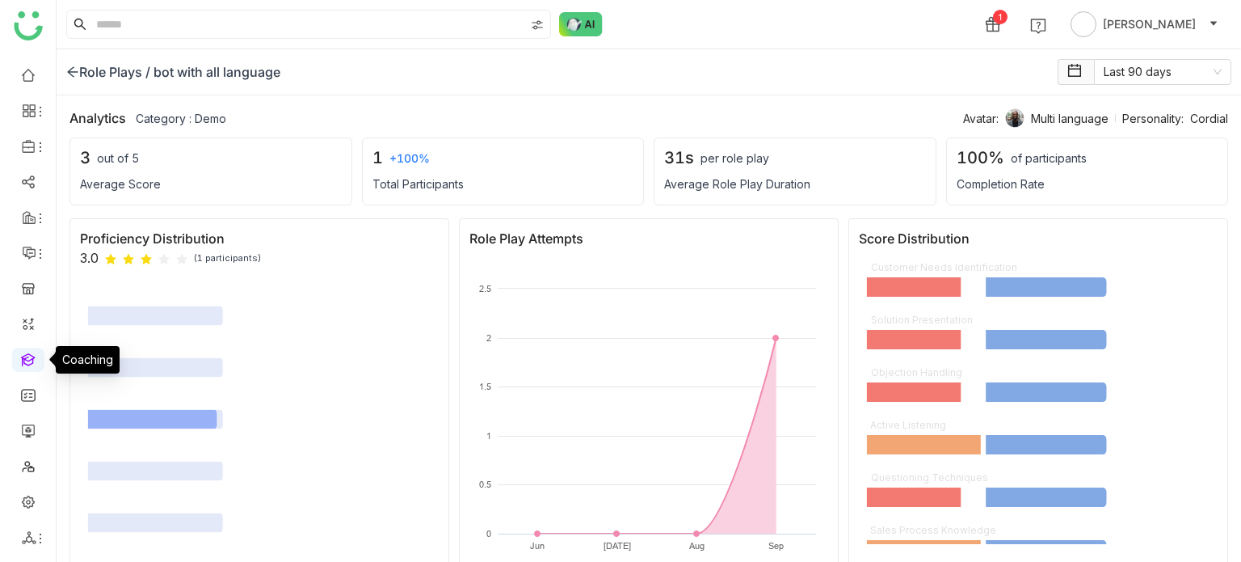
click at [32, 352] on link at bounding box center [28, 359] width 15 height 14
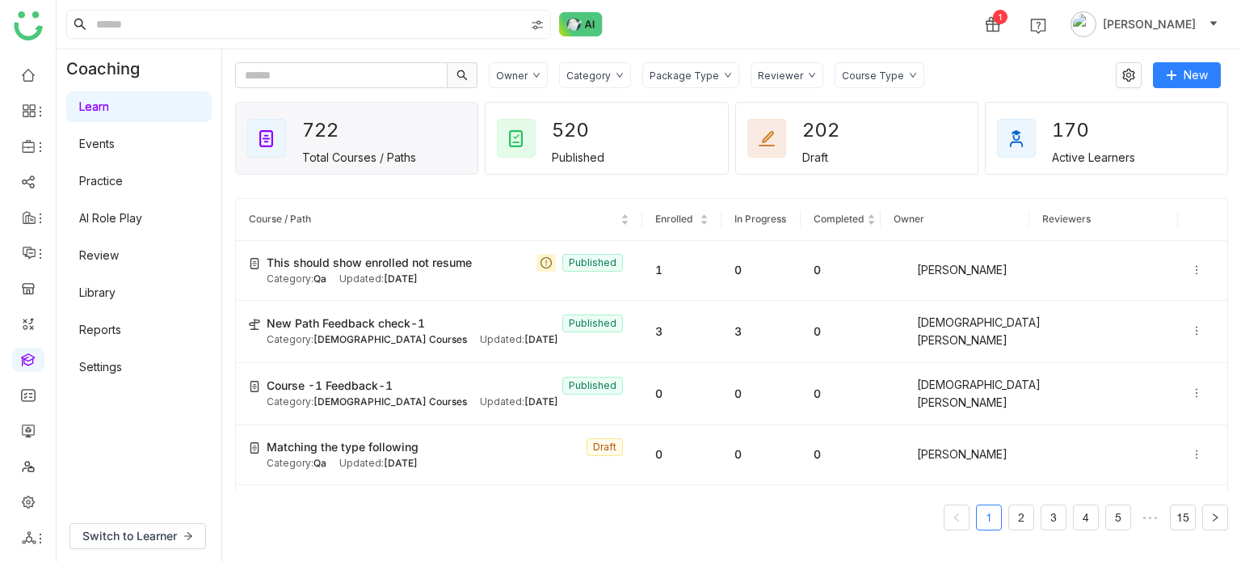
click at [129, 213] on link "AI Role Play" at bounding box center [110, 218] width 63 height 14
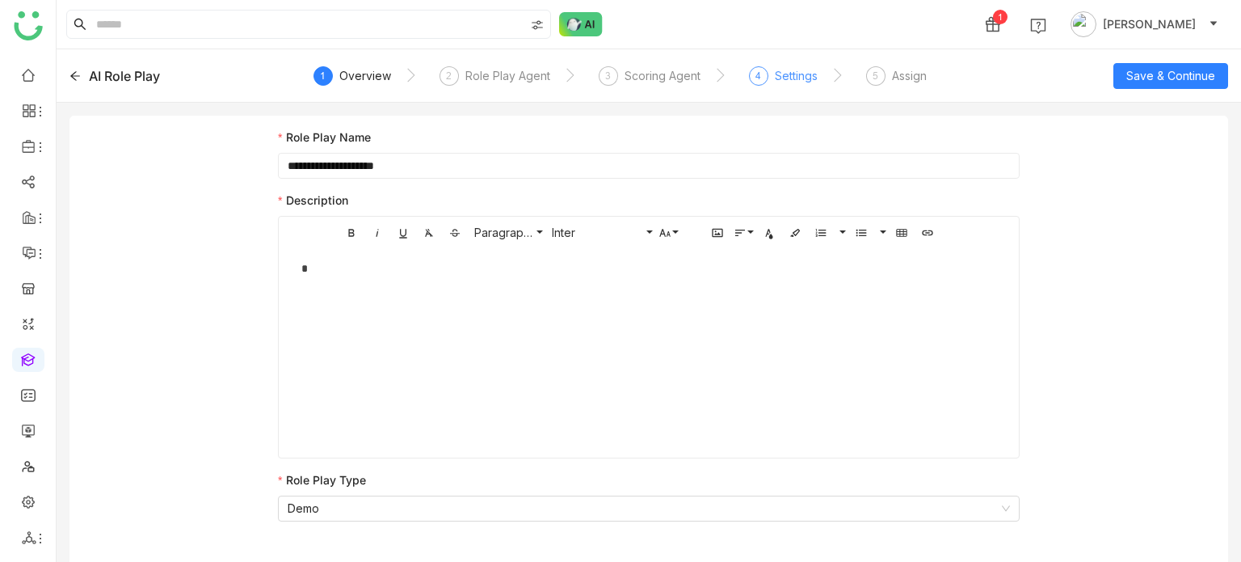
click at [802, 81] on div "Settings" at bounding box center [796, 75] width 43 height 19
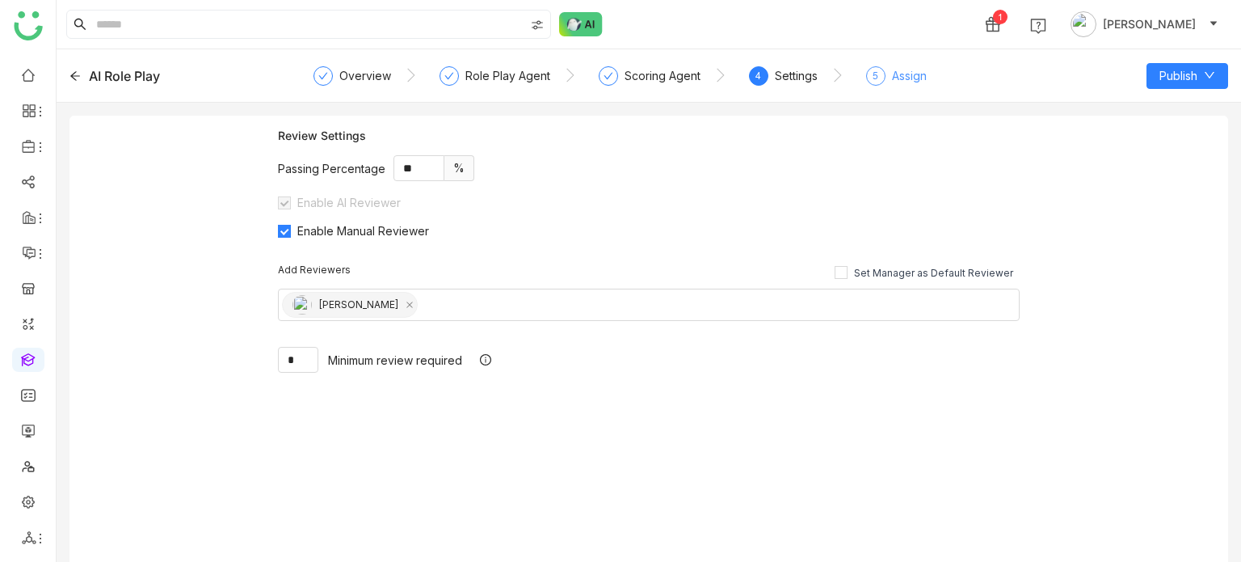
click at [886, 74] on div "5 Assign" at bounding box center [896, 80] width 61 height 29
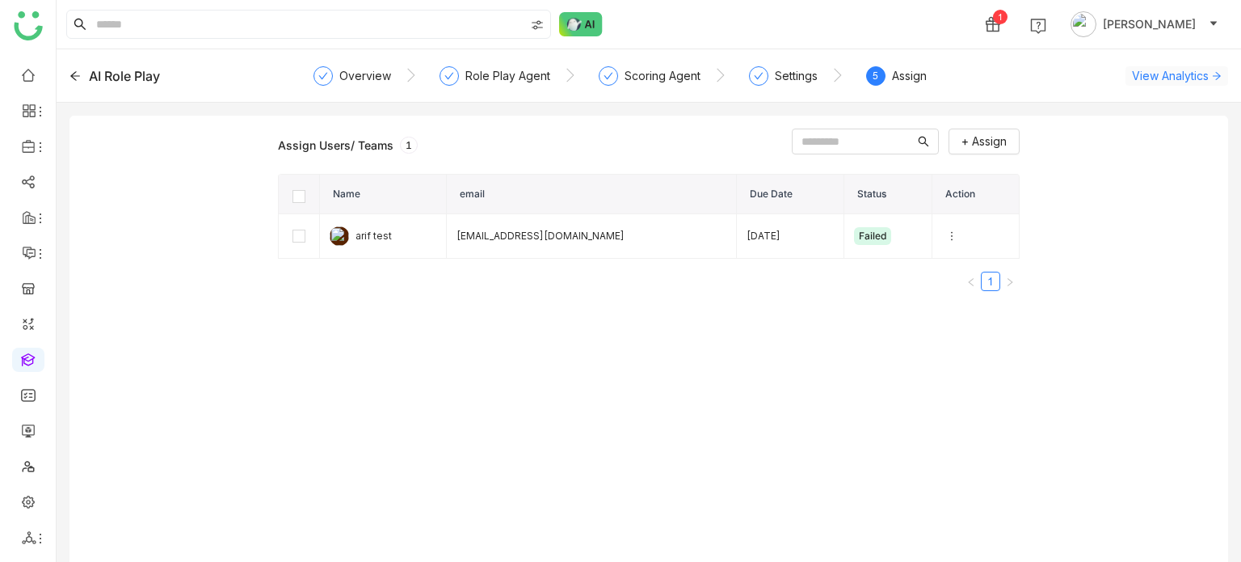
click at [1165, 79] on span "View Analytics" at bounding box center [1170, 75] width 77 height 17
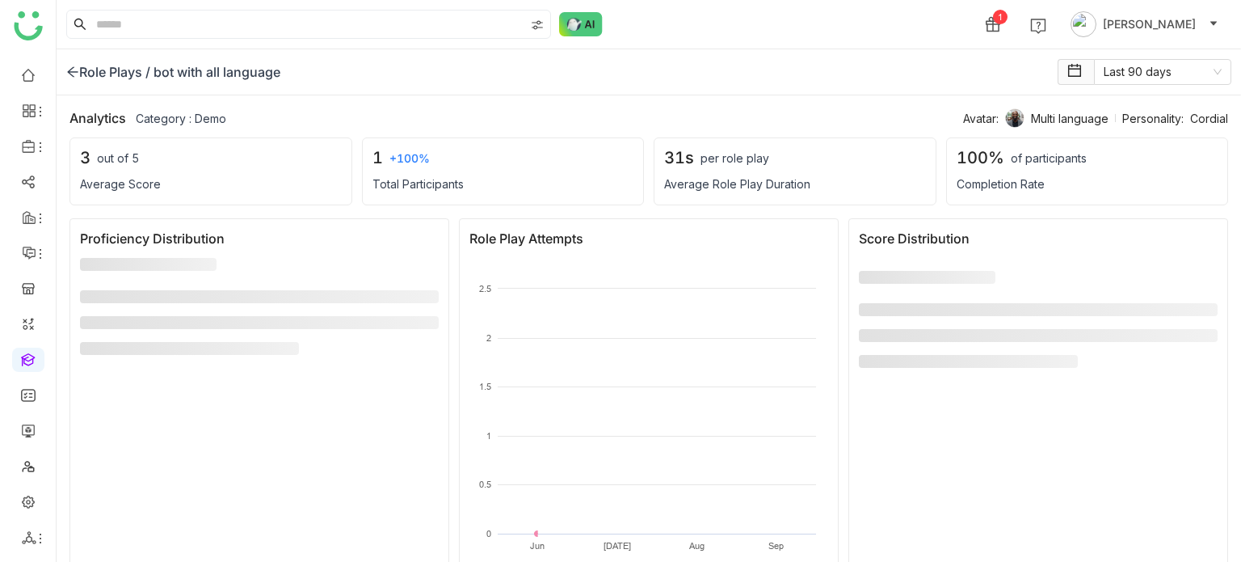
click at [73, 74] on icon at bounding box center [72, 71] width 13 height 13
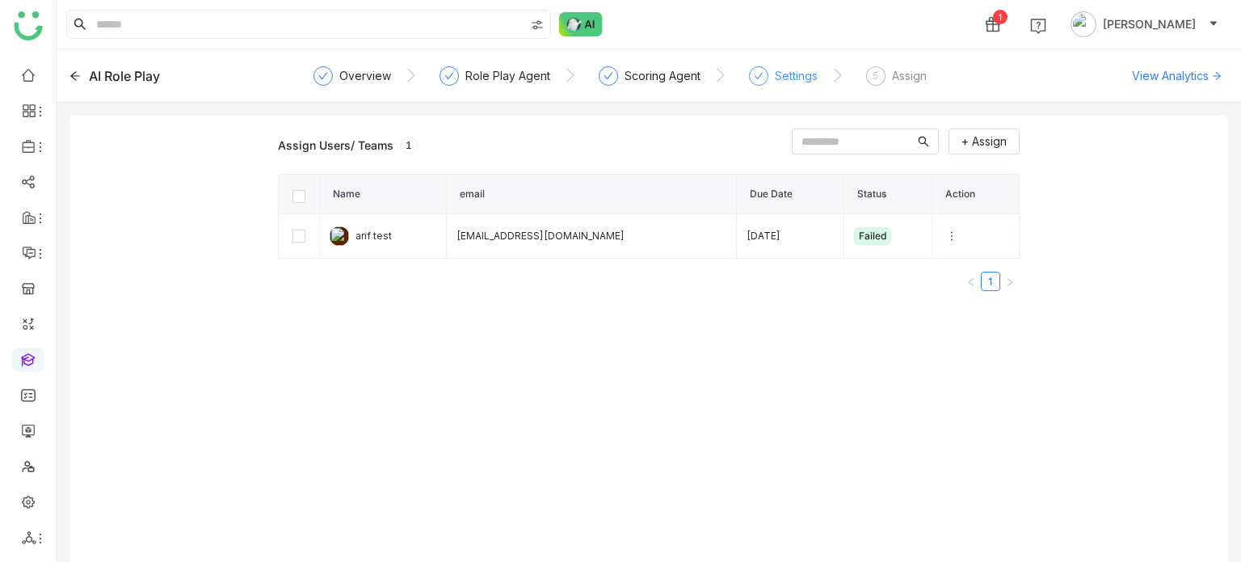
click at [802, 90] on div "Settings" at bounding box center [783, 80] width 69 height 29
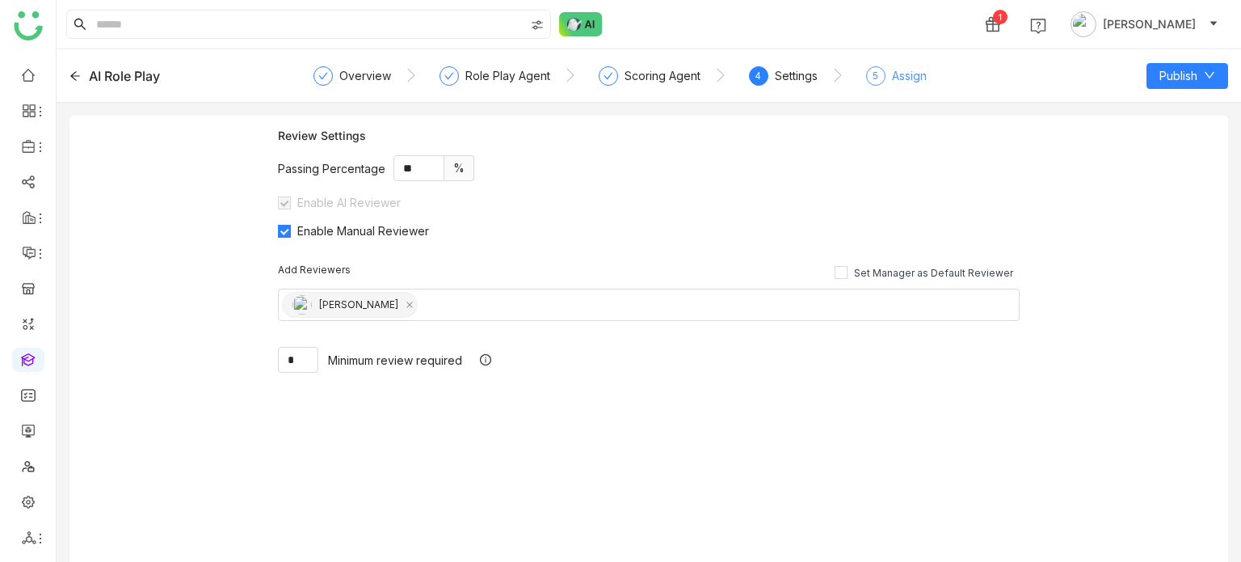
click at [882, 85] on div "5 Assign" at bounding box center [896, 80] width 61 height 29
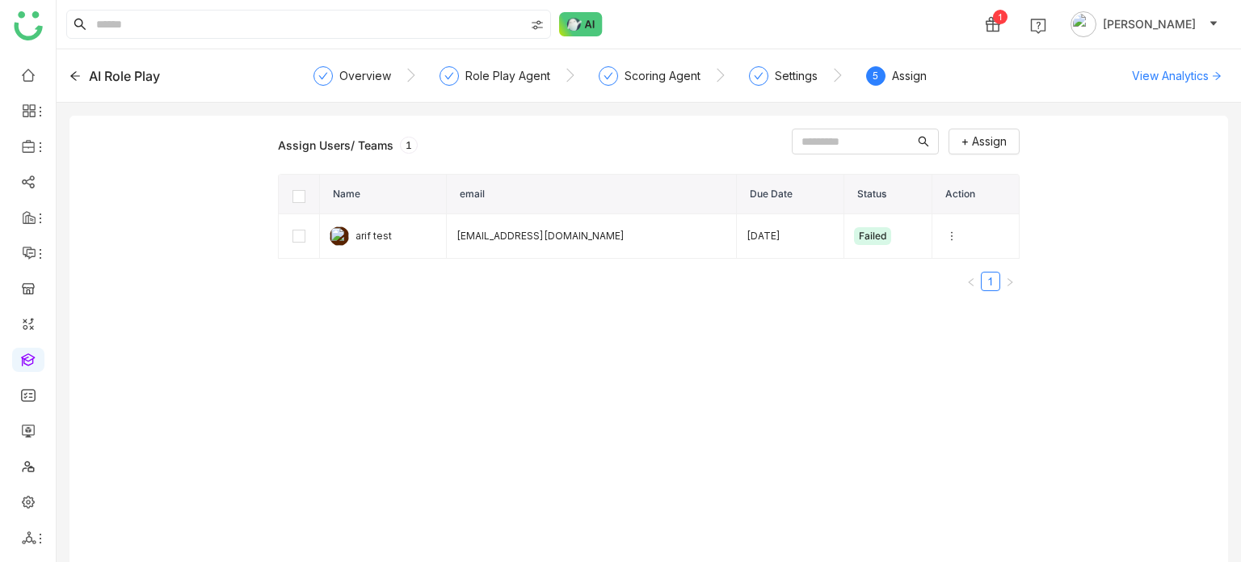
click at [79, 77] on icon at bounding box center [75, 75] width 11 height 11
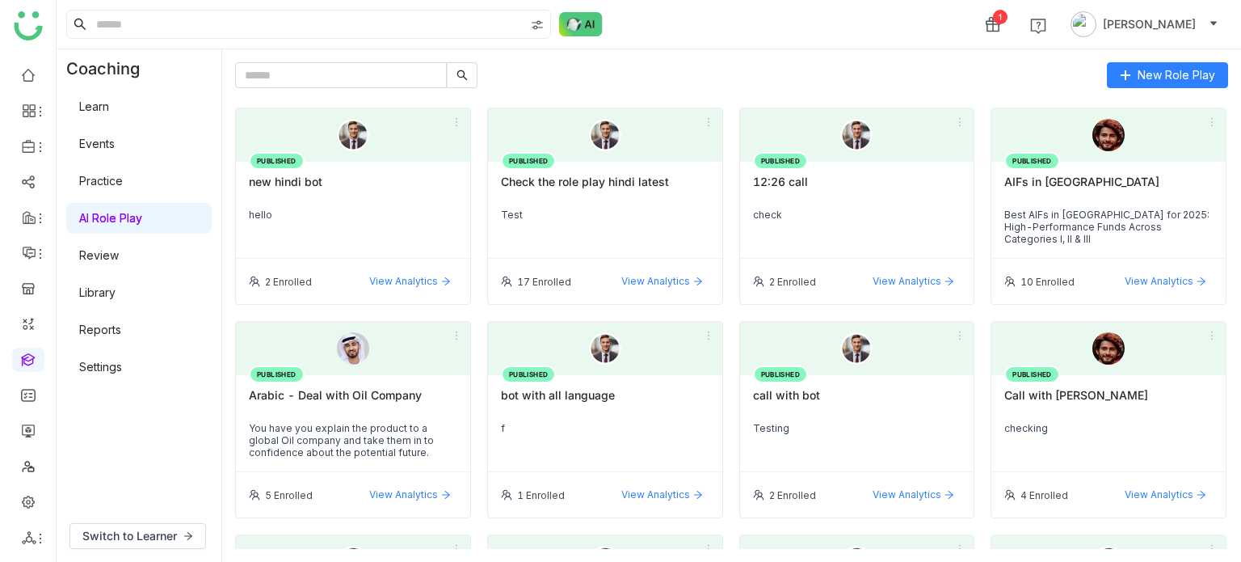
click at [643, 406] on div "bot with all language" at bounding box center [605, 401] width 209 height 27
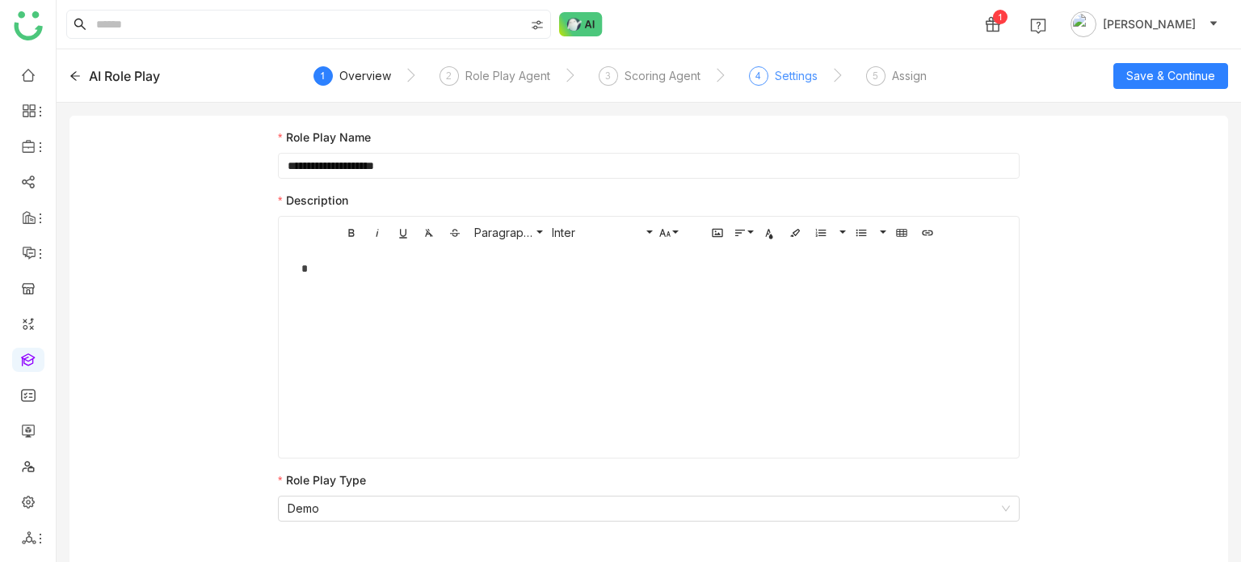
click at [805, 74] on div "Settings" at bounding box center [796, 75] width 43 height 19
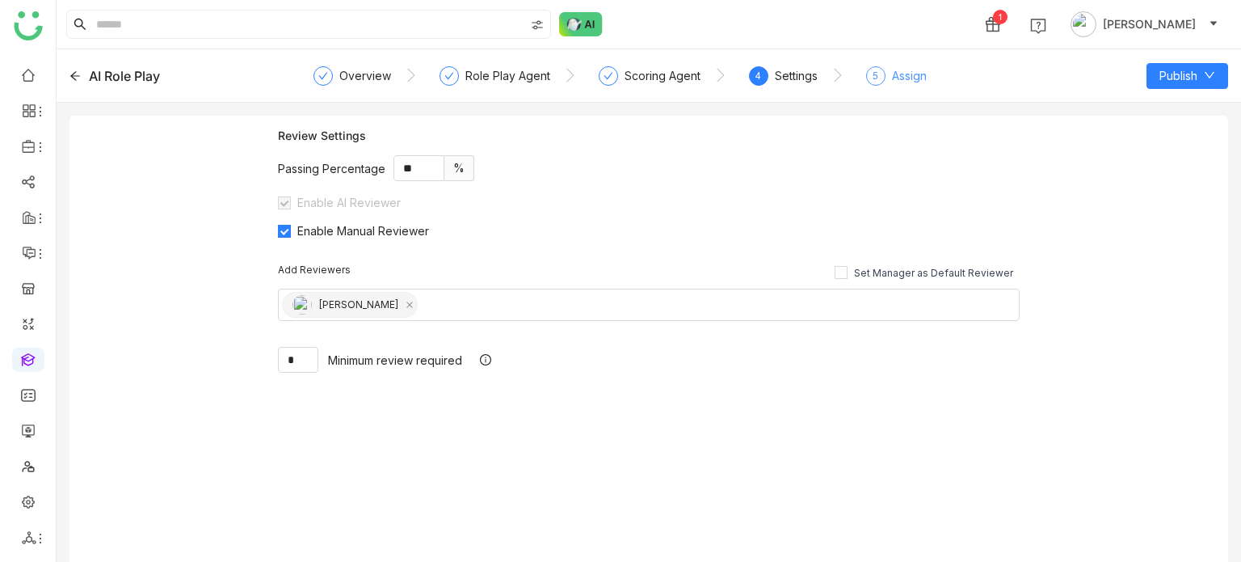
click at [903, 79] on div "Assign" at bounding box center [909, 75] width 35 height 19
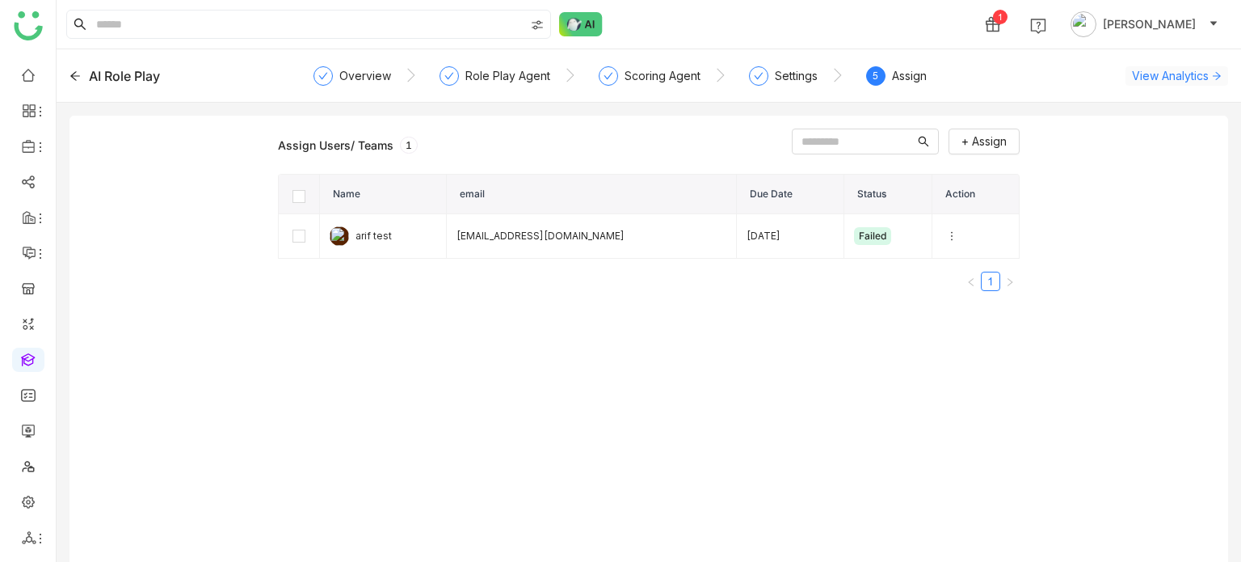
click at [1151, 76] on span "View Analytics" at bounding box center [1170, 75] width 77 height 17
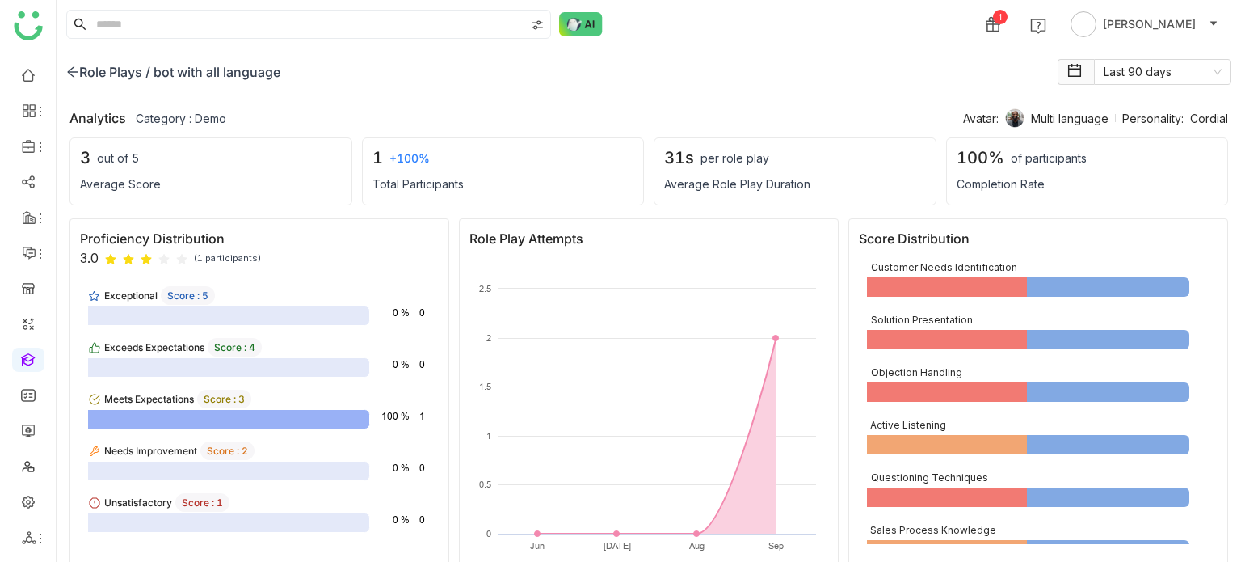
click at [80, 73] on div "Role Plays /" at bounding box center [108, 71] width 84 height 19
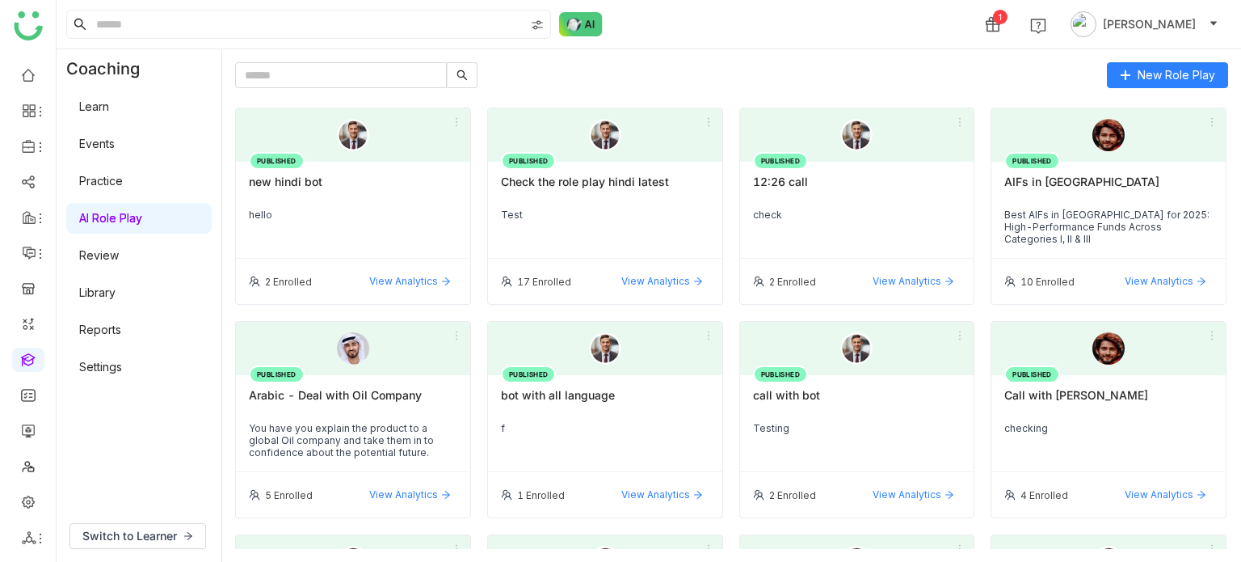
click at [682, 413] on div "bot with all language" at bounding box center [605, 401] width 209 height 27
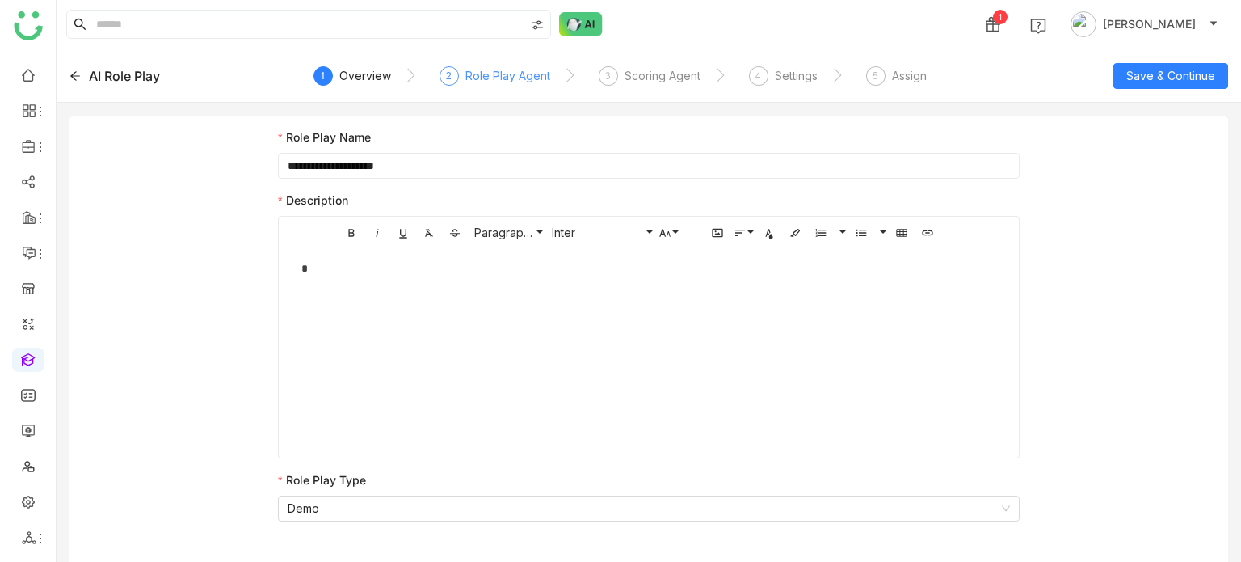
click at [511, 83] on div "Role Play Agent" at bounding box center [507, 75] width 85 height 19
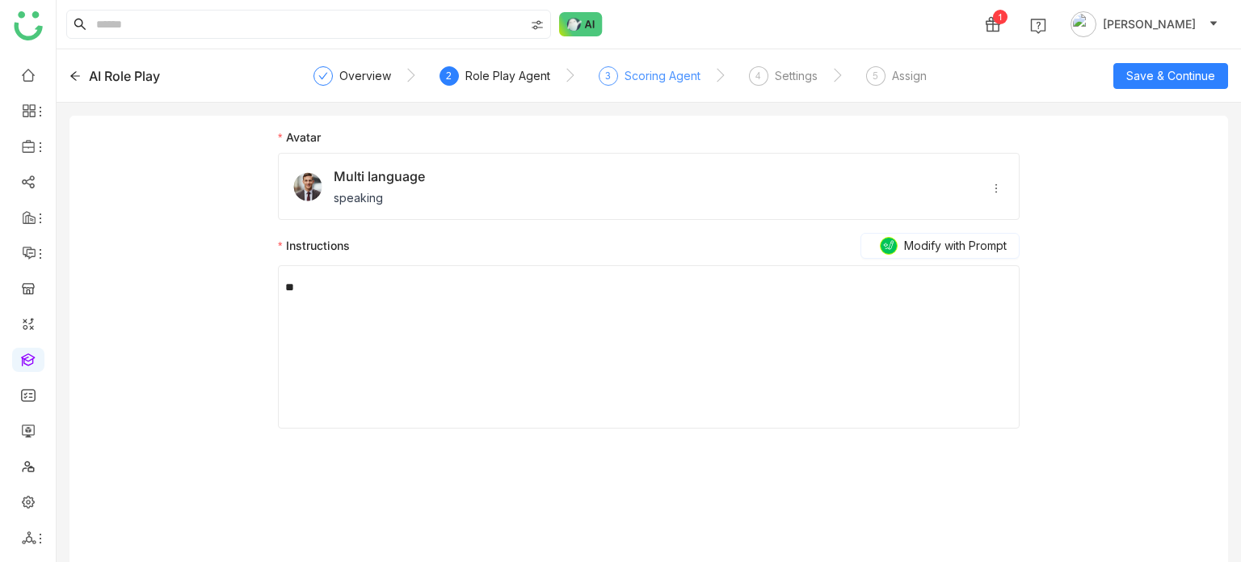
click at [682, 73] on div "Scoring Agent" at bounding box center [663, 75] width 76 height 19
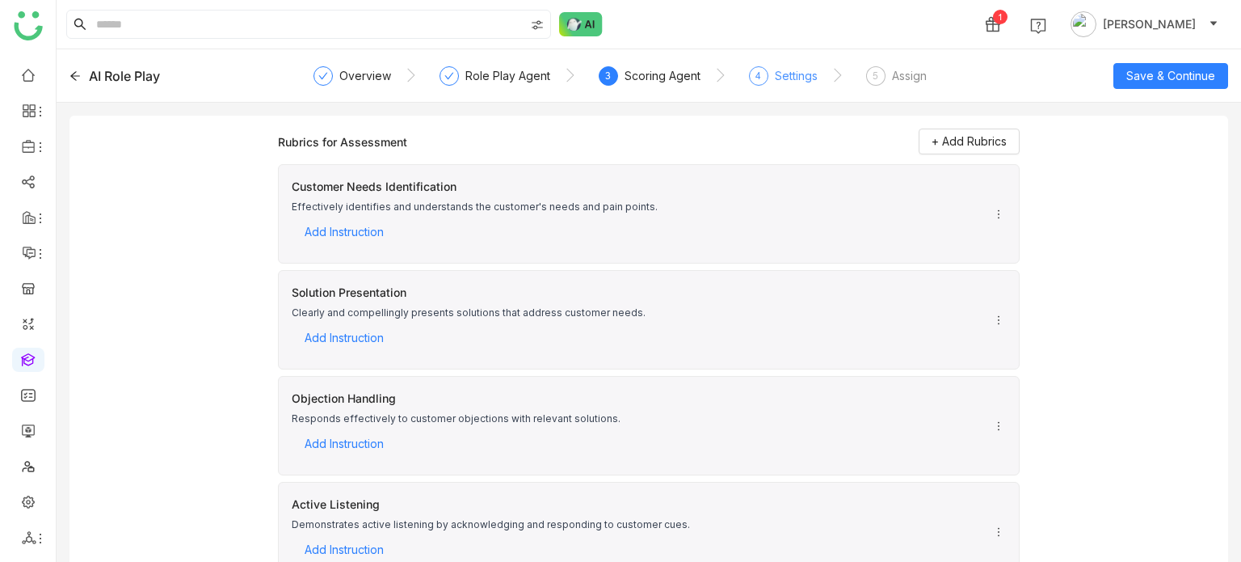
click at [789, 76] on div "Settings" at bounding box center [796, 75] width 43 height 19
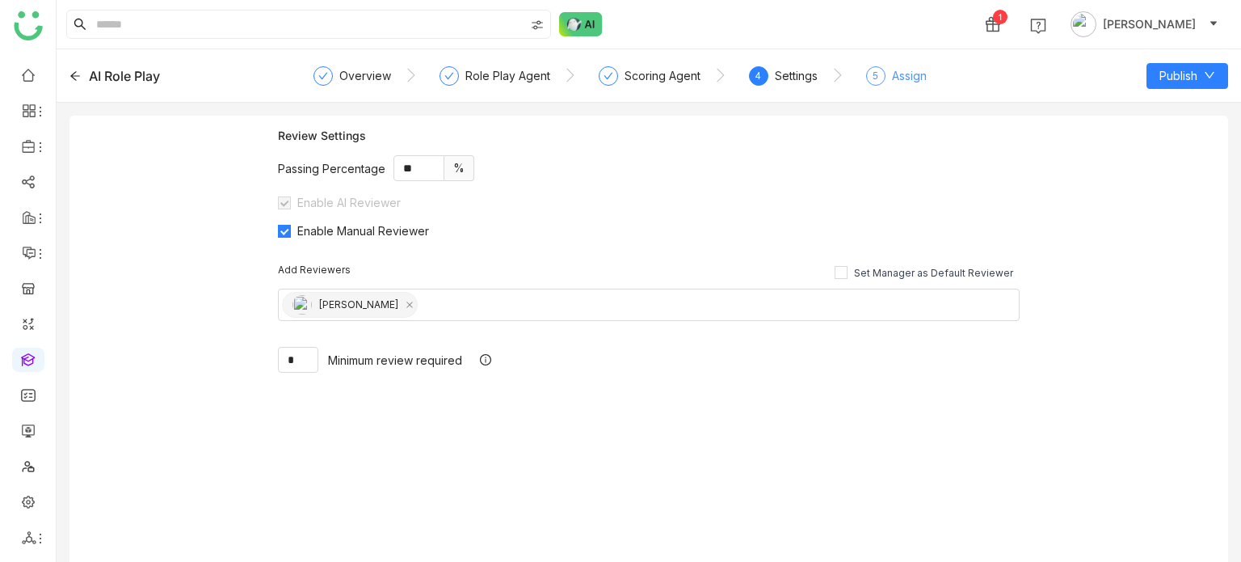
click at [882, 81] on div "5 Assign" at bounding box center [896, 80] width 61 height 29
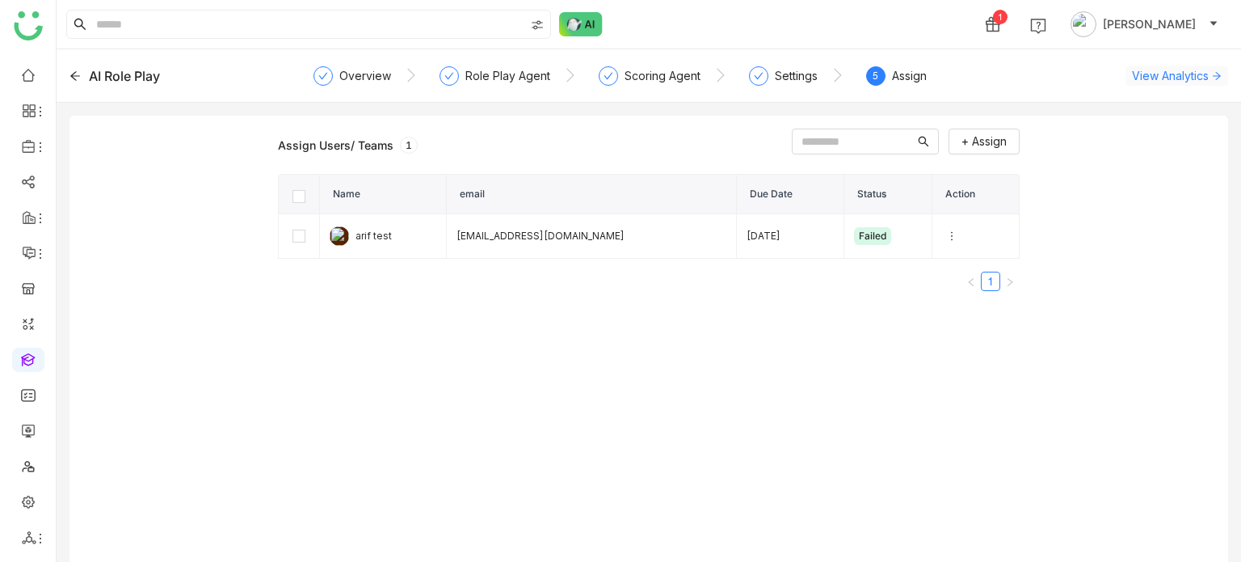
click at [1156, 67] on span "View Analytics" at bounding box center [1170, 75] width 77 height 17
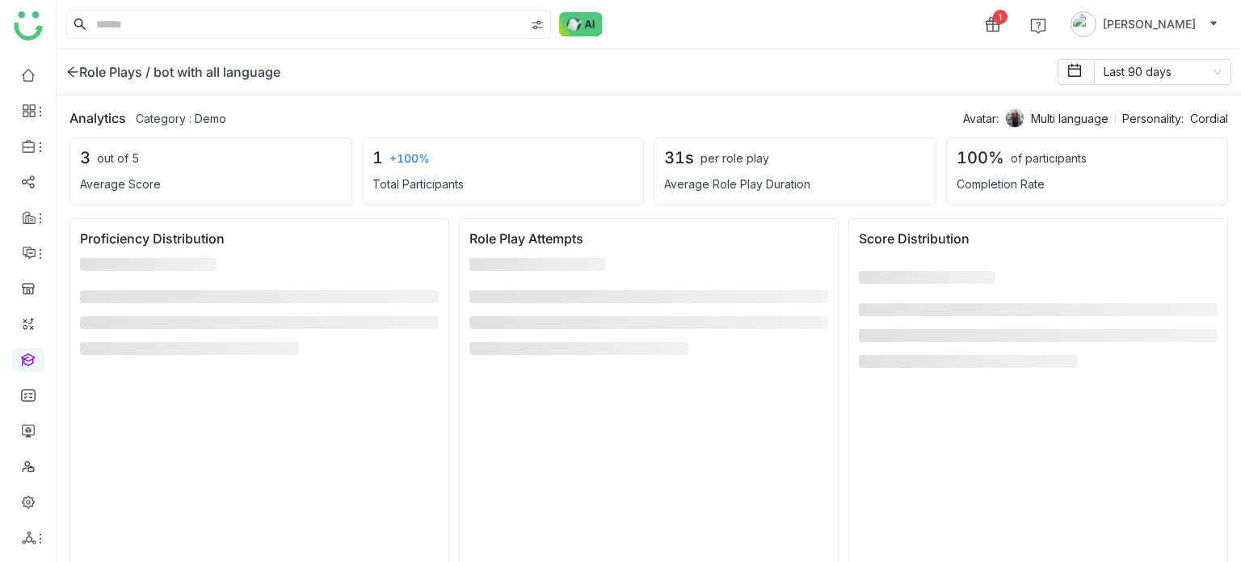
click at [79, 70] on div "Role Plays /" at bounding box center [108, 71] width 84 height 19
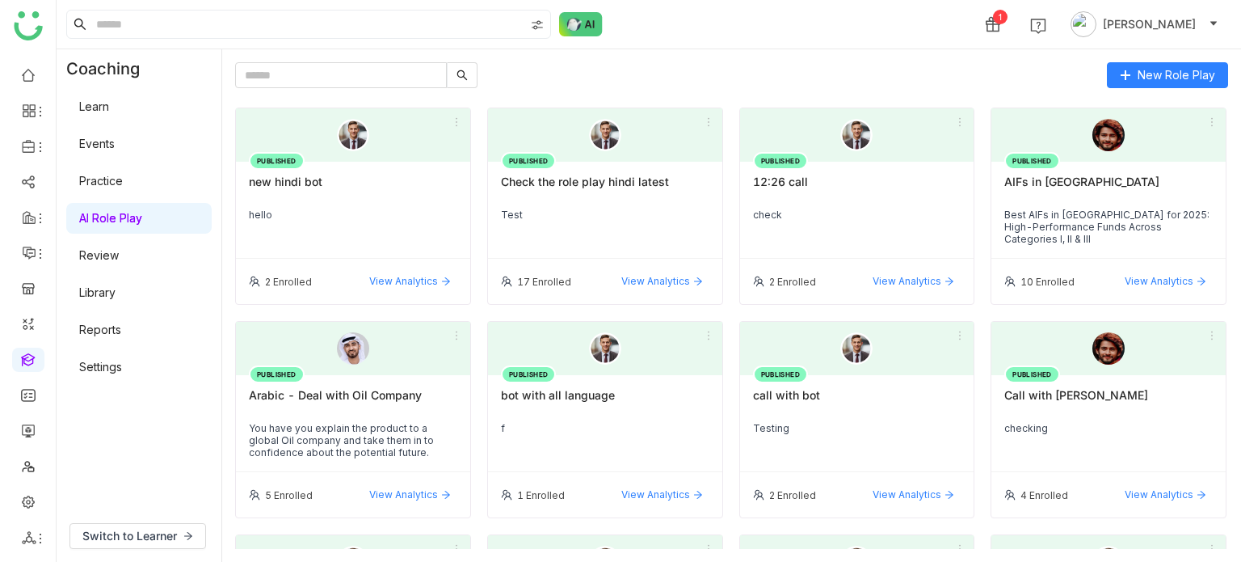
click at [559, 425] on div "f" at bounding box center [605, 428] width 209 height 12
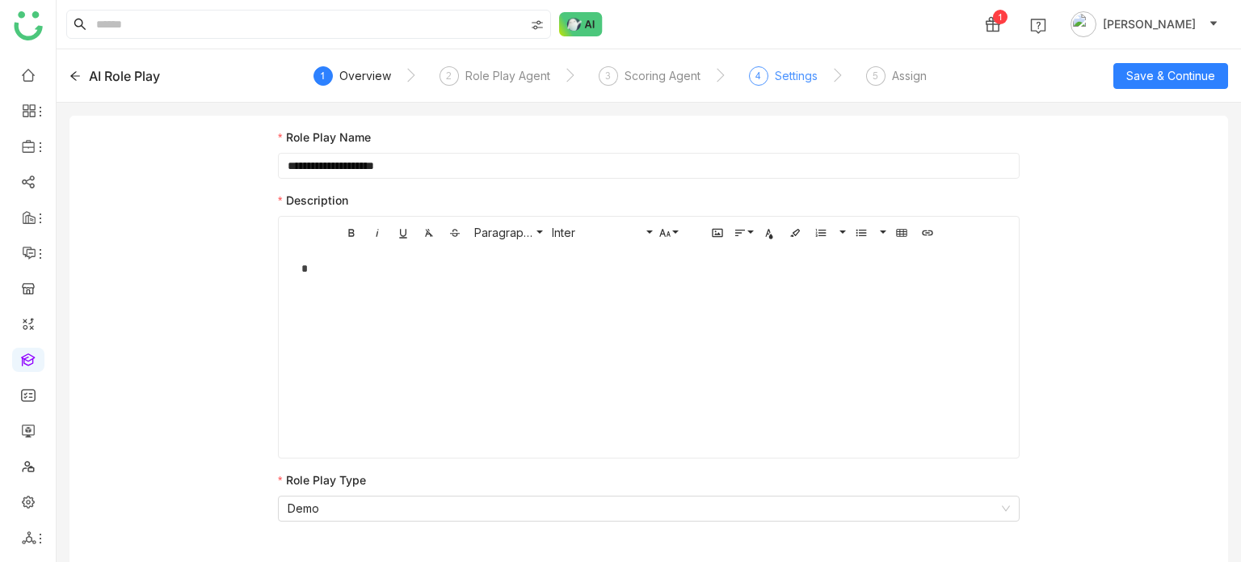
click at [815, 73] on div "Settings" at bounding box center [796, 75] width 43 height 19
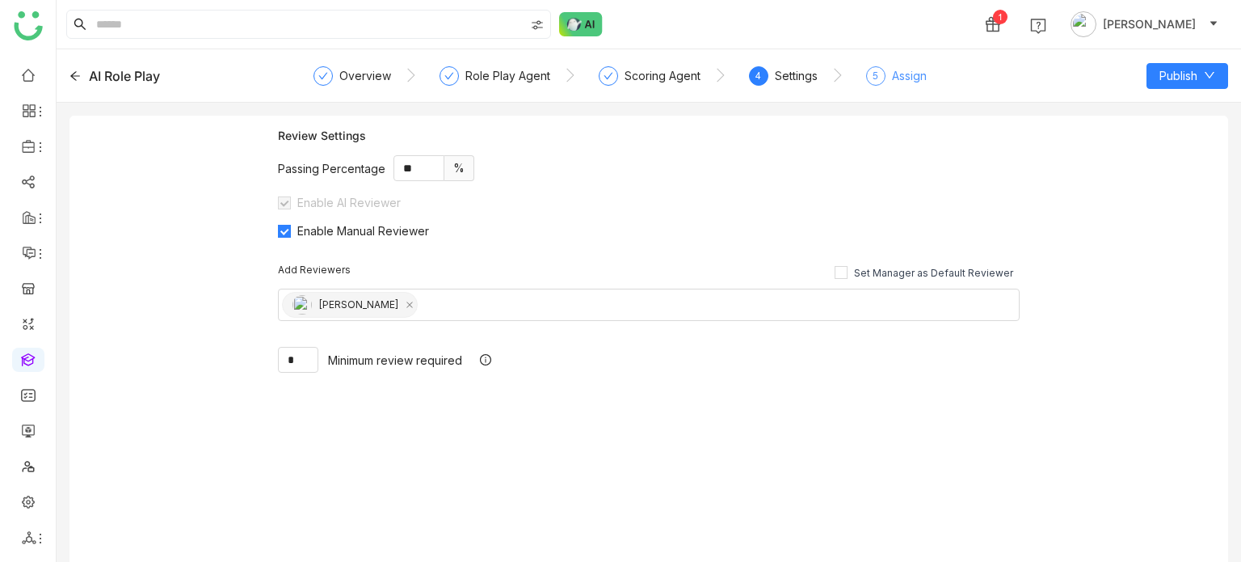
click at [912, 74] on div "Assign" at bounding box center [909, 75] width 35 height 19
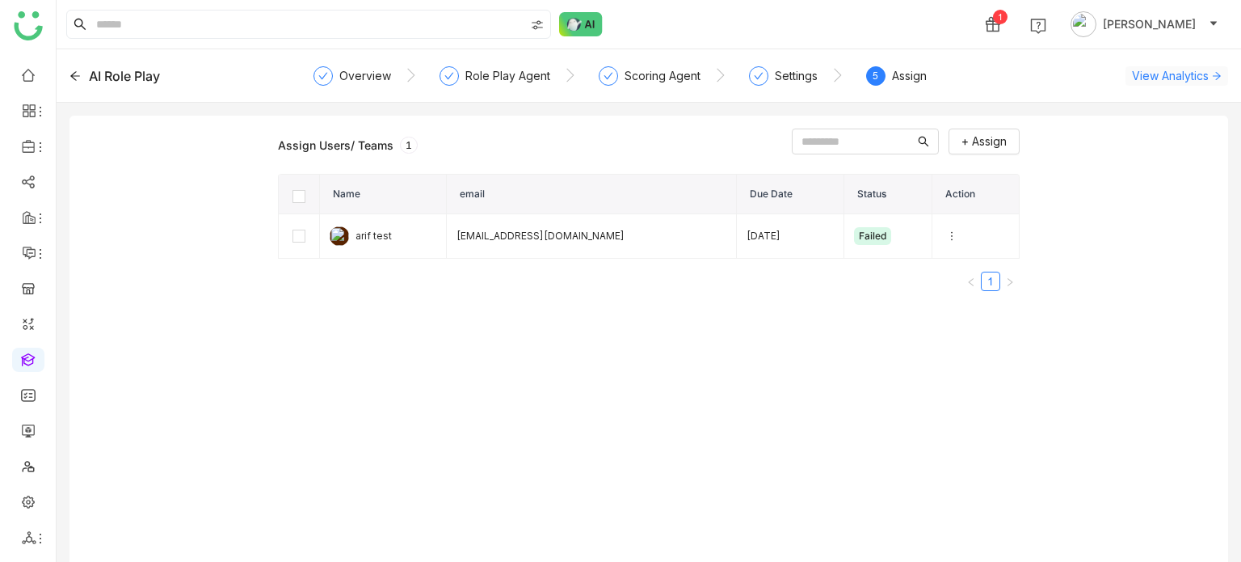
click at [1183, 74] on span "View Analytics" at bounding box center [1170, 75] width 77 height 17
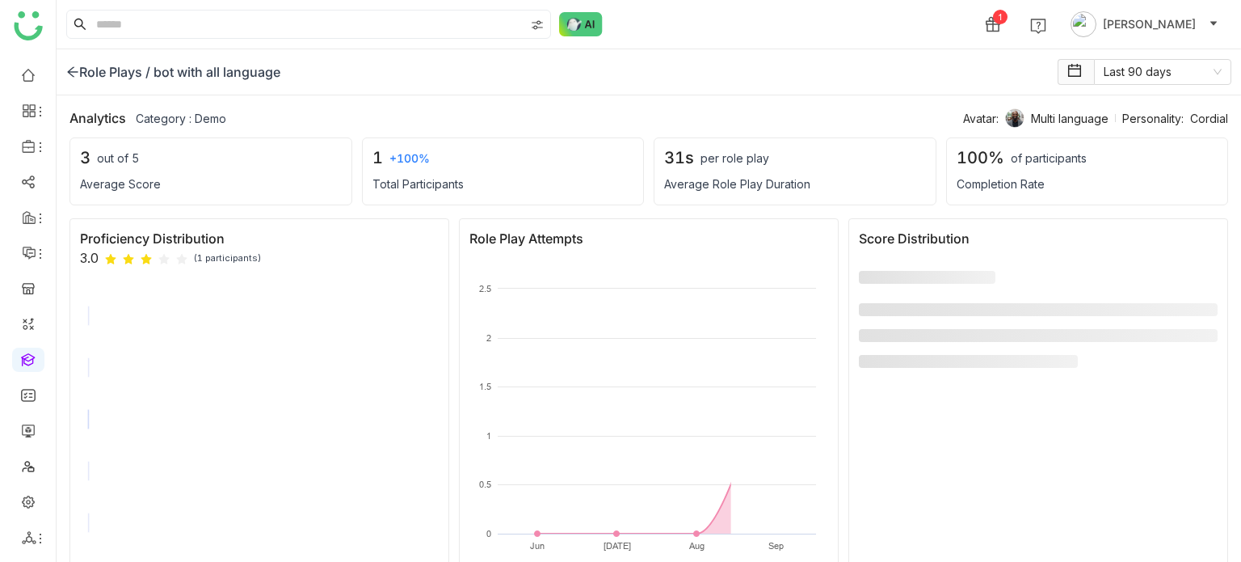
click at [68, 72] on icon at bounding box center [72, 72] width 11 height 11
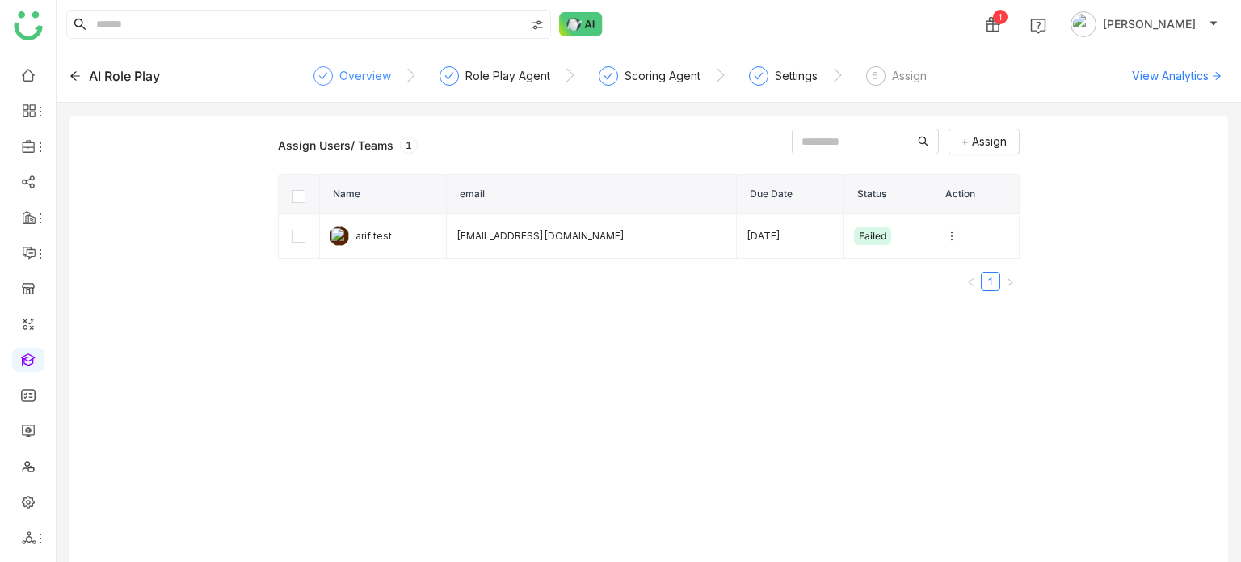
click at [332, 76] on div at bounding box center [323, 75] width 19 height 19
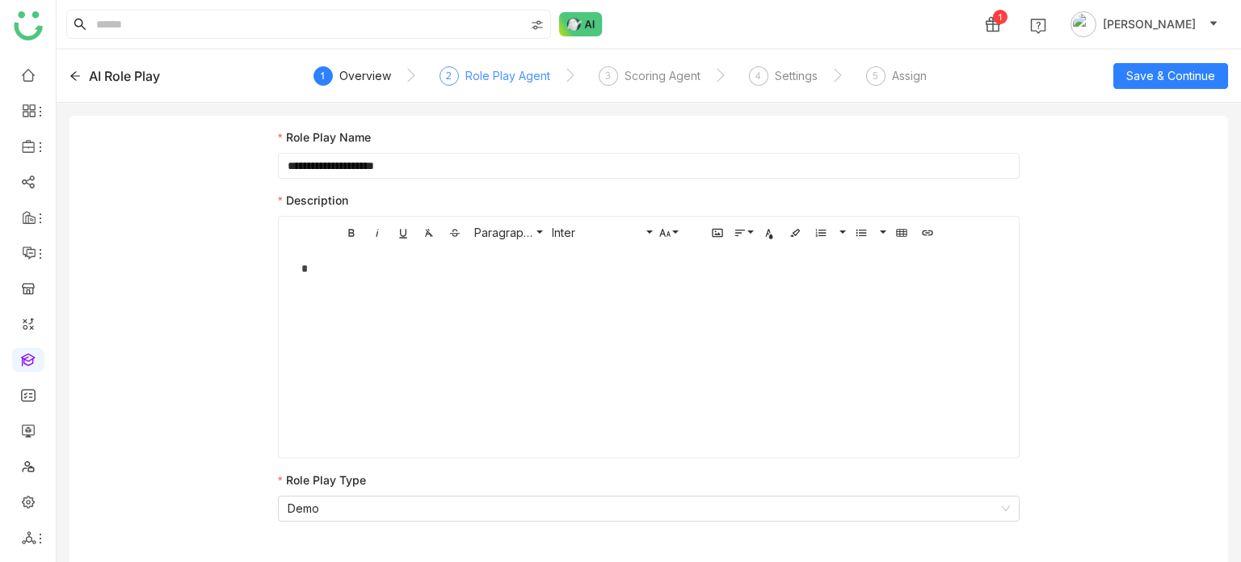
click at [514, 74] on div "Role Play Agent" at bounding box center [507, 75] width 85 height 19
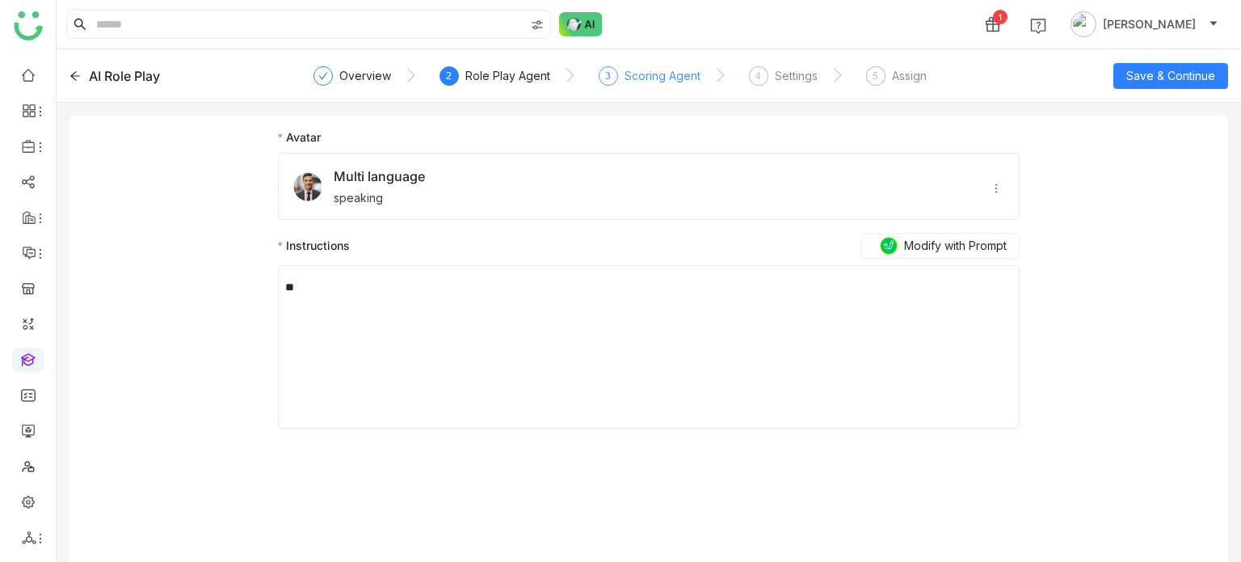
click at [672, 80] on div "Scoring Agent" at bounding box center [663, 75] width 76 height 19
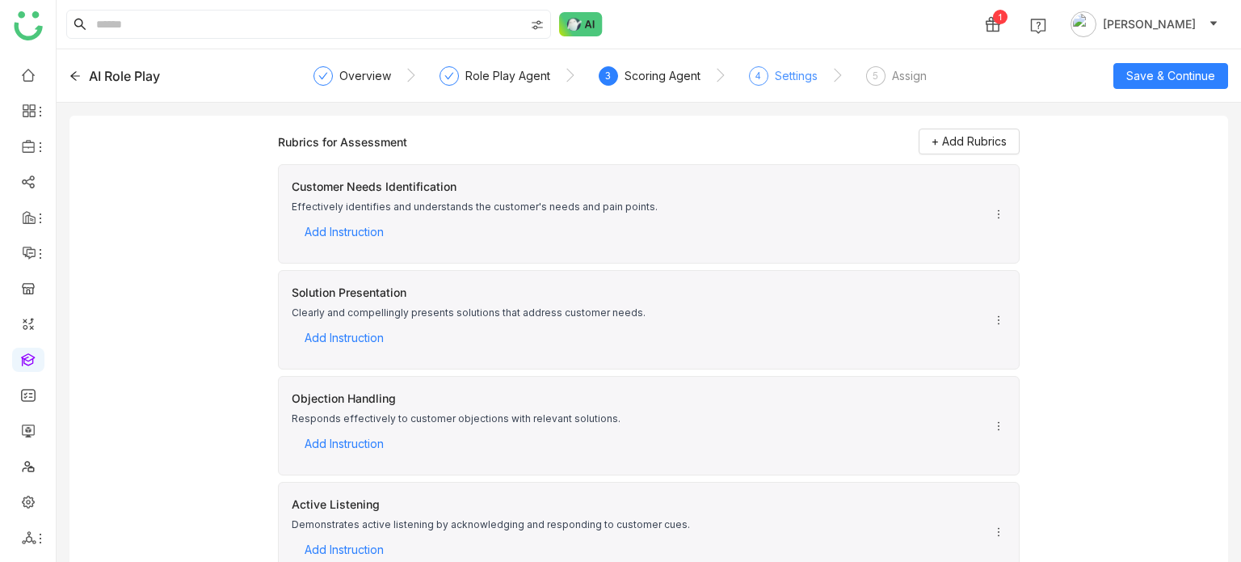
click at [786, 84] on div "Settings" at bounding box center [796, 75] width 43 height 19
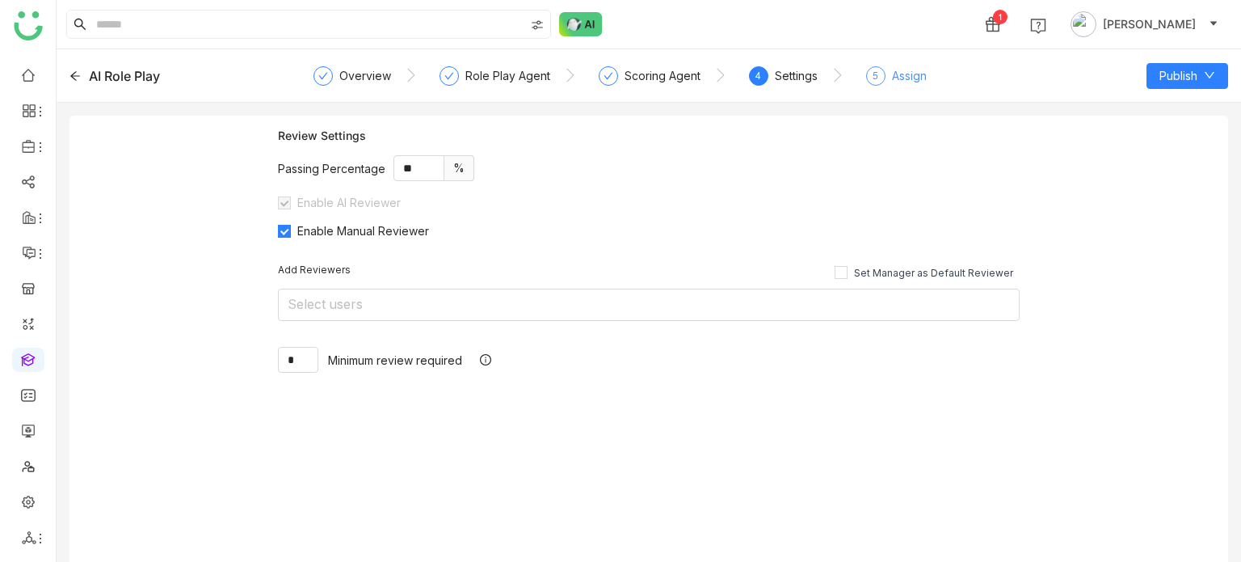
click at [875, 88] on div "5 Assign" at bounding box center [896, 80] width 61 height 29
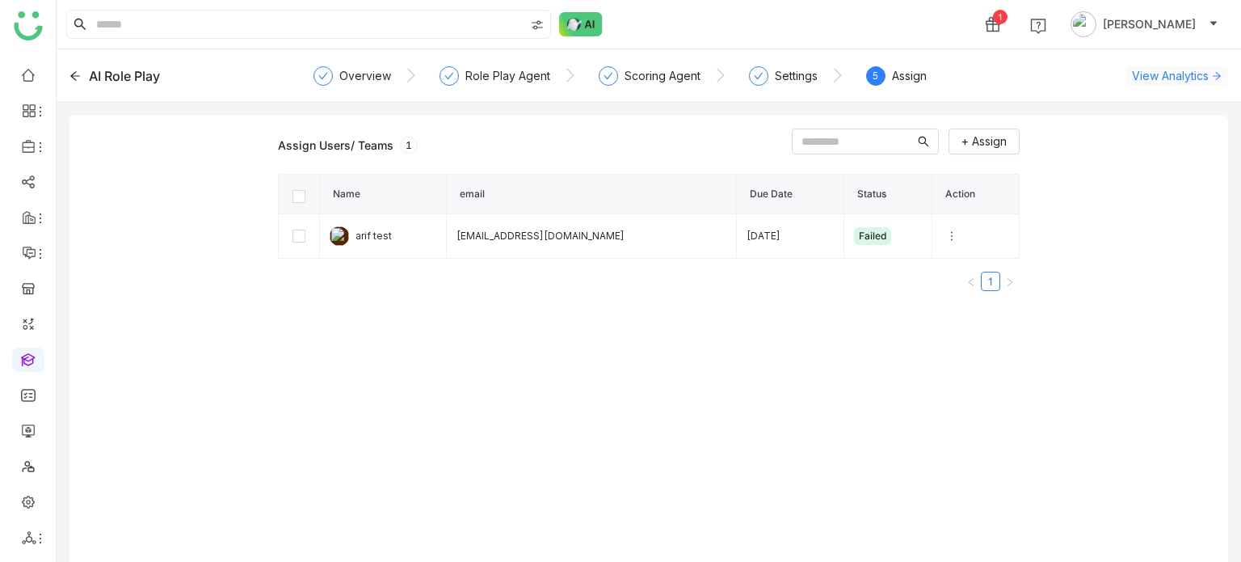
click at [1199, 78] on span "View Analytics" at bounding box center [1170, 75] width 77 height 17
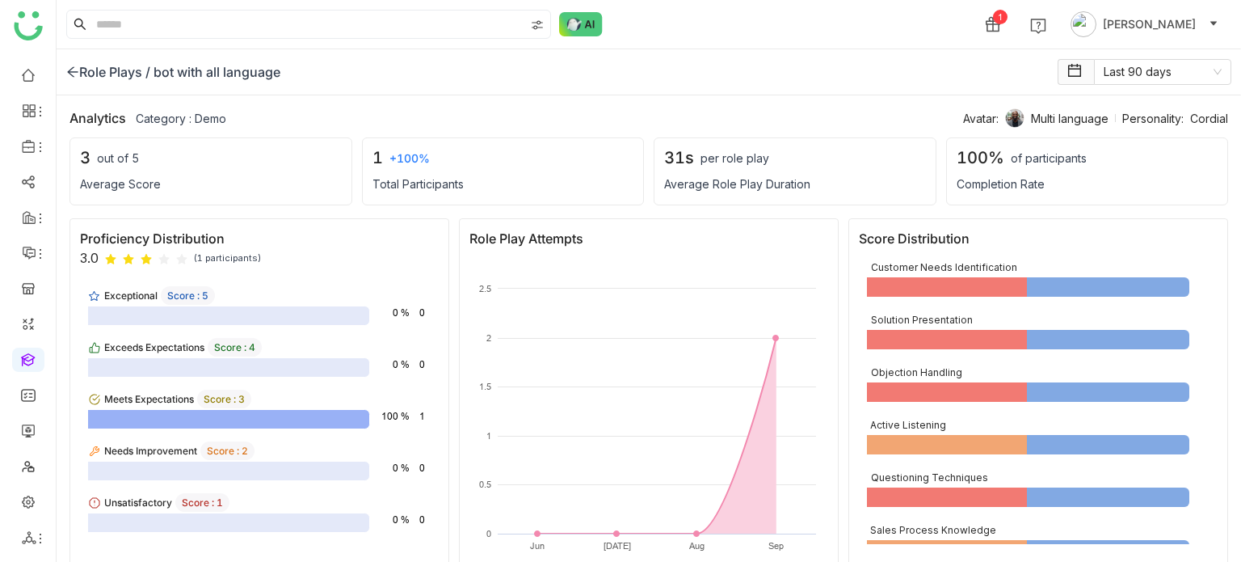
click at [74, 70] on icon at bounding box center [72, 71] width 13 height 13
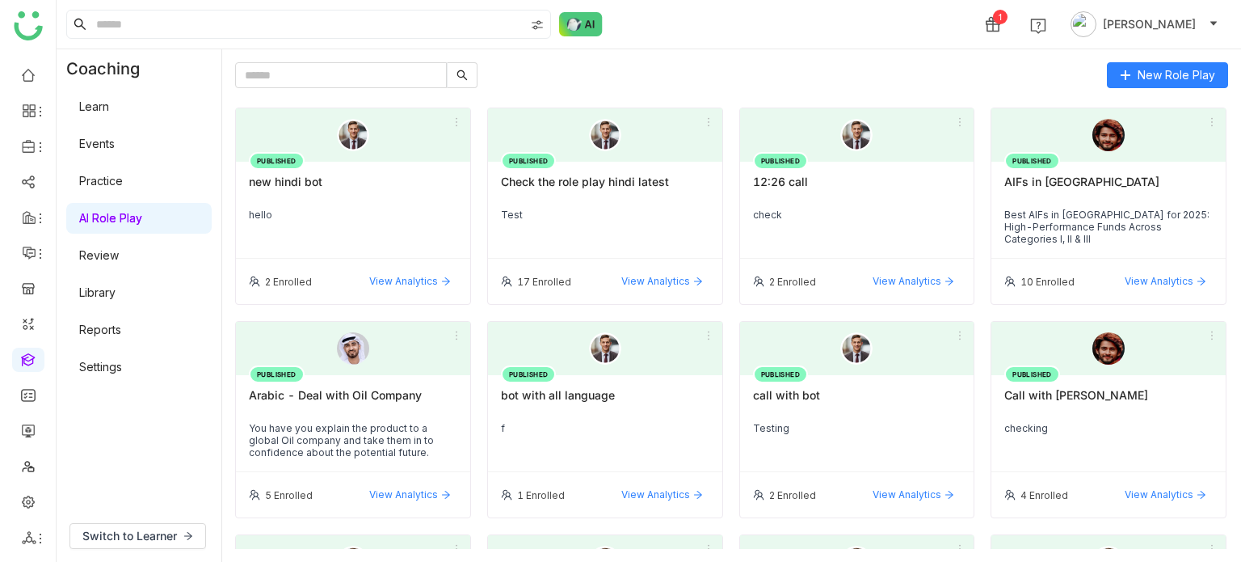
click at [547, 418] on div "PUBLISHED bot with all language f" at bounding box center [605, 423] width 234 height 97
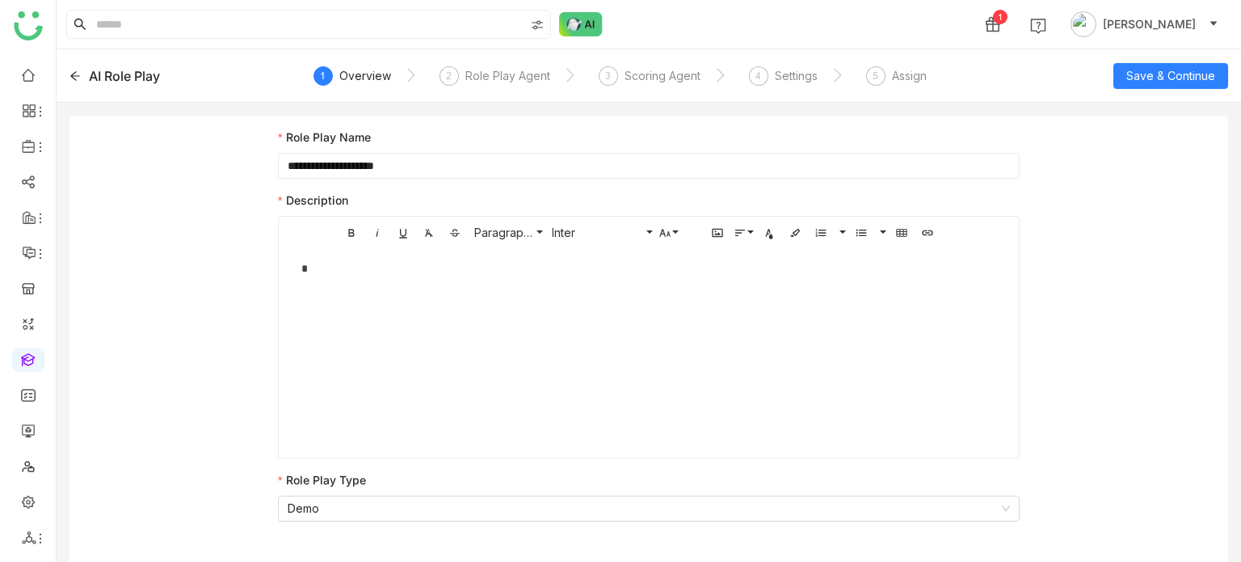
click at [68, 77] on div "AI Role Play 1 Overview 2 Role Play Agent 3 Scoring Agent 4 Settings 5 Assign S…" at bounding box center [649, 75] width 1185 height 53
click at [76, 76] on icon at bounding box center [75, 75] width 11 height 11
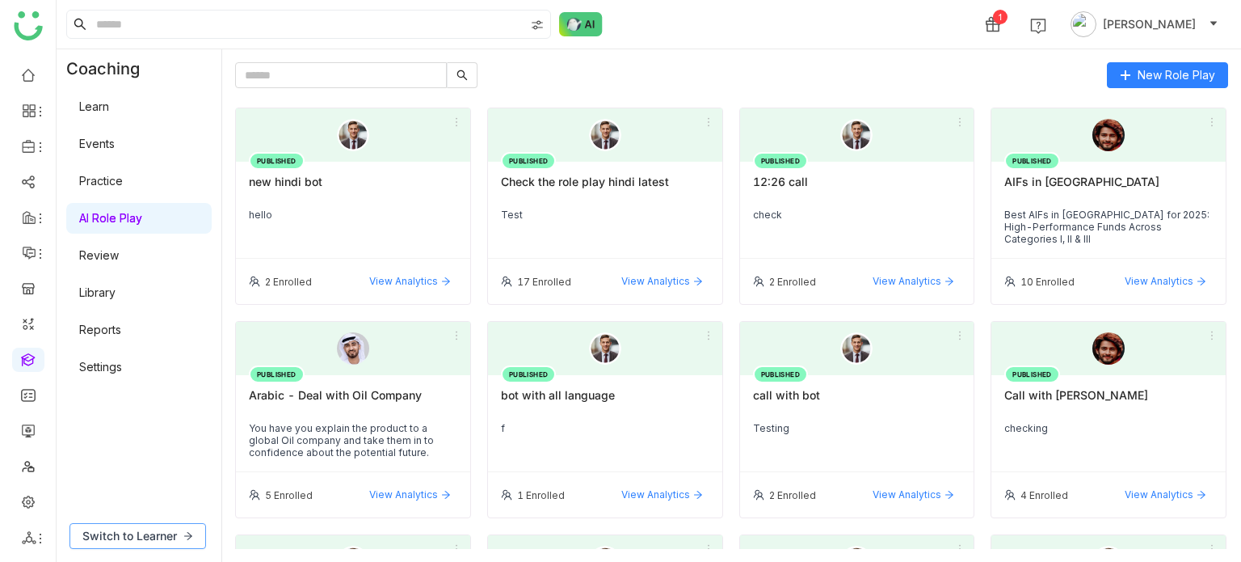
click at [181, 527] on button "Switch to Learner" at bounding box center [138, 536] width 137 height 26
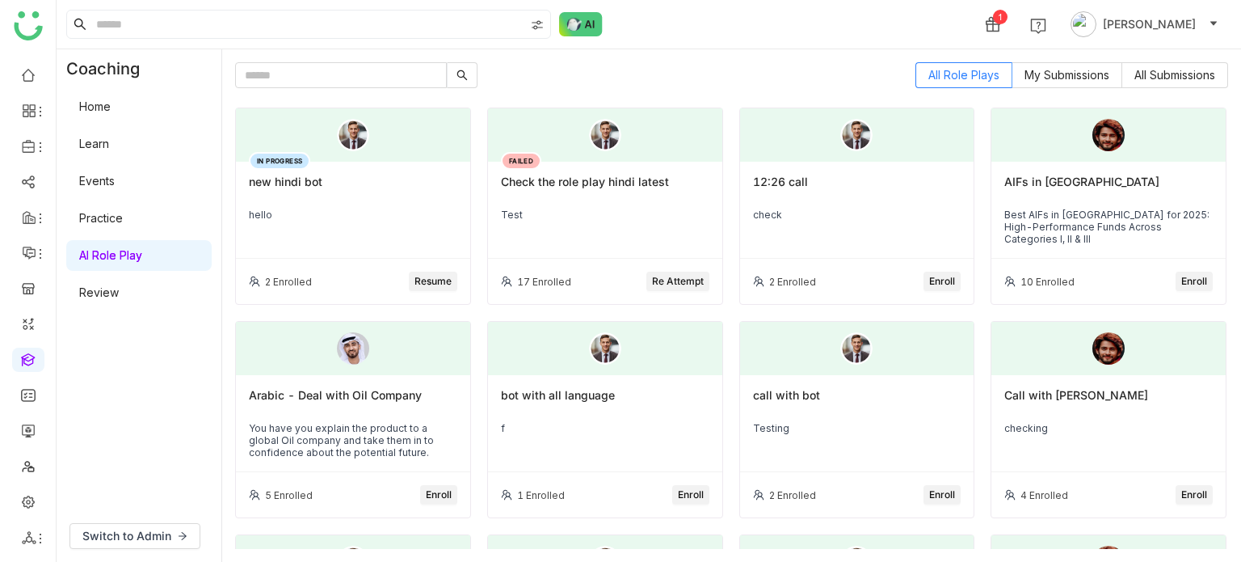
click at [339, 381] on div "Arabic - Deal with Oil Company You have you explain the product to a global Oil…" at bounding box center [353, 423] width 234 height 97
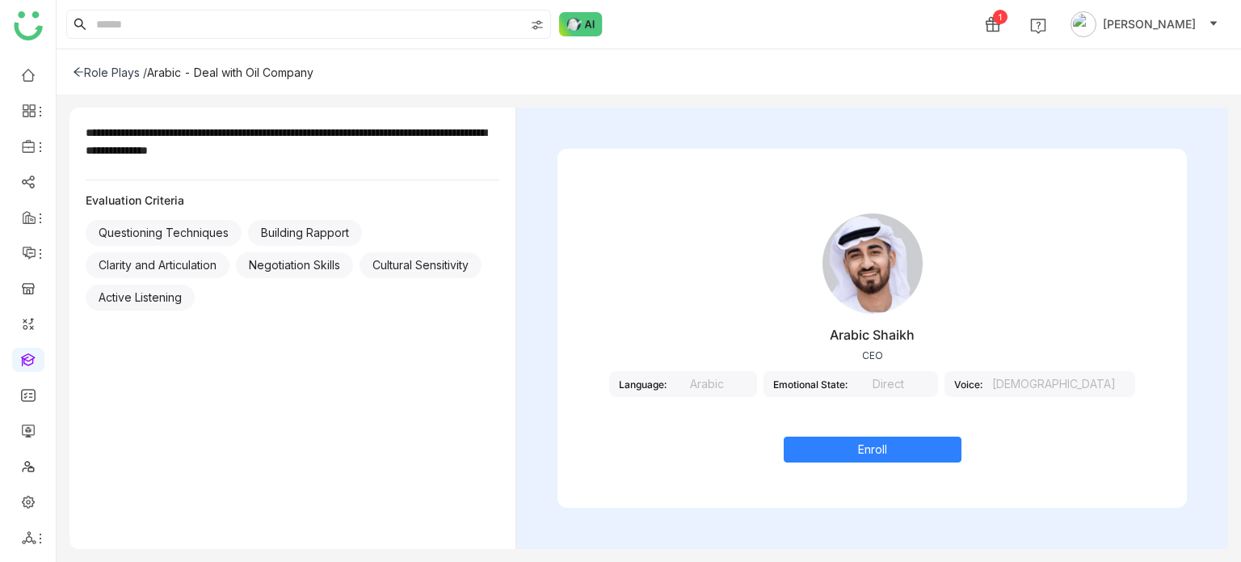
drag, startPoint x: 743, startPoint y: 397, endPoint x: 752, endPoint y: 384, distance: 15.7
click at [752, 384] on div "Arabic Shaikh CEO Language: Arabic Emotional State: Direct Voice: [DEMOGRAPHIC_…" at bounding box center [873, 315] width 630 height 242
click at [748, 384] on div "Arabic" at bounding box center [707, 384] width 81 height 26
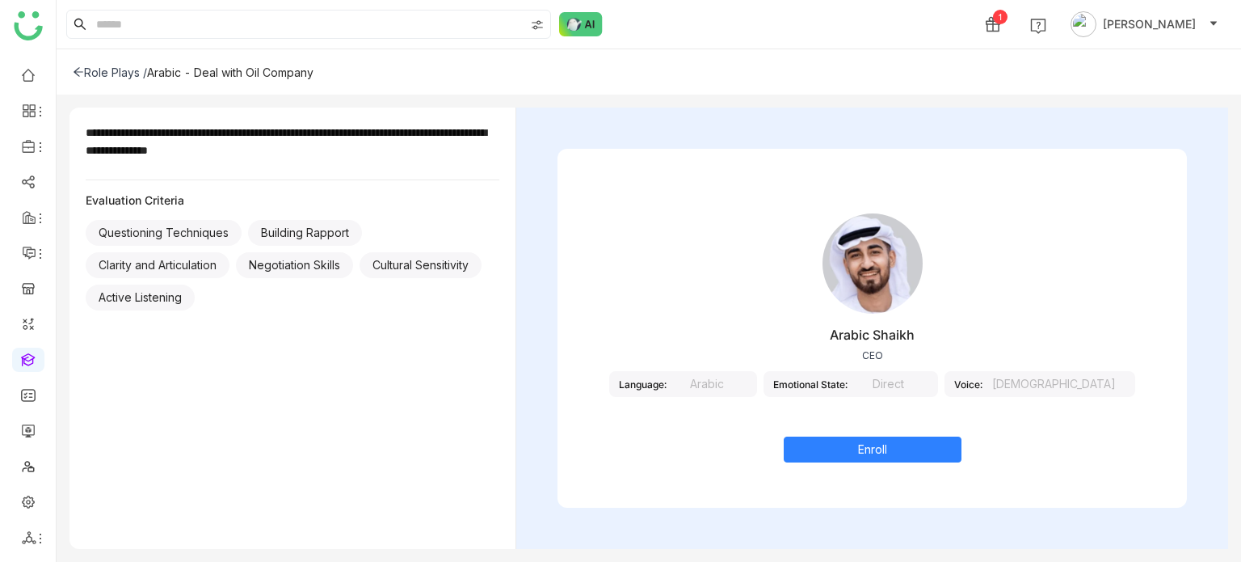
click at [912, 376] on div "Direct" at bounding box center [888, 384] width 81 height 26
click at [1040, 381] on div "[DEMOGRAPHIC_DATA]" at bounding box center [1054, 384] width 143 height 26
click at [528, 251] on div "Arabic Shaikh CEO Language: Arabic Emotional State: Direct Voice: [DEMOGRAPHIC_…" at bounding box center [872, 327] width 712 height 441
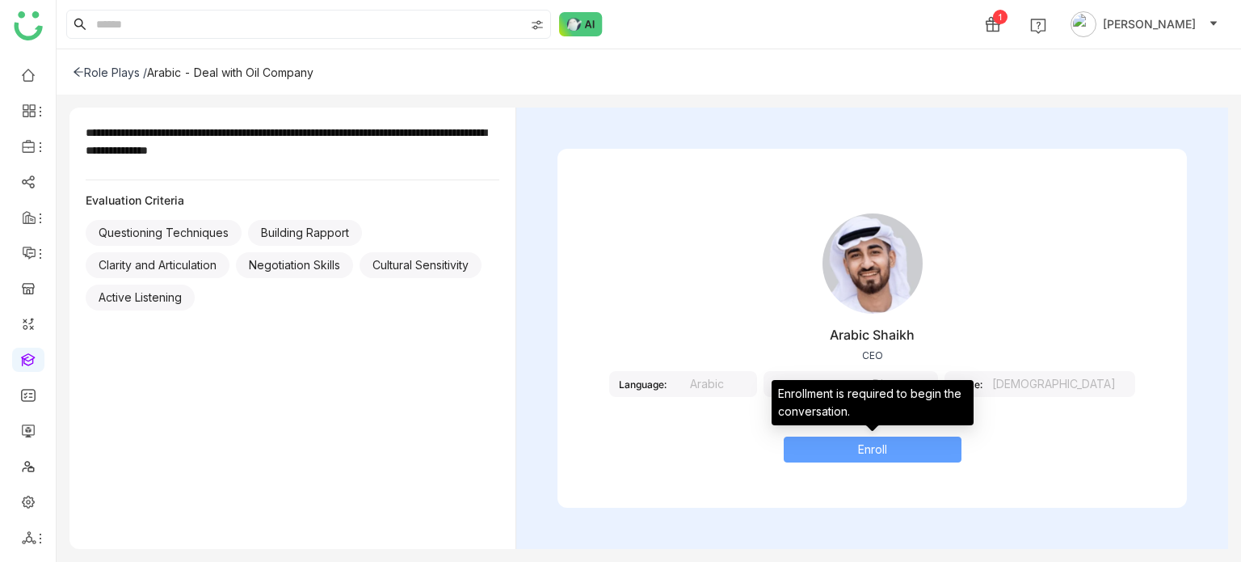
click at [845, 448] on button "Enroll" at bounding box center [873, 449] width 178 height 26
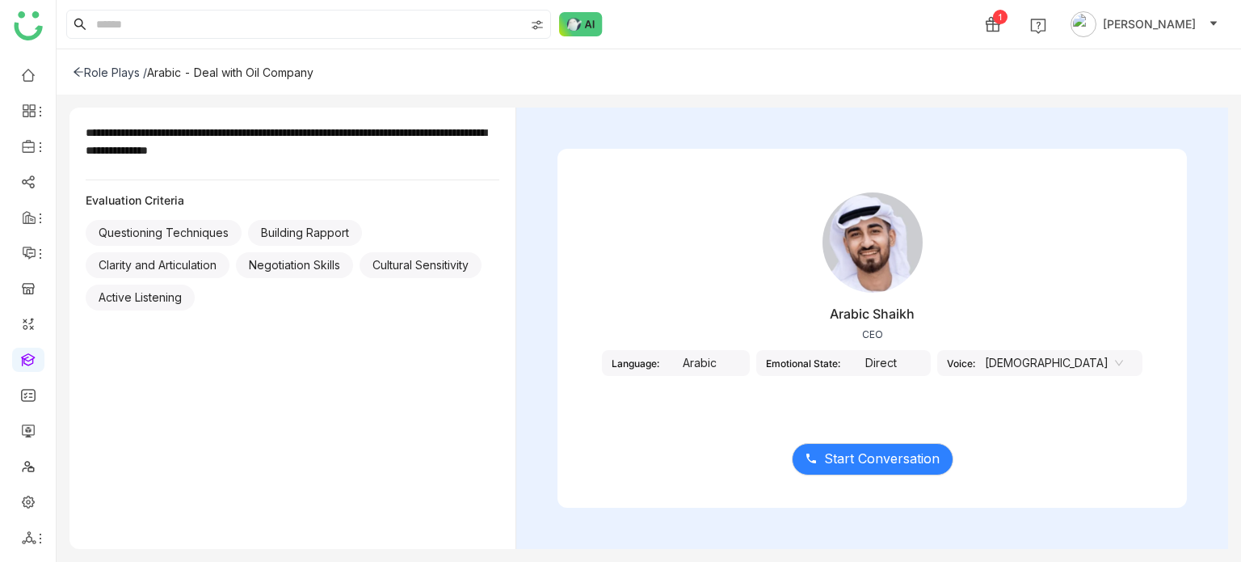
click at [740, 356] on div "Arabic" at bounding box center [699, 363] width 81 height 26
click at [905, 352] on div "Direct" at bounding box center [880, 363] width 81 height 26
click at [931, 361] on div "Emotional State: Direct" at bounding box center [843, 363] width 175 height 26
click at [1080, 346] on div "Arabic Shaikh CEO Language: Arabic Emotional State: Direct Voice: [DEMOGRAPHIC_…" at bounding box center [873, 294] width 630 height 242
click at [1115, 361] on icon at bounding box center [1119, 363] width 8 height 6
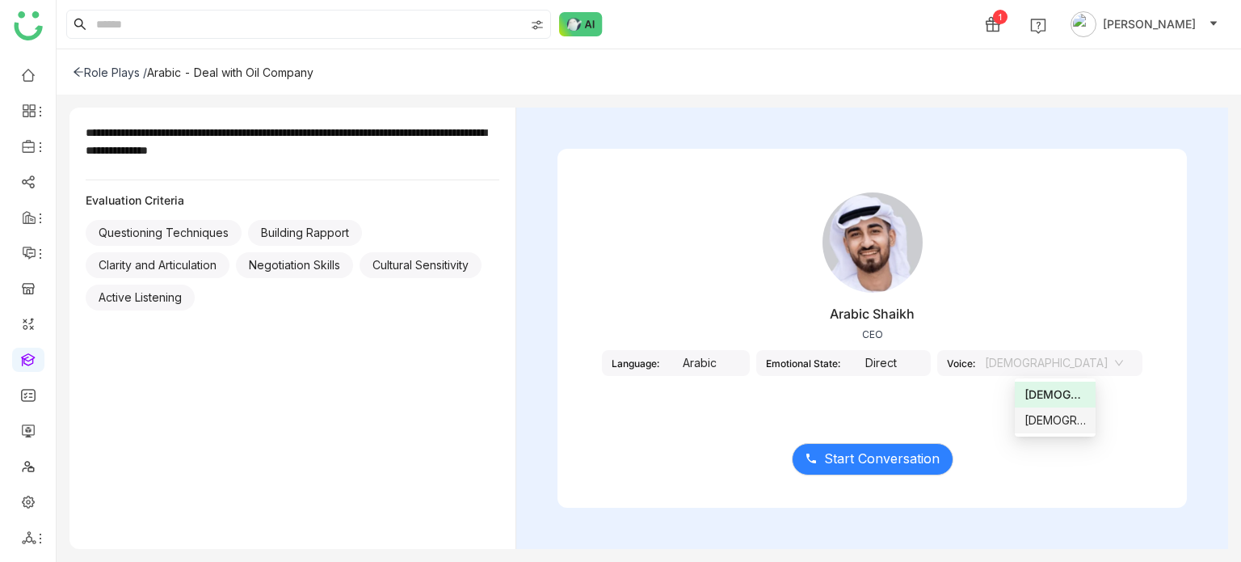
click at [1057, 423] on div "[DEMOGRAPHIC_DATA]" at bounding box center [1055, 420] width 61 height 18
click at [1069, 365] on nz-select-item "[DEMOGRAPHIC_DATA]" at bounding box center [1054, 363] width 138 height 24
click at [1055, 422] on div "[DEMOGRAPHIC_DATA]" at bounding box center [1055, 420] width 61 height 18
click at [1070, 360] on nz-select-item "[DEMOGRAPHIC_DATA]" at bounding box center [1054, 363] width 138 height 24
click at [1059, 400] on div "[DEMOGRAPHIC_DATA]" at bounding box center [1055, 394] width 61 height 18
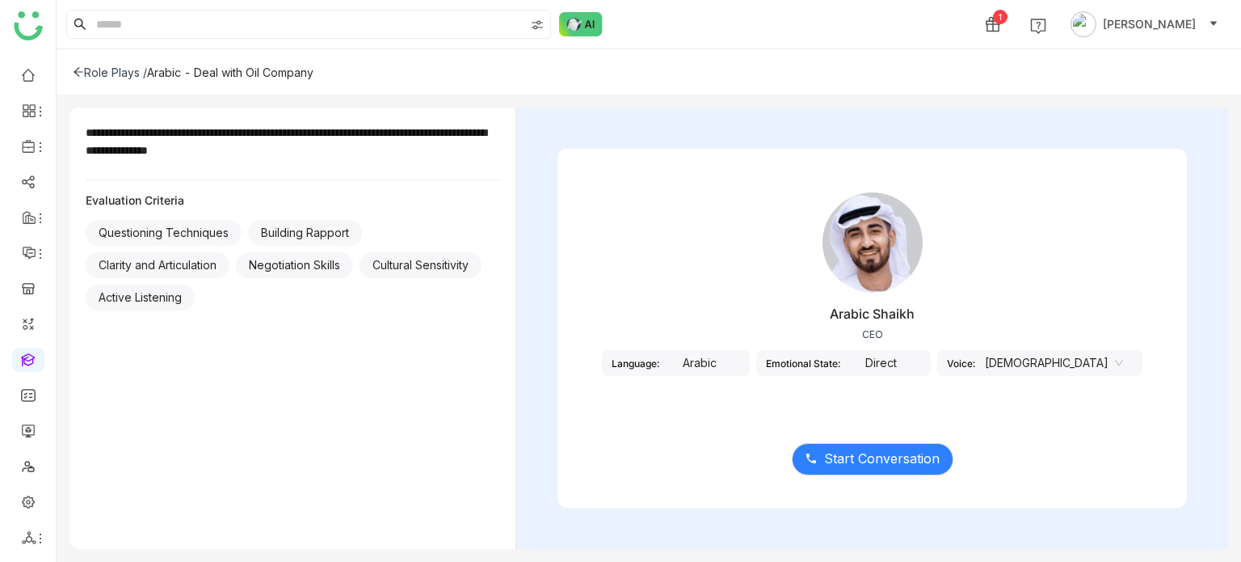
click at [1067, 371] on nz-select-item "[DEMOGRAPHIC_DATA]" at bounding box center [1054, 363] width 138 height 24
click at [1060, 413] on div "Female" at bounding box center [1055, 420] width 61 height 18
click at [921, 363] on div "Direct" at bounding box center [880, 363] width 81 height 26
click at [902, 446] on button "Start Conversation" at bounding box center [873, 459] width 162 height 32
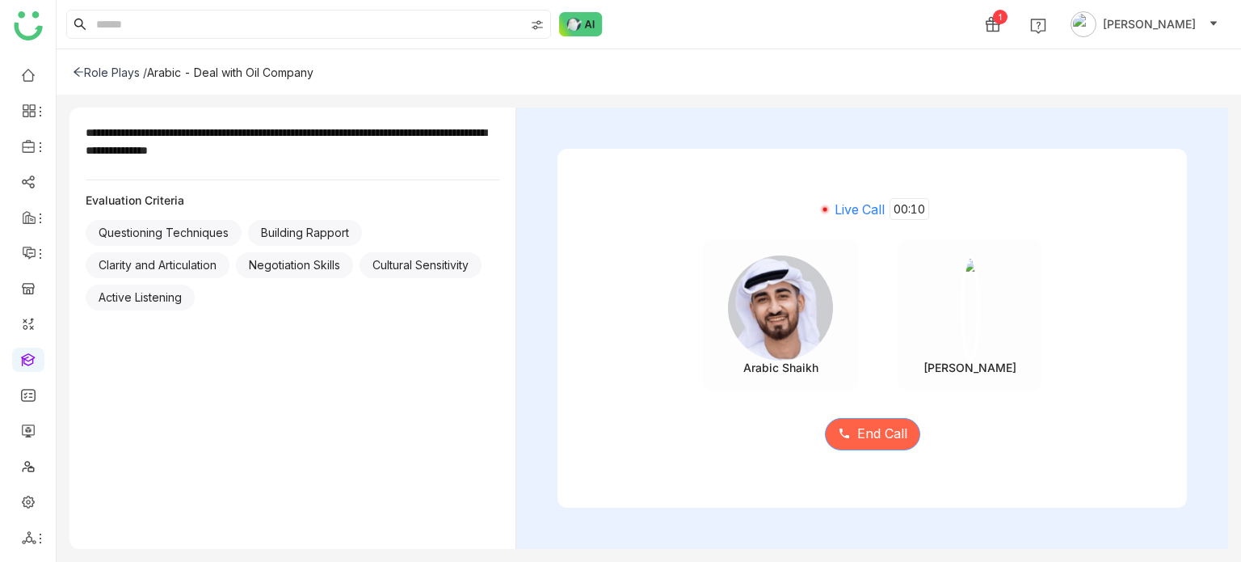
click at [874, 432] on span "End Call" at bounding box center [882, 433] width 50 height 20
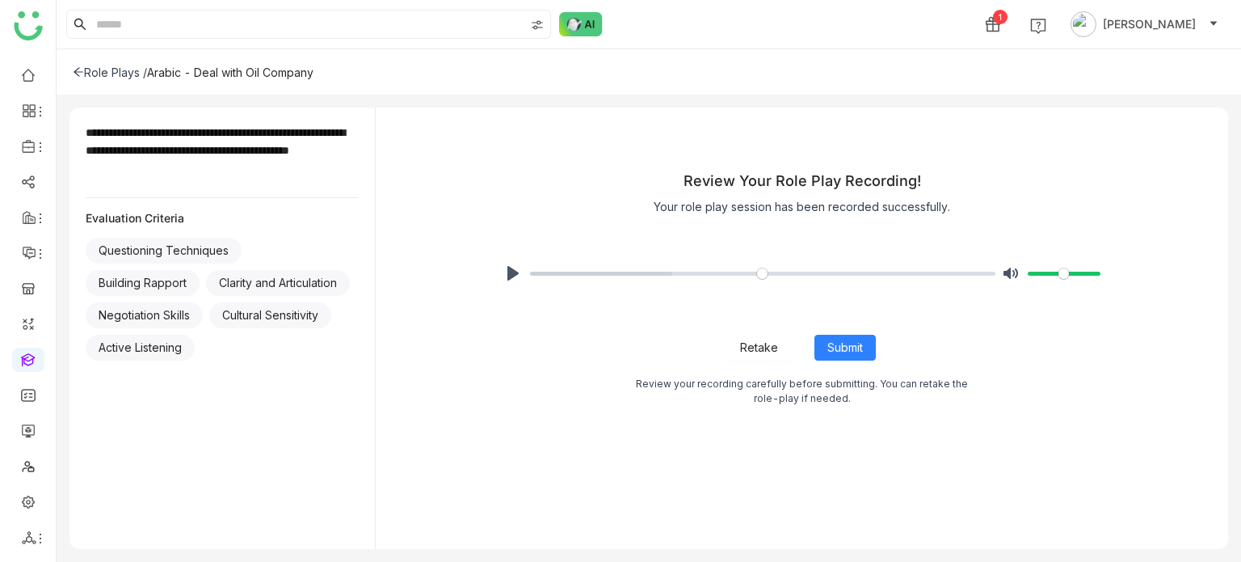
click at [756, 342] on span "Retake" at bounding box center [759, 348] width 38 height 18
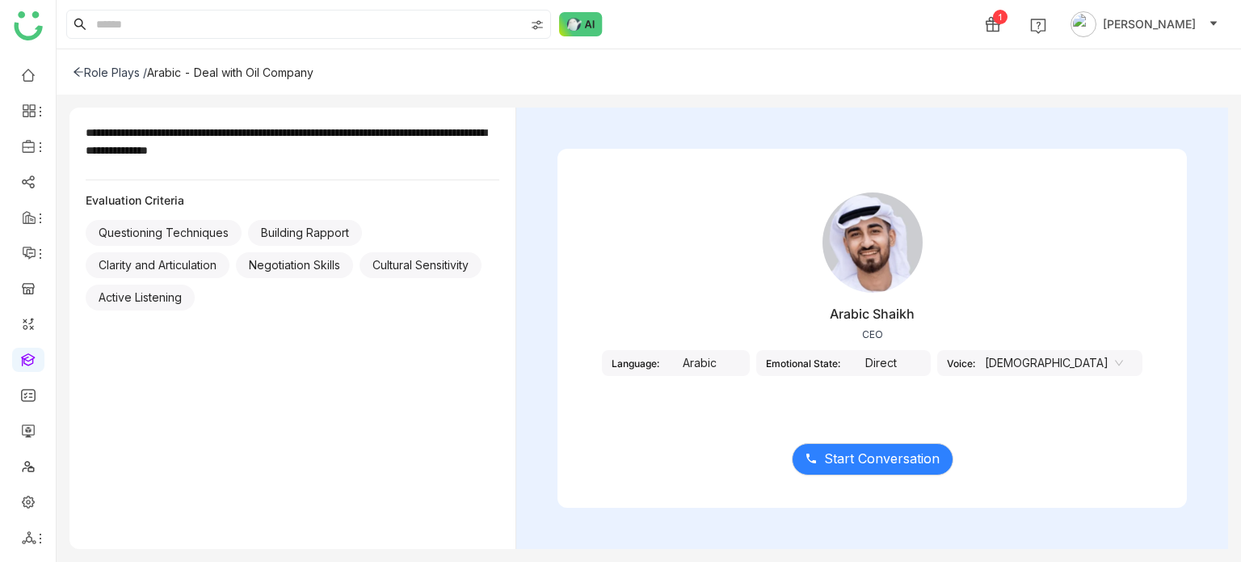
click at [756, 342] on div "Arabic Shaikh CEO Language: Arabic Emotional State: Direct Voice: [DEMOGRAPHIC_…" at bounding box center [873, 294] width 630 height 242
click at [848, 441] on div "Start Conversation" at bounding box center [873, 449] width 630 height 68
click at [848, 449] on span "Start Conversation" at bounding box center [882, 459] width 116 height 20
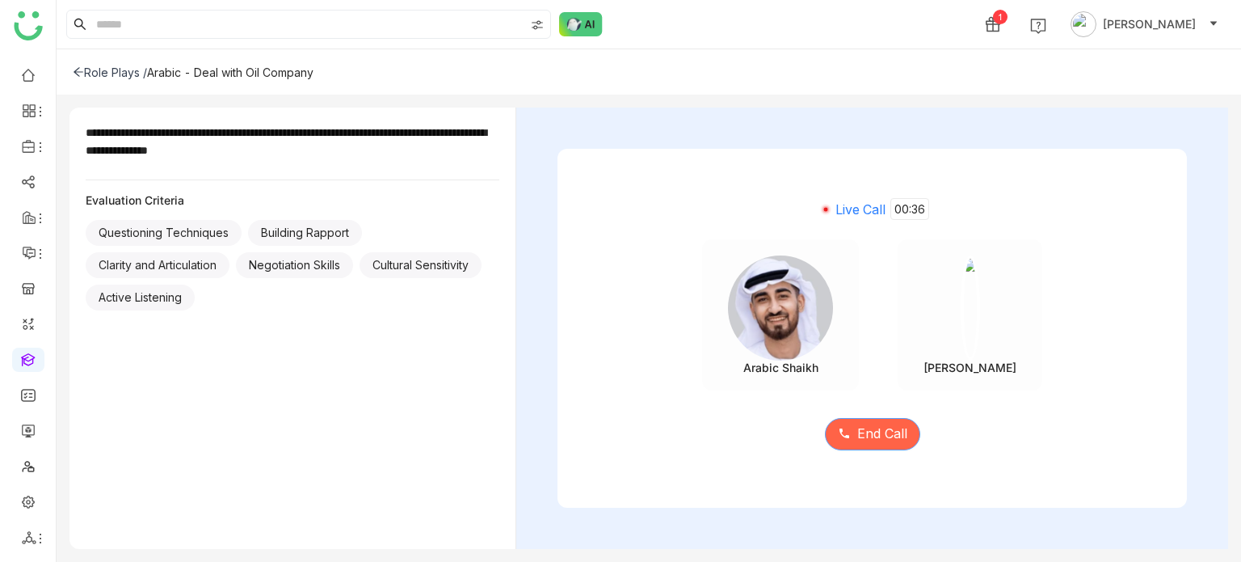
click at [881, 433] on span "End Call" at bounding box center [882, 433] width 50 height 20
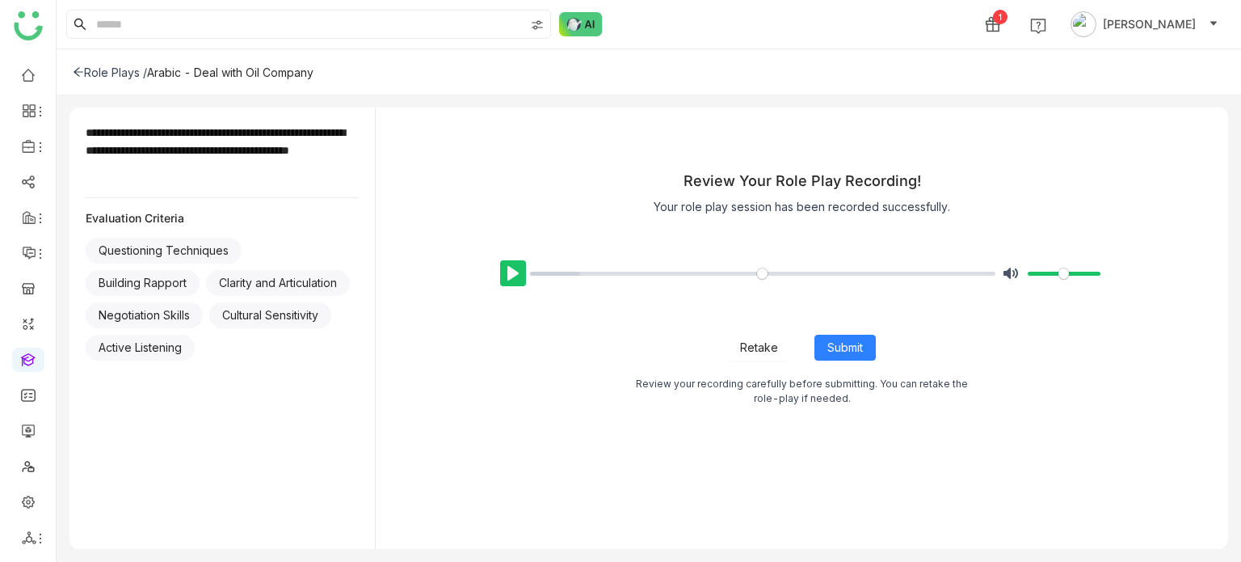
click at [516, 268] on button "Pause Play" at bounding box center [513, 273] width 26 height 26
type input "****"
click at [660, 267] on input "Seek" at bounding box center [763, 273] width 466 height 15
click at [743, 272] on input "Seek" at bounding box center [763, 273] width 466 height 15
click at [781, 274] on input "Seek" at bounding box center [763, 273] width 466 height 15
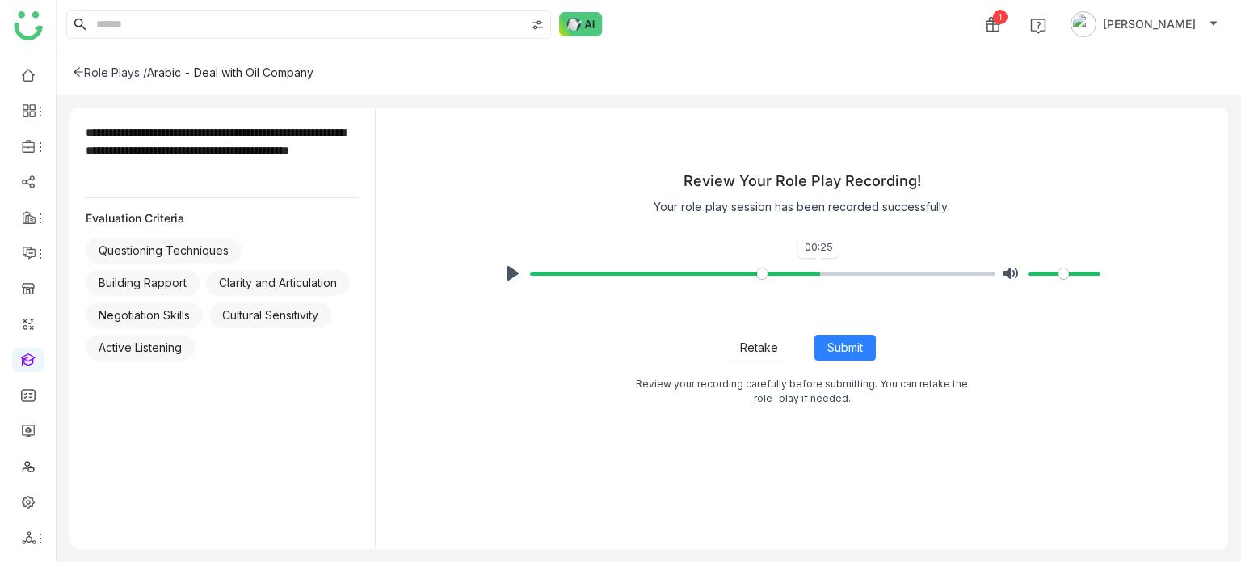
click at [819, 278] on input "Seek" at bounding box center [763, 273] width 466 height 15
click at [882, 277] on input "Seek" at bounding box center [763, 273] width 466 height 15
click at [824, 276] on input "Seek" at bounding box center [763, 273] width 466 height 15
click at [886, 274] on input "Seek" at bounding box center [763, 273] width 466 height 15
click at [516, 285] on button "Pause Play" at bounding box center [513, 273] width 26 height 26
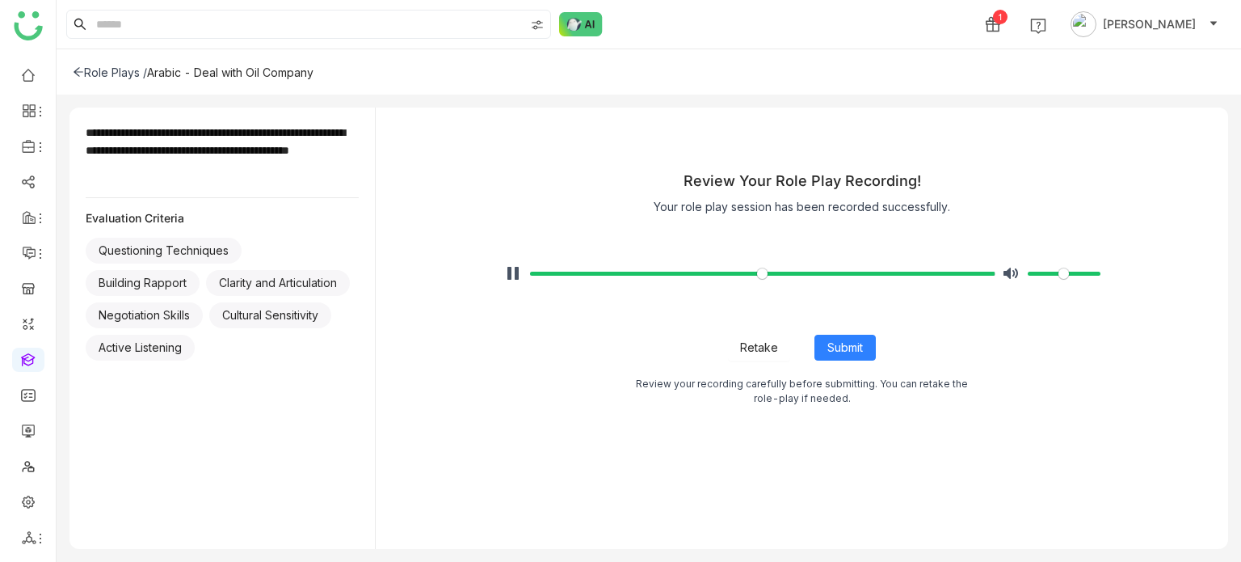
type input "***"
click at [74, 69] on icon at bounding box center [78, 71] width 11 height 11
